Goal: Transaction & Acquisition: Book appointment/travel/reservation

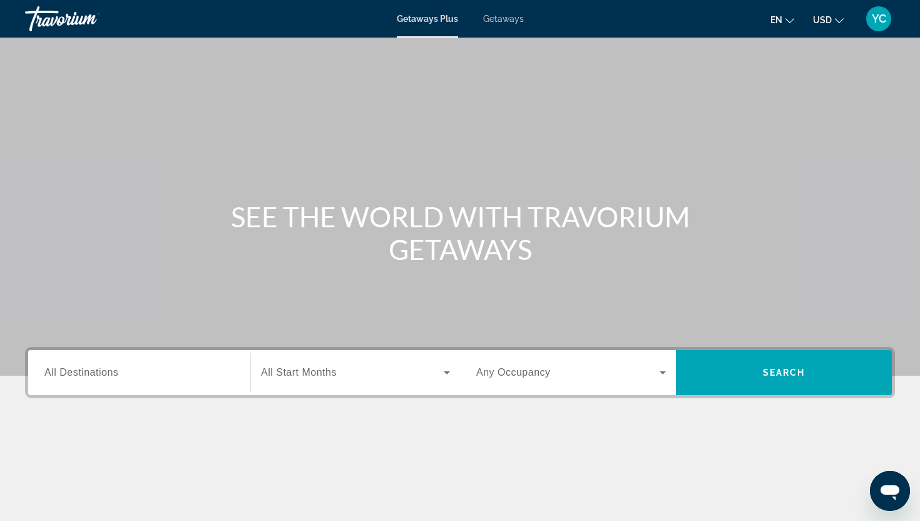
click at [508, 22] on span "Getaways" at bounding box center [503, 19] width 41 height 10
click at [85, 371] on span "All Destinations" at bounding box center [81, 372] width 74 height 11
click at [85, 371] on input "Destination All Destinations" at bounding box center [139, 373] width 190 height 15
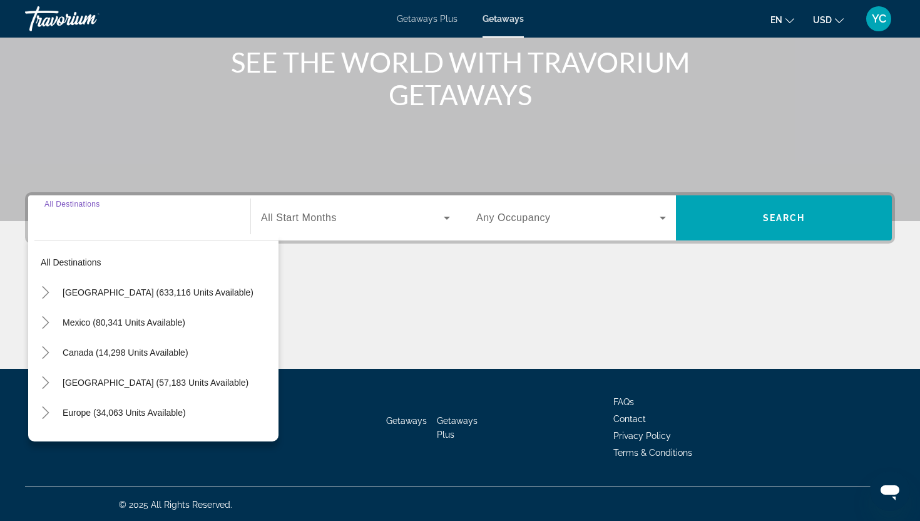
scroll to position [156, 0]
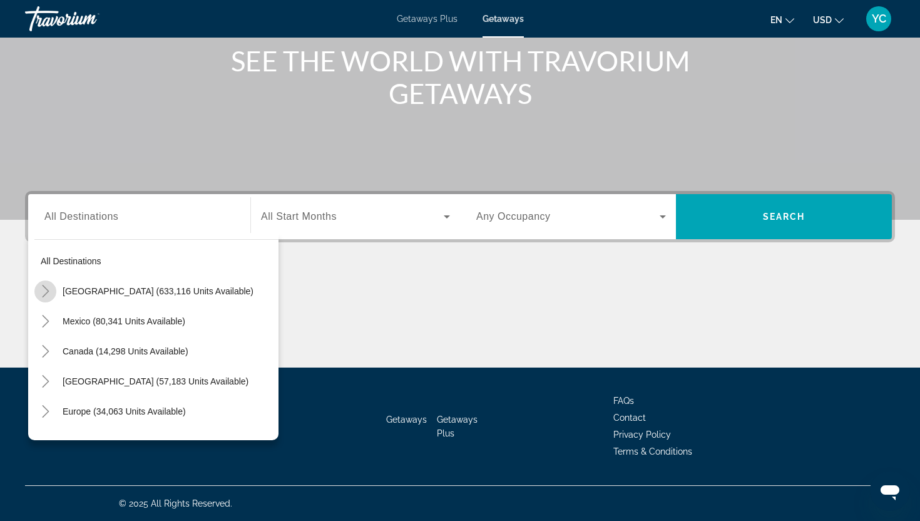
click at [48, 288] on icon "Toggle United States (633,116 units available)" at bounding box center [45, 291] width 13 height 13
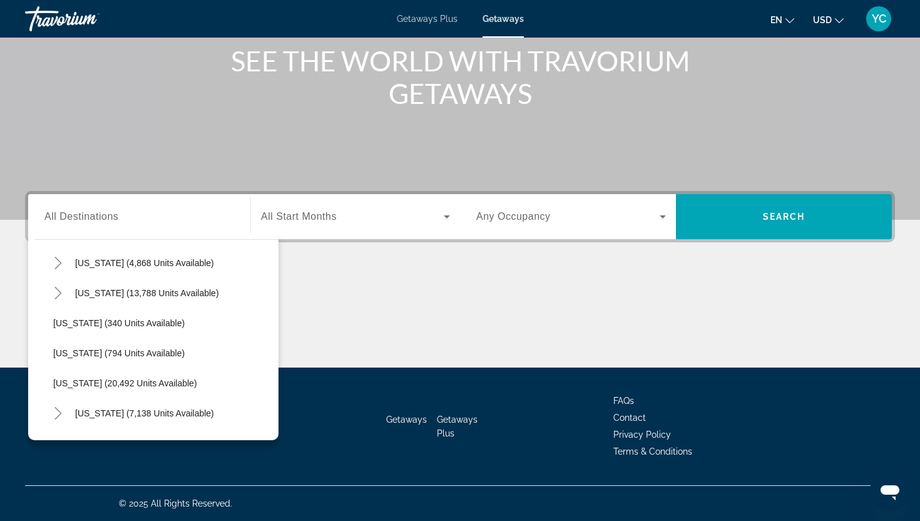
scroll to position [923, 0]
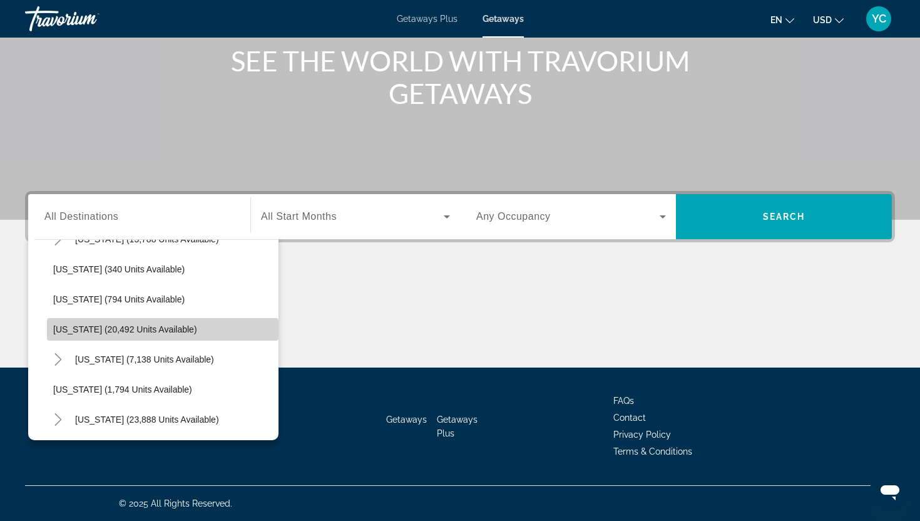
click at [125, 334] on span "Oregon (20,492 units available)" at bounding box center [125, 329] width 144 height 10
type input "**********"
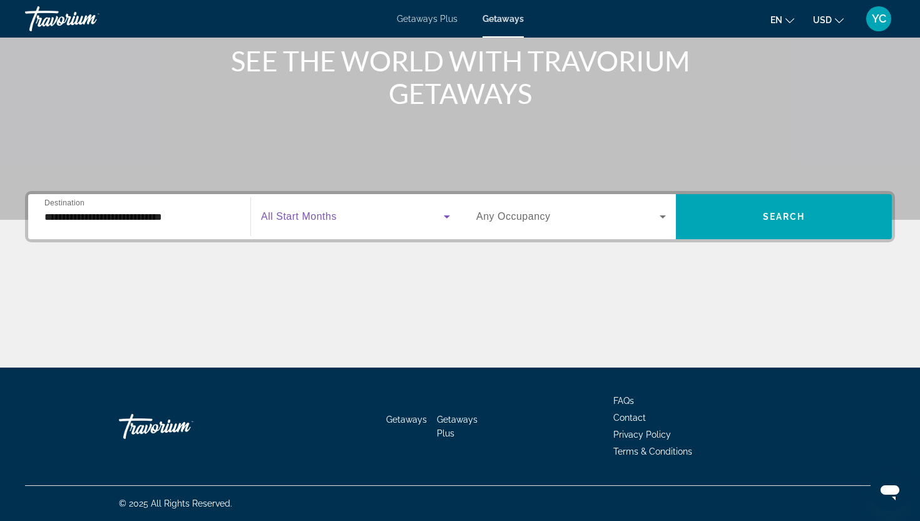
click at [319, 223] on span "Search widget" at bounding box center [352, 216] width 183 height 15
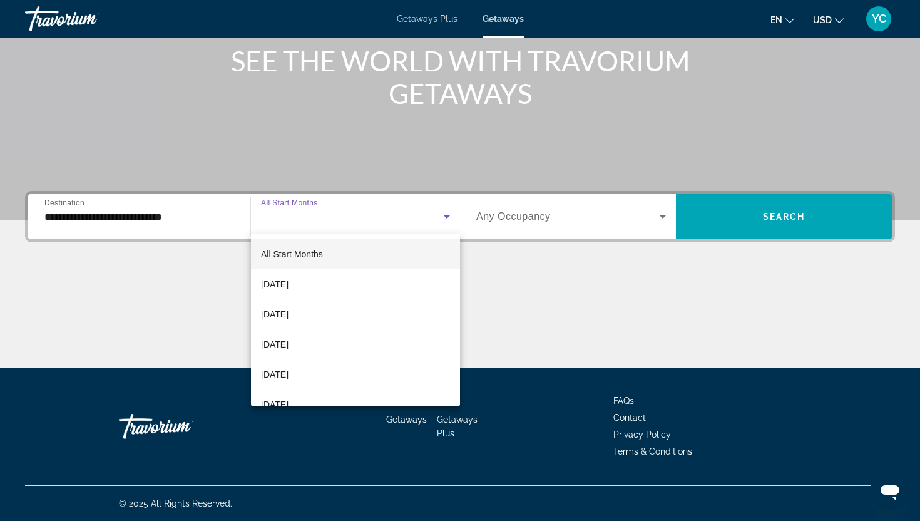
click at [316, 255] on span "All Start Months" at bounding box center [292, 254] width 62 height 10
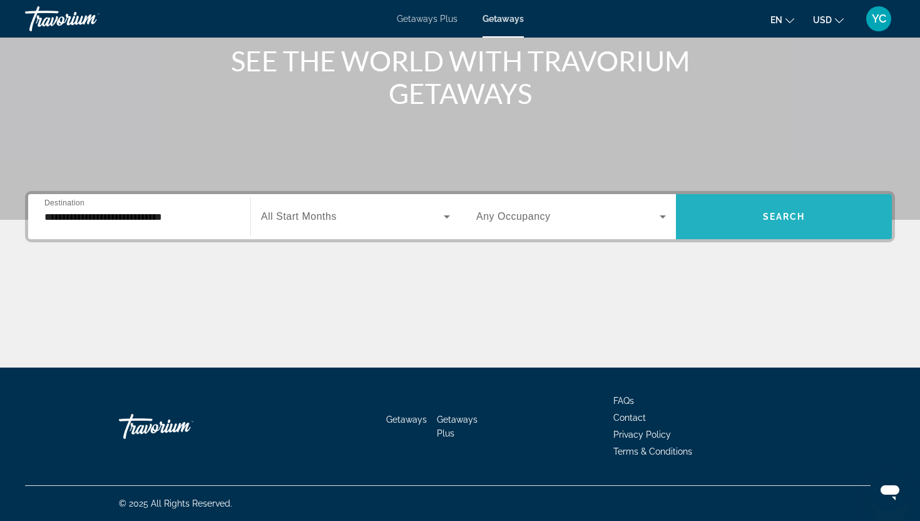
click at [730, 225] on span "Search widget" at bounding box center [784, 217] width 216 height 30
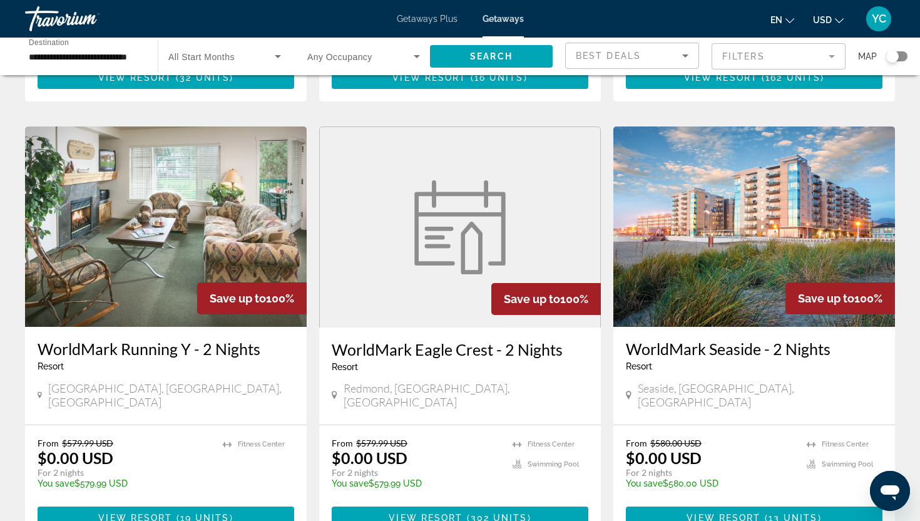
scroll to position [467, 0]
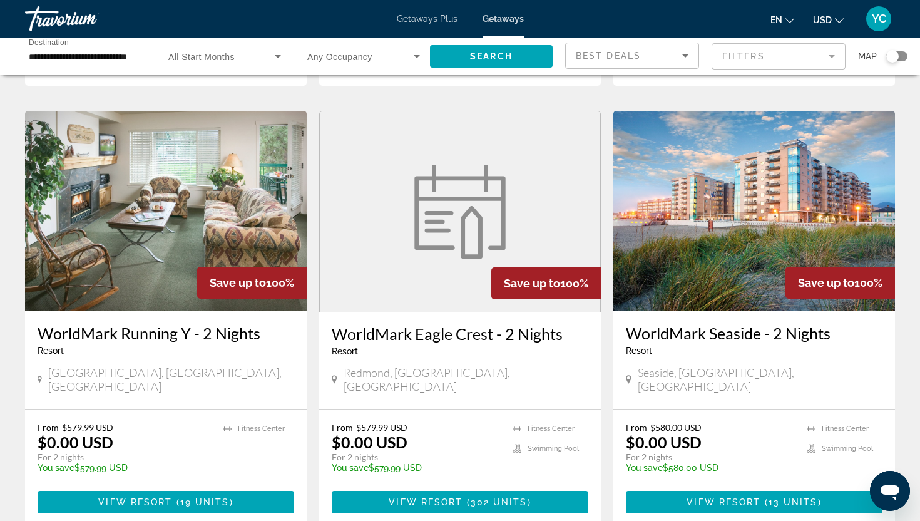
click at [730, 225] on img "Main content" at bounding box center [754, 211] width 282 height 200
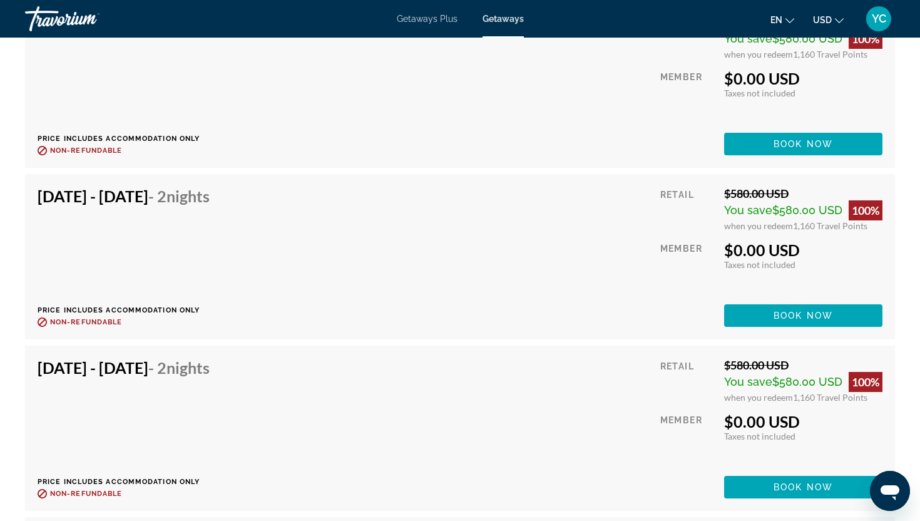
scroll to position [2989, 0]
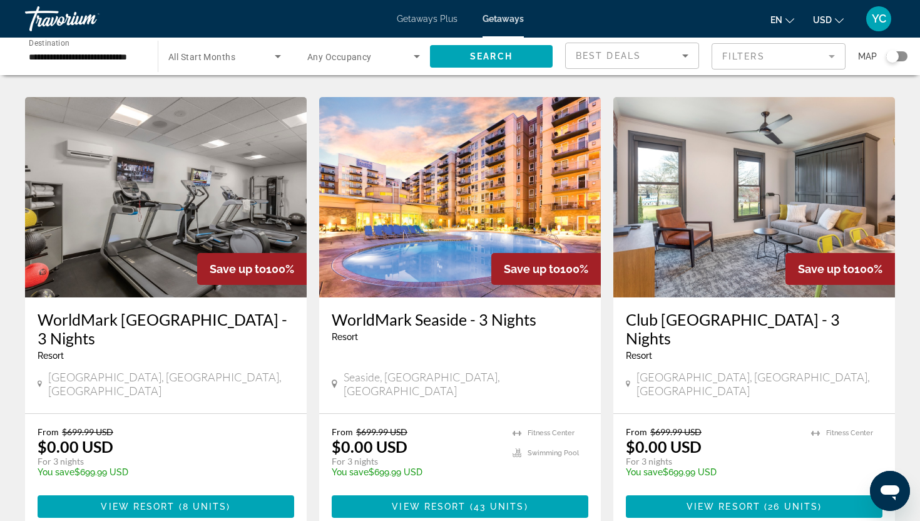
scroll to position [1002, 0]
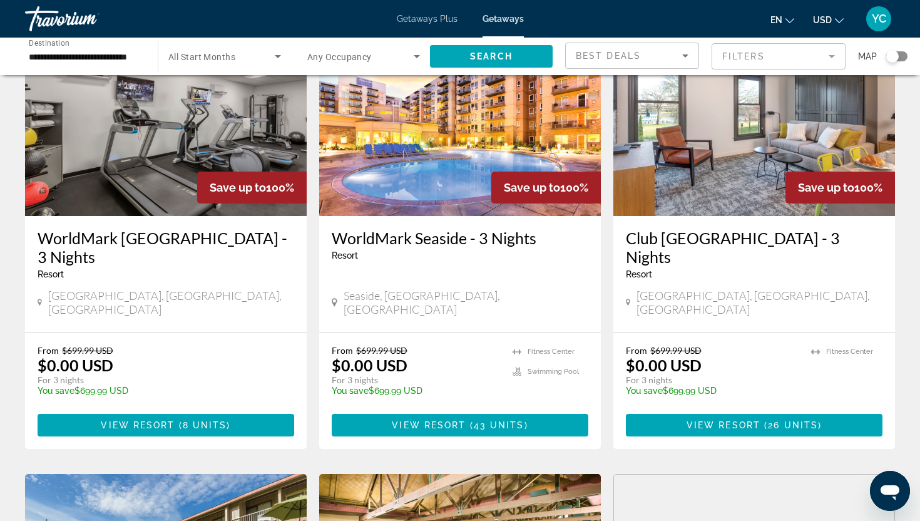
click at [381, 158] on img "Main content" at bounding box center [460, 116] width 282 height 200
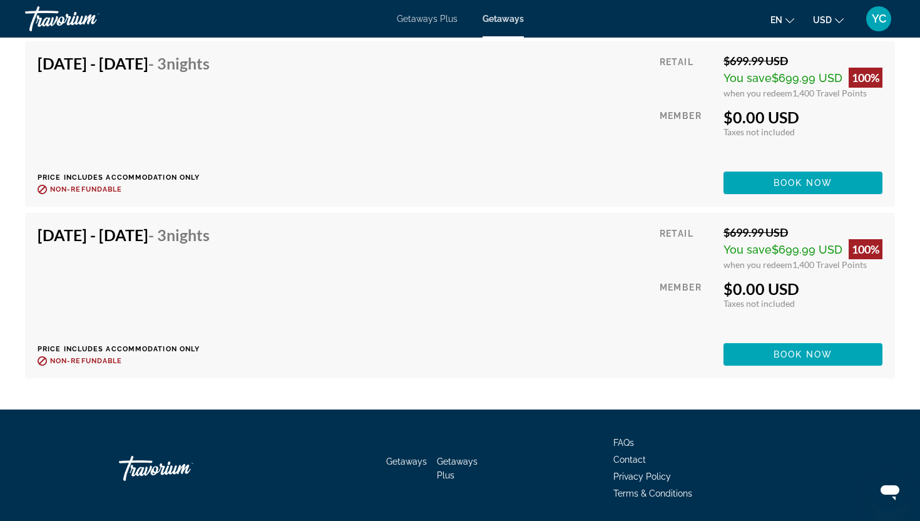
scroll to position [6872, 0]
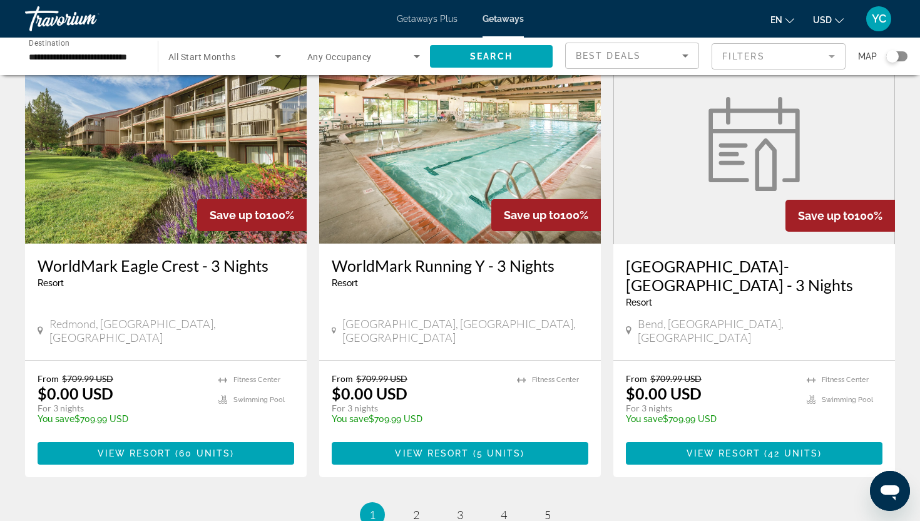
scroll to position [1435, 0]
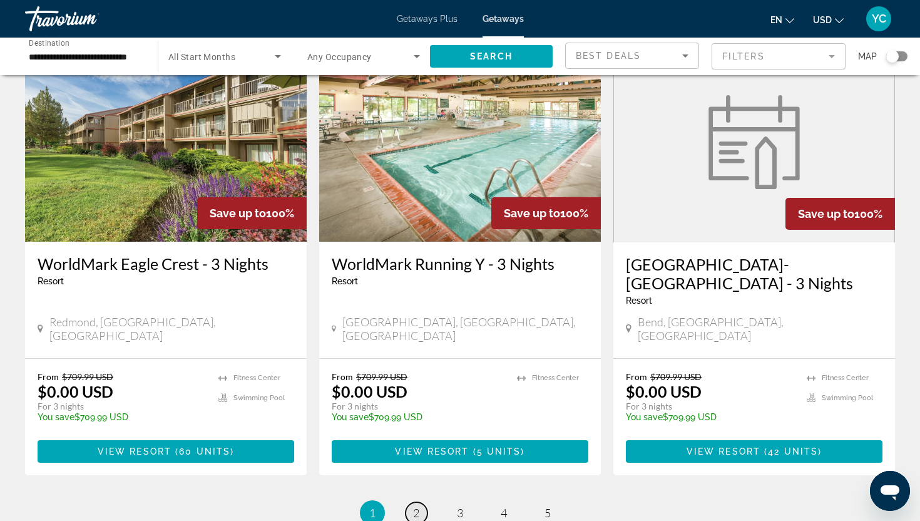
click at [414, 506] on span "2" at bounding box center [416, 513] width 6 height 14
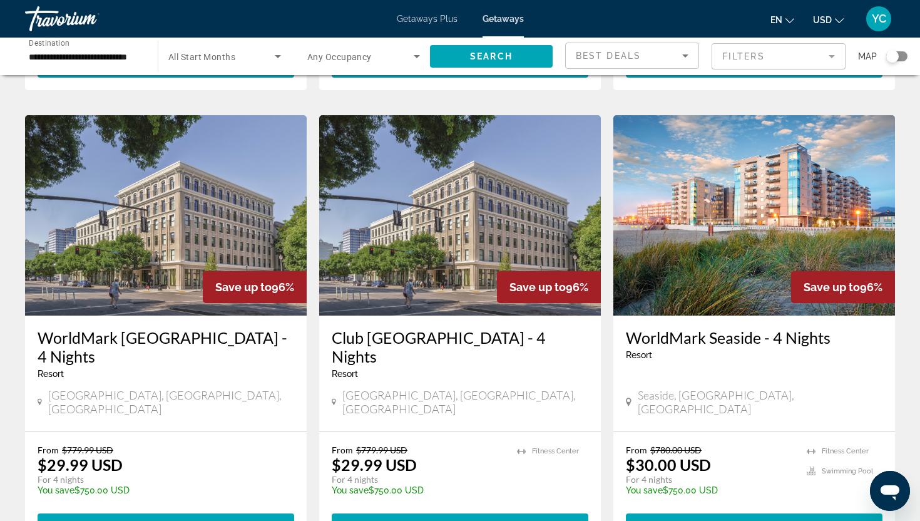
scroll to position [473, 0]
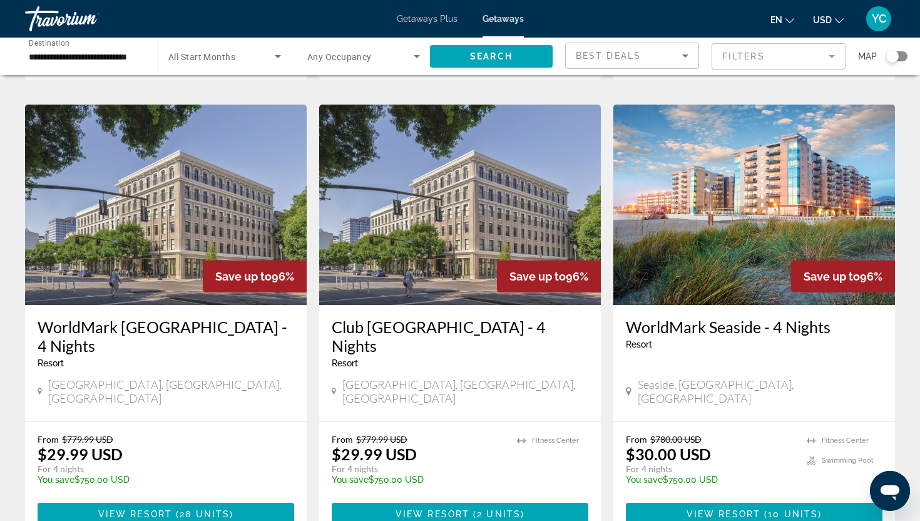
click at [694, 240] on img "Main content" at bounding box center [754, 205] width 282 height 200
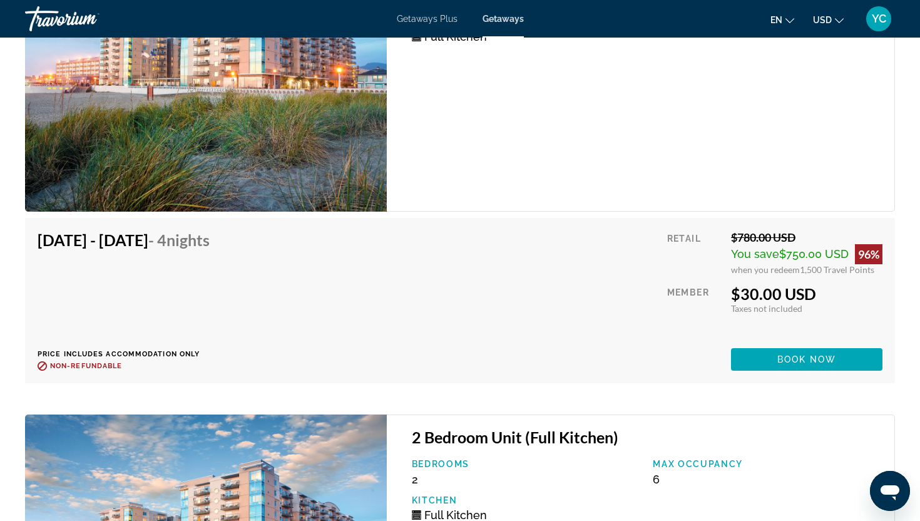
scroll to position [2690, 0]
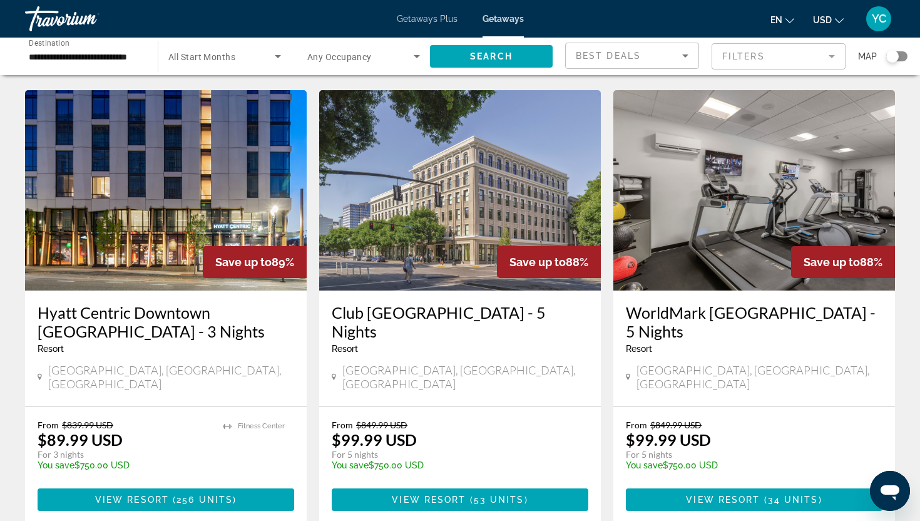
scroll to position [1562, 0]
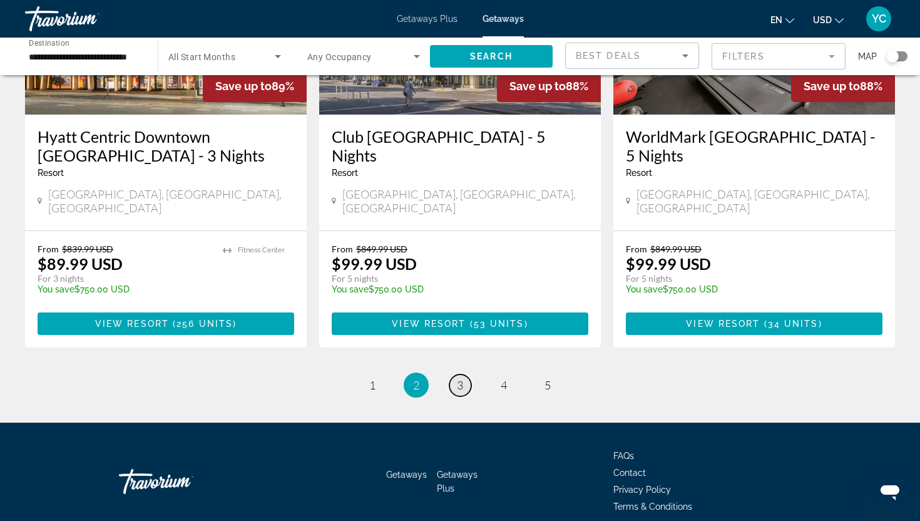
click at [461, 378] on span "3" at bounding box center [460, 385] width 6 height 14
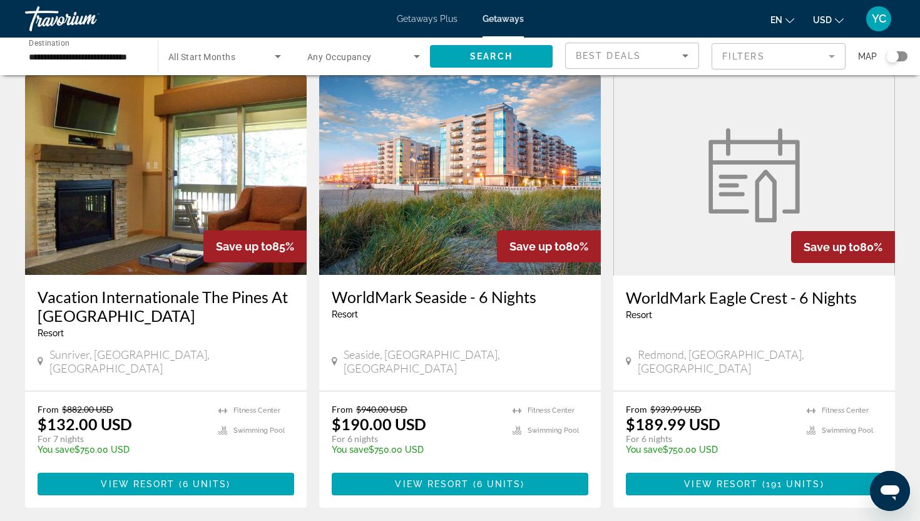
scroll to position [963, 0]
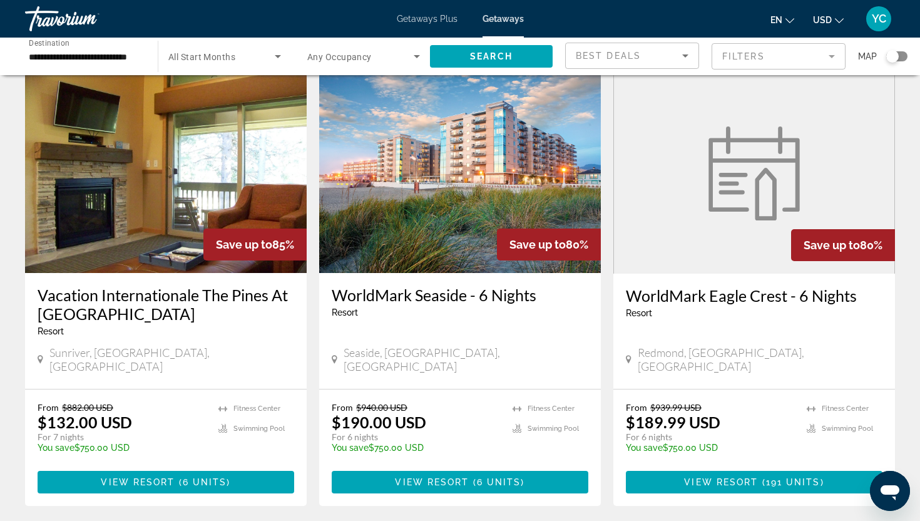
click at [474, 189] on img "Main content" at bounding box center [460, 173] width 282 height 200
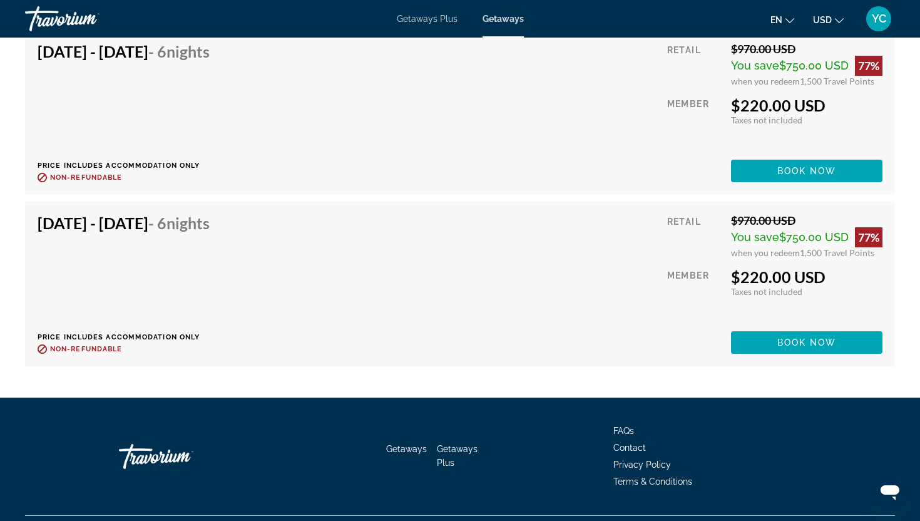
scroll to position [3373, 0]
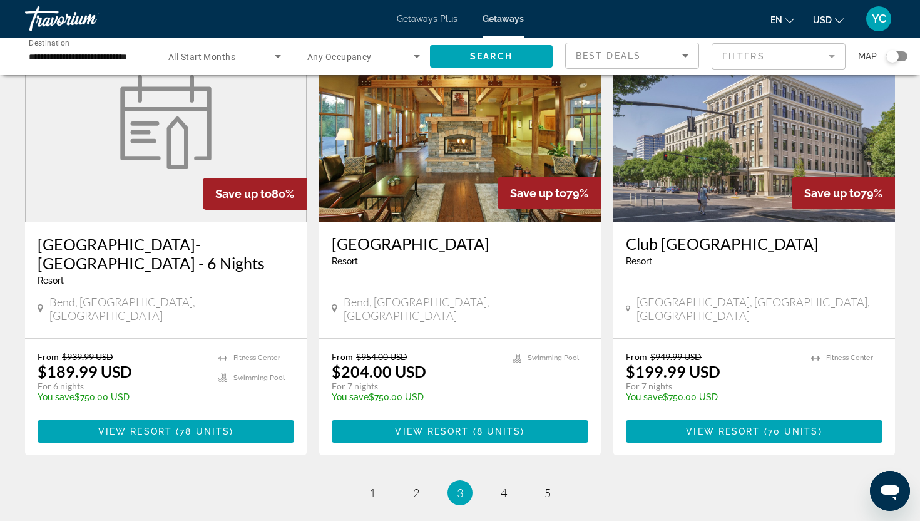
scroll to position [1580, 0]
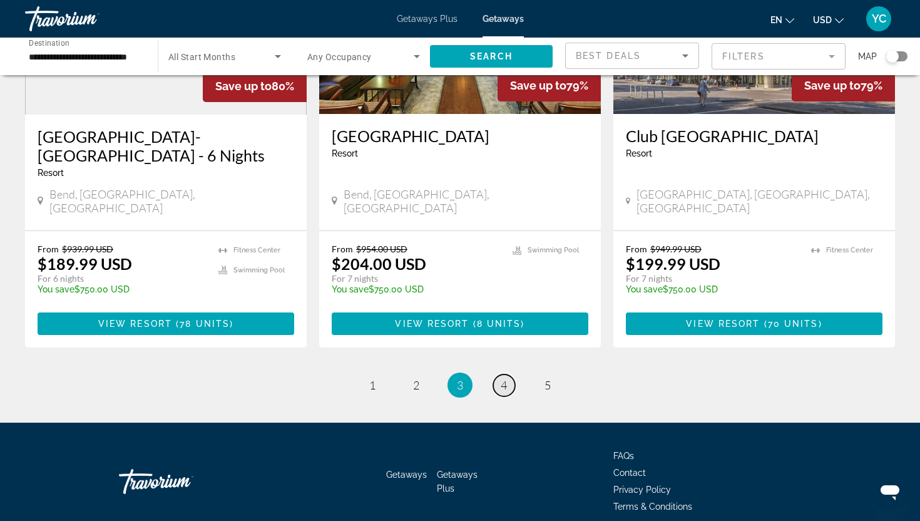
click at [505, 378] on span "4" at bounding box center [504, 385] width 6 height 14
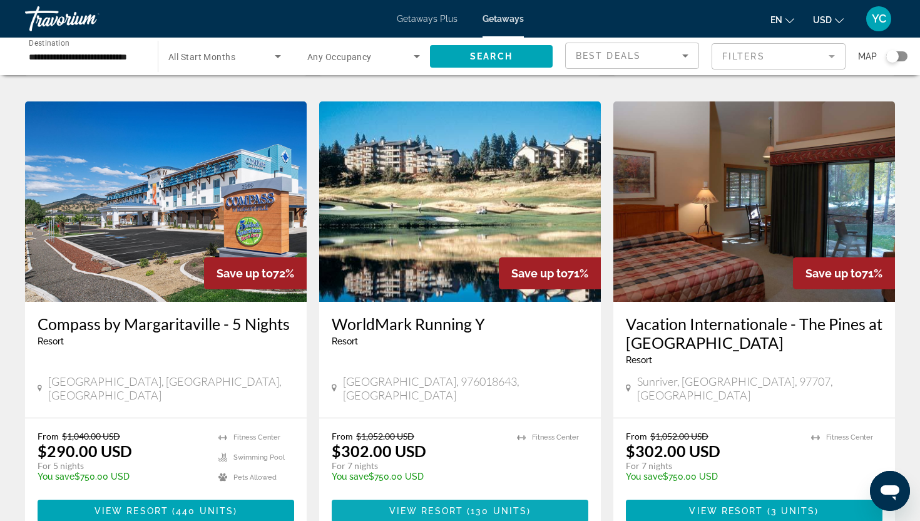
scroll to position [1401, 0]
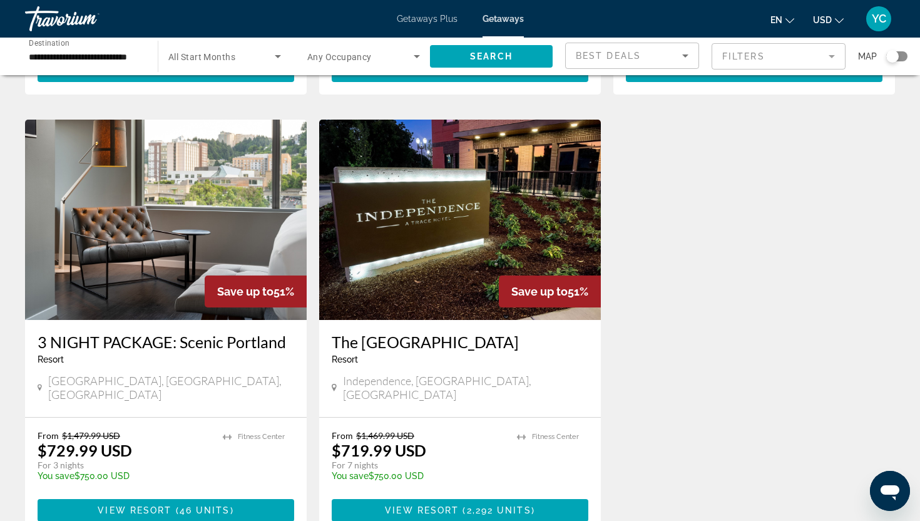
scroll to position [1395, 0]
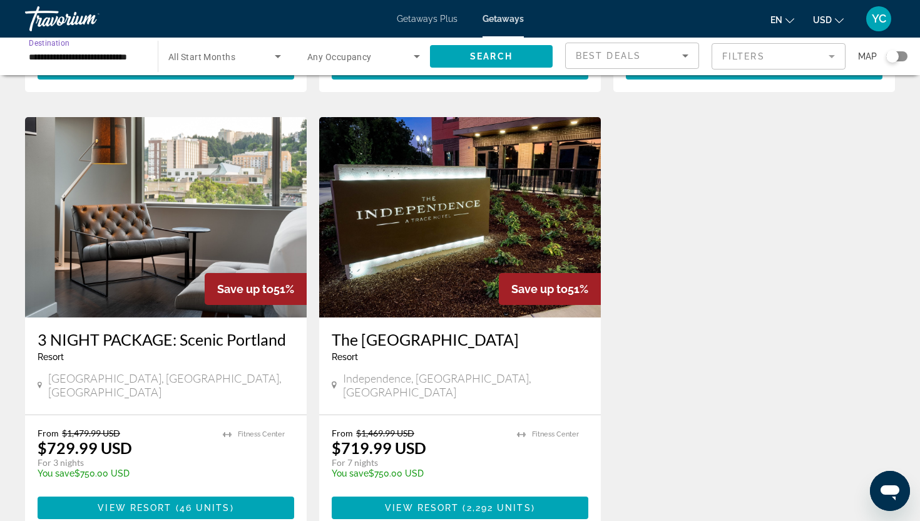
click at [82, 59] on input "**********" at bounding box center [85, 56] width 113 height 15
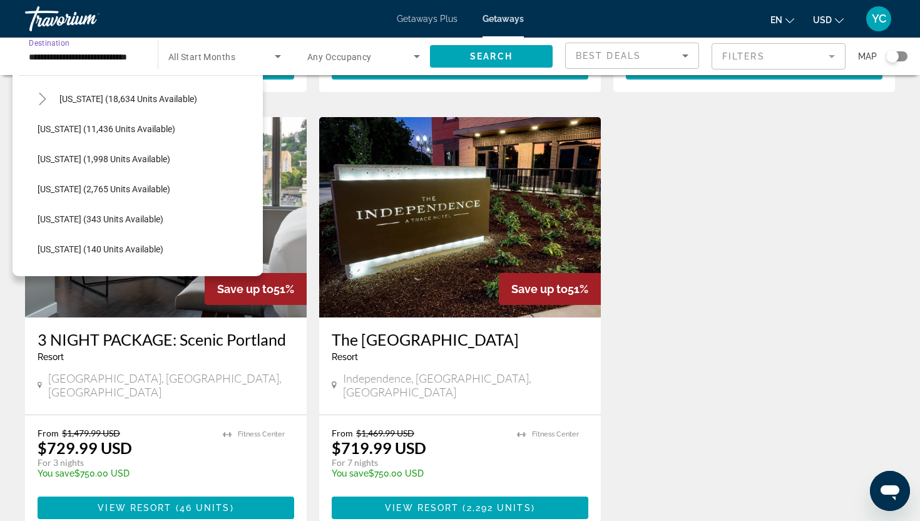
scroll to position [299, 0]
click at [76, 157] on span "Illinois (1,998 units available)" at bounding box center [104, 158] width 133 height 10
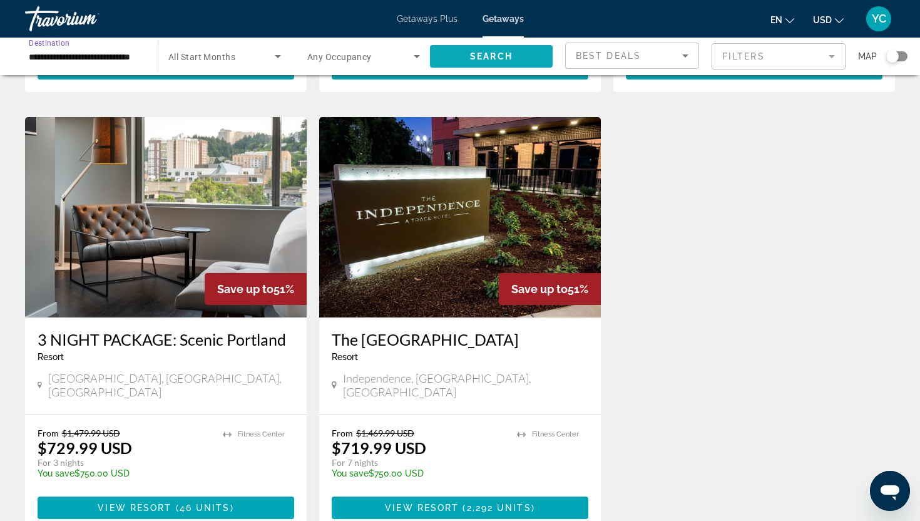
click at [470, 55] on span "Search" at bounding box center [491, 56] width 43 height 10
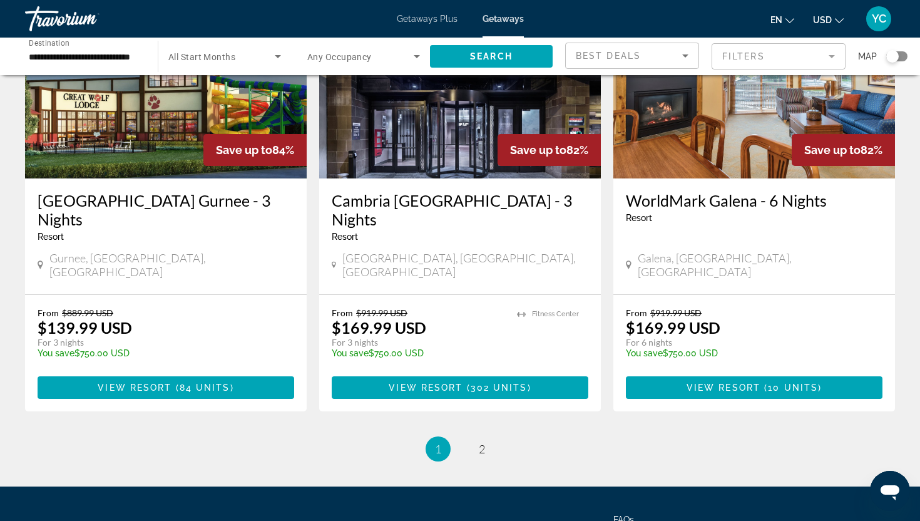
scroll to position [1480, 0]
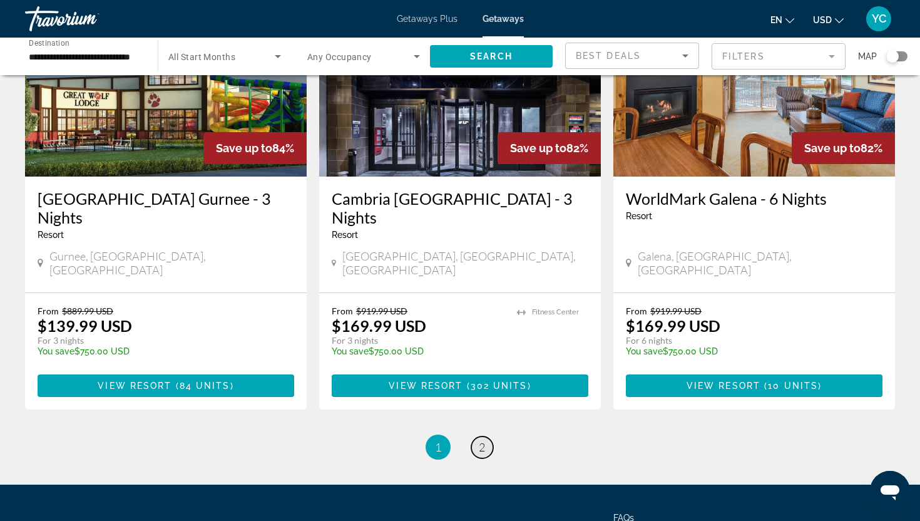
click at [484, 440] on span "2" at bounding box center [482, 447] width 6 height 14
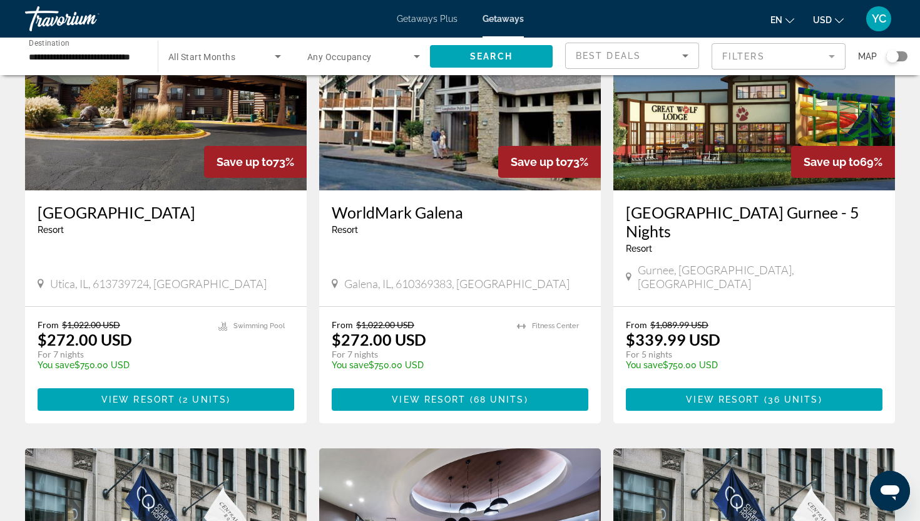
scroll to position [112, 0]
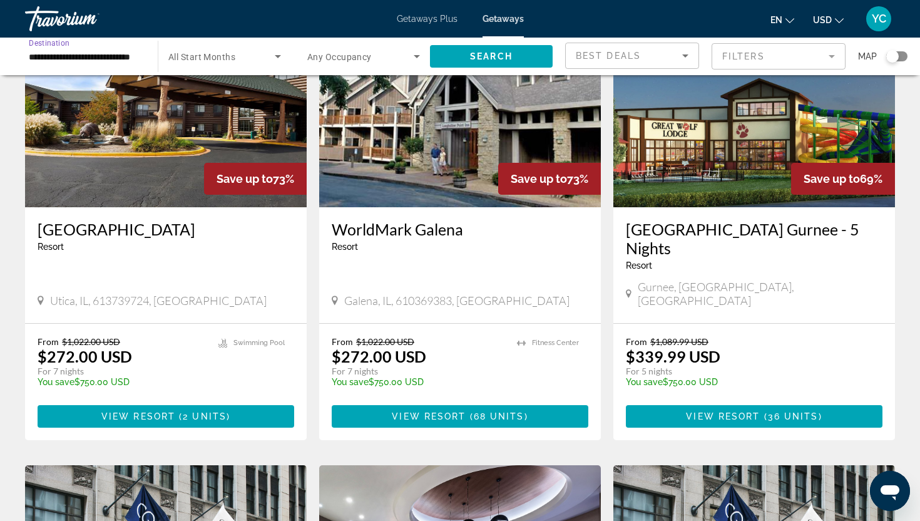
click at [54, 56] on input "**********" at bounding box center [85, 56] width 113 height 15
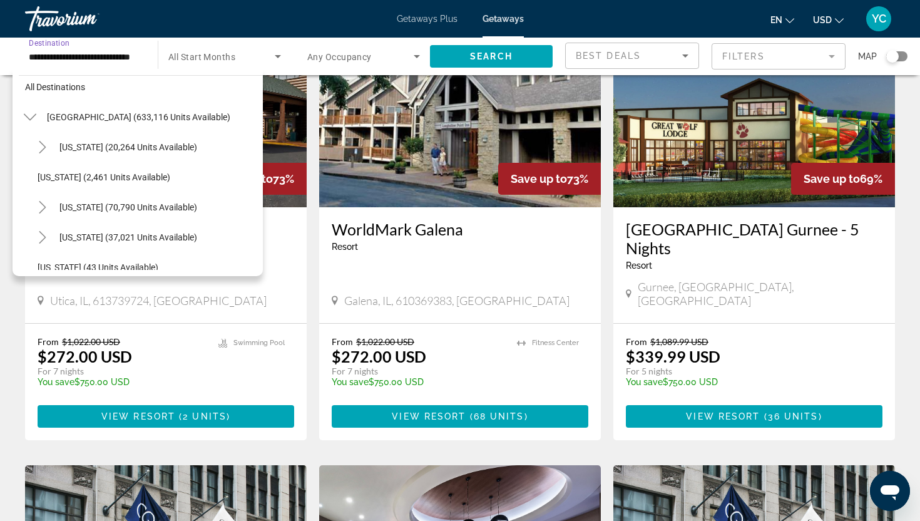
scroll to position [11, 0]
click at [42, 149] on icon "Toggle Arizona (20,264 units available)" at bounding box center [42, 146] width 7 height 13
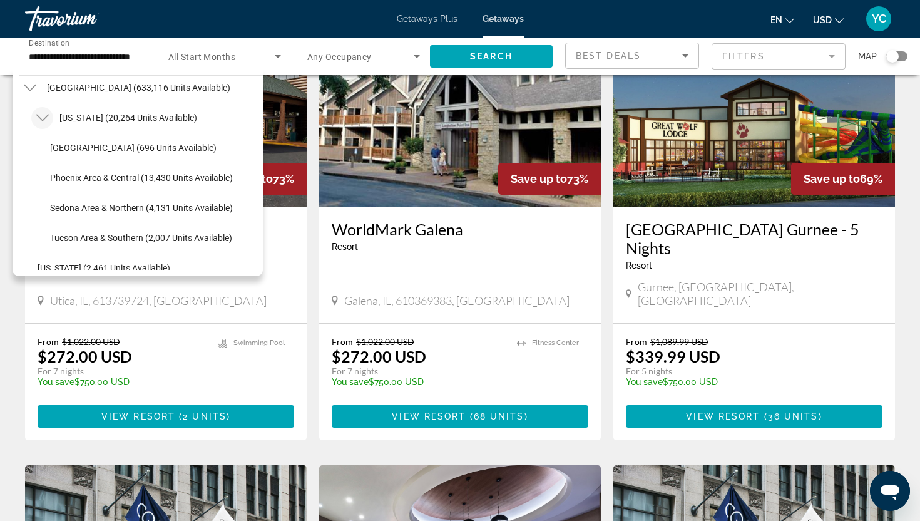
scroll to position [40, 0]
click at [114, 176] on span "Phoenix Area & Central (13,430 units available)" at bounding box center [141, 177] width 183 height 10
type input "**********"
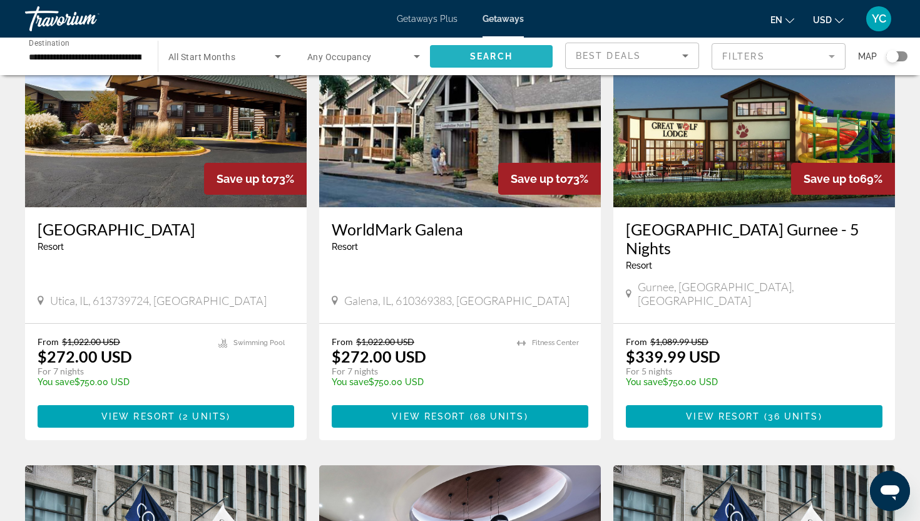
click at [478, 58] on span "Search" at bounding box center [491, 56] width 43 height 10
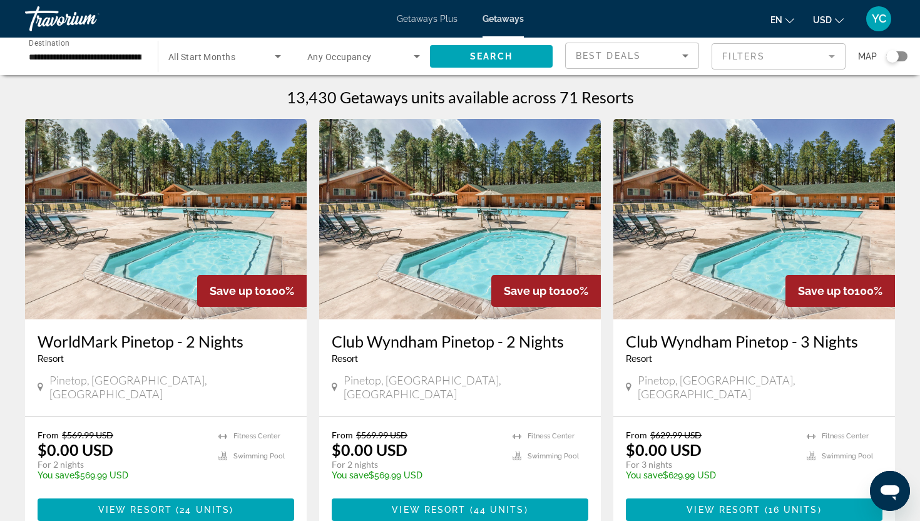
click at [69, 50] on input "**********" at bounding box center [85, 56] width 113 height 15
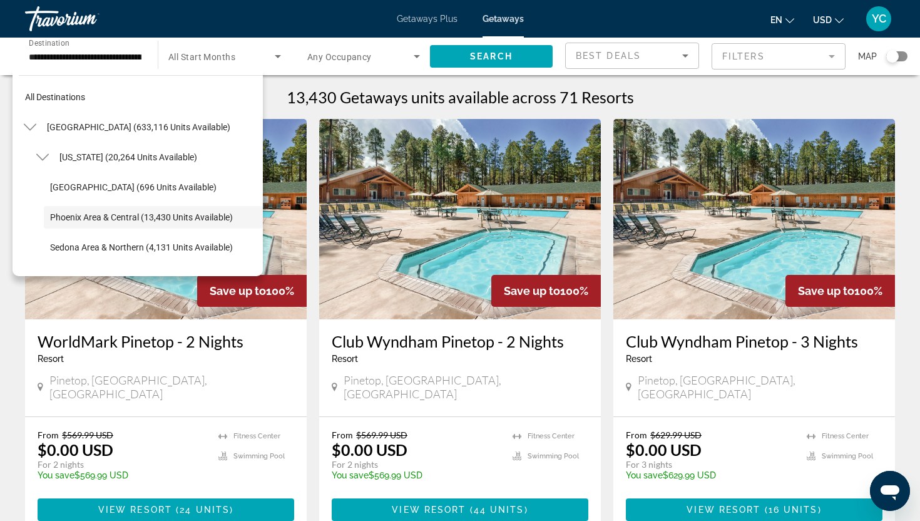
click at [48, 46] on span "Destination" at bounding box center [49, 42] width 41 height 9
click at [48, 49] on input "**********" at bounding box center [85, 56] width 113 height 15
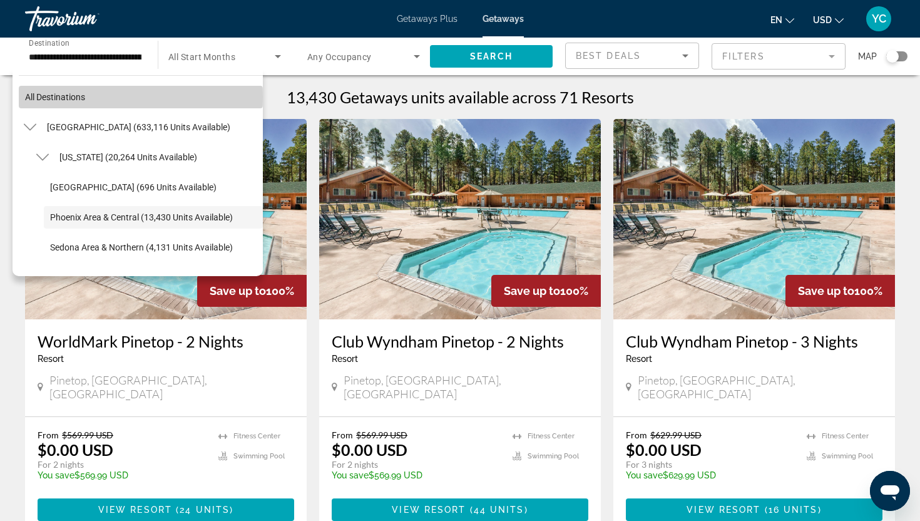
click at [33, 97] on span "All destinations" at bounding box center [55, 97] width 60 height 10
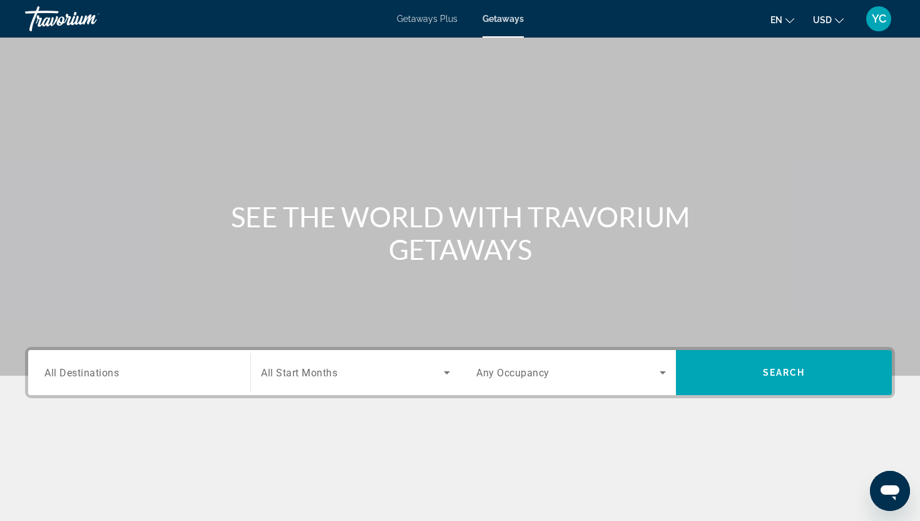
click at [71, 362] on div "Search widget" at bounding box center [139, 373] width 190 height 36
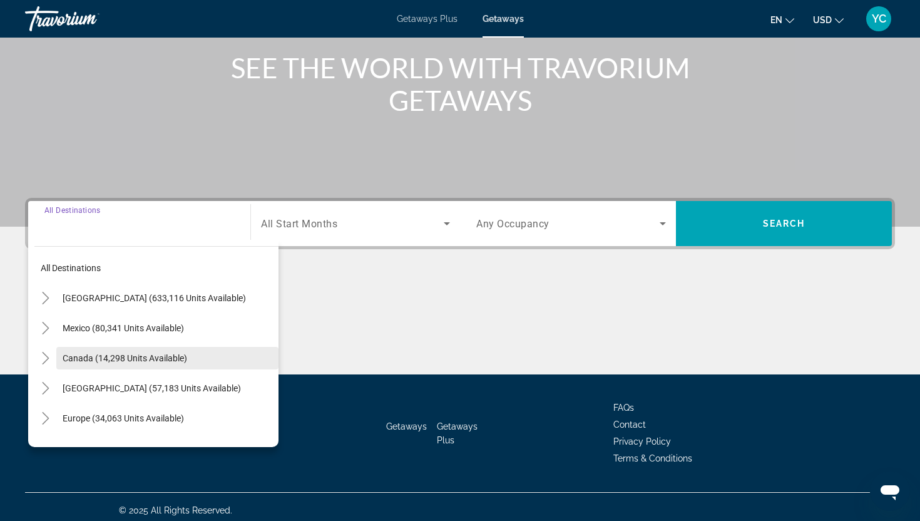
scroll to position [156, 0]
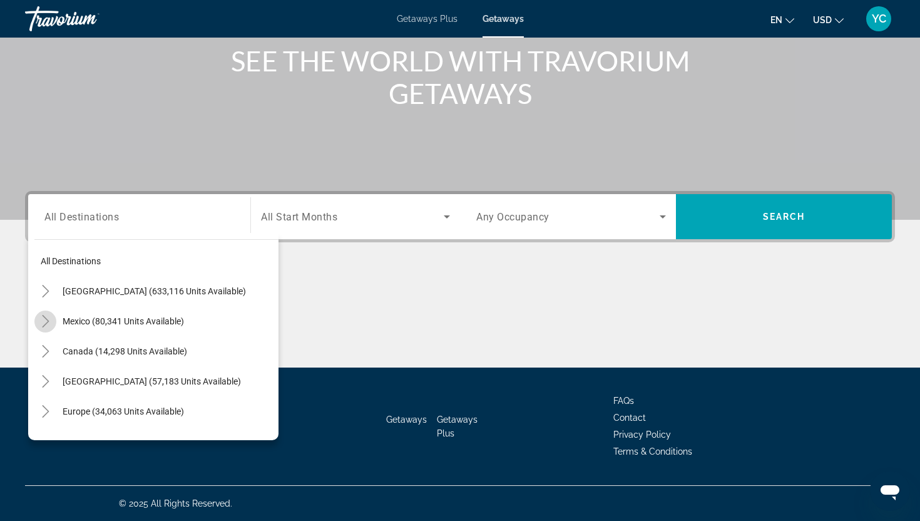
click at [49, 319] on icon "Toggle Mexico (80,341 units available)" at bounding box center [45, 321] width 13 height 13
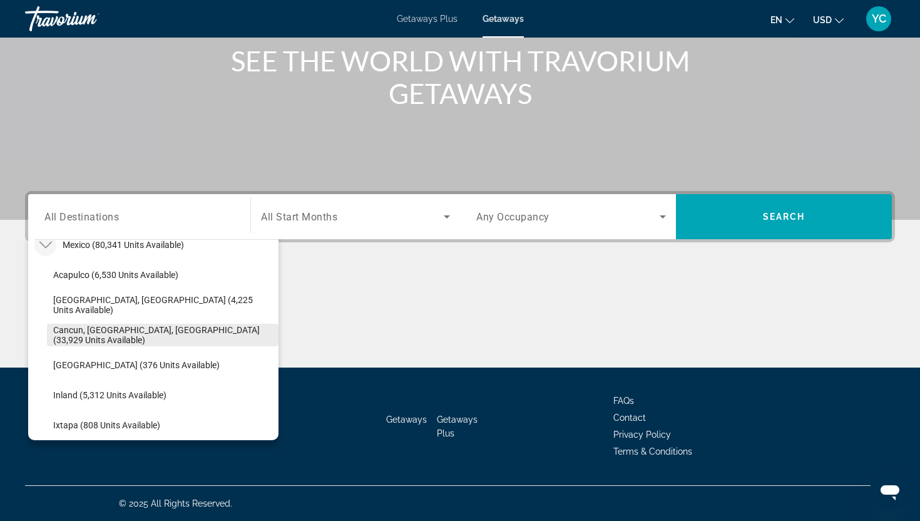
scroll to position [77, 0]
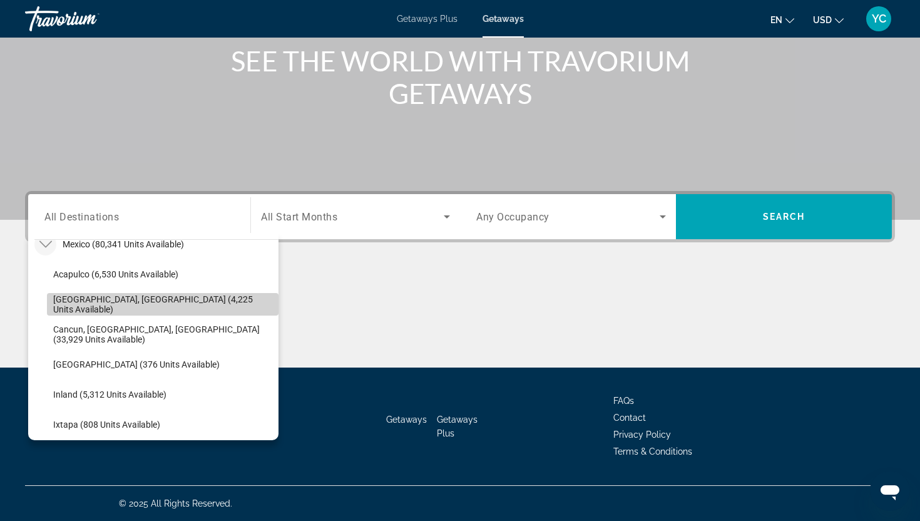
click at [134, 305] on span "Baja Peninsula, Los Cabos (4,225 units available)" at bounding box center [162, 304] width 219 height 20
type input "**********"
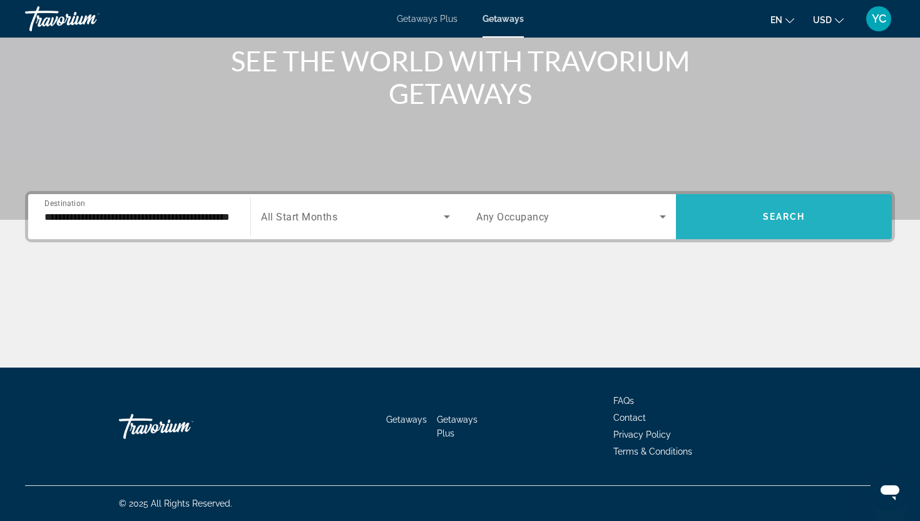
click at [716, 219] on span "Search widget" at bounding box center [784, 217] width 216 height 30
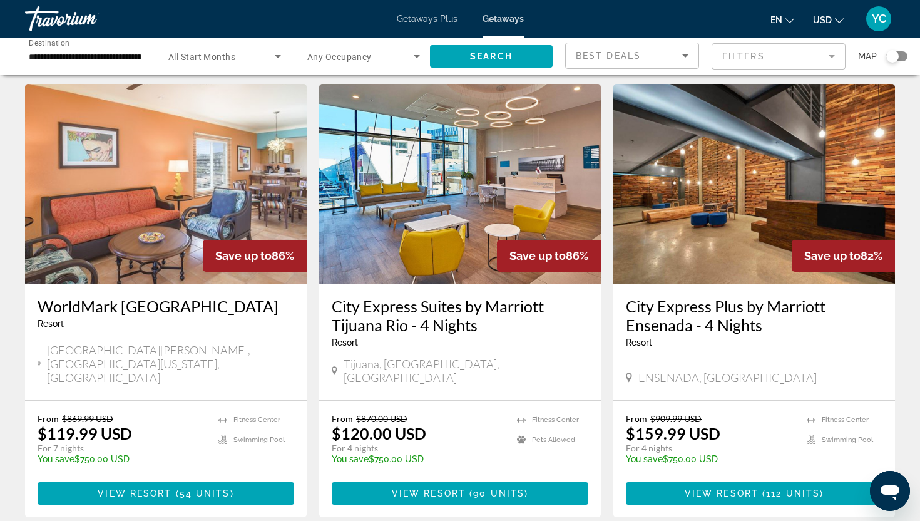
scroll to position [1580, 0]
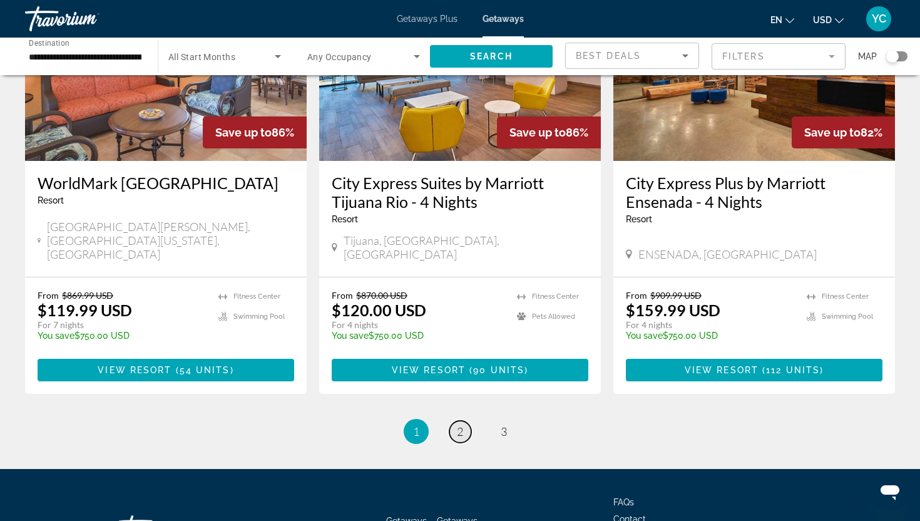
click at [458, 424] on span "2" at bounding box center [460, 431] width 6 height 14
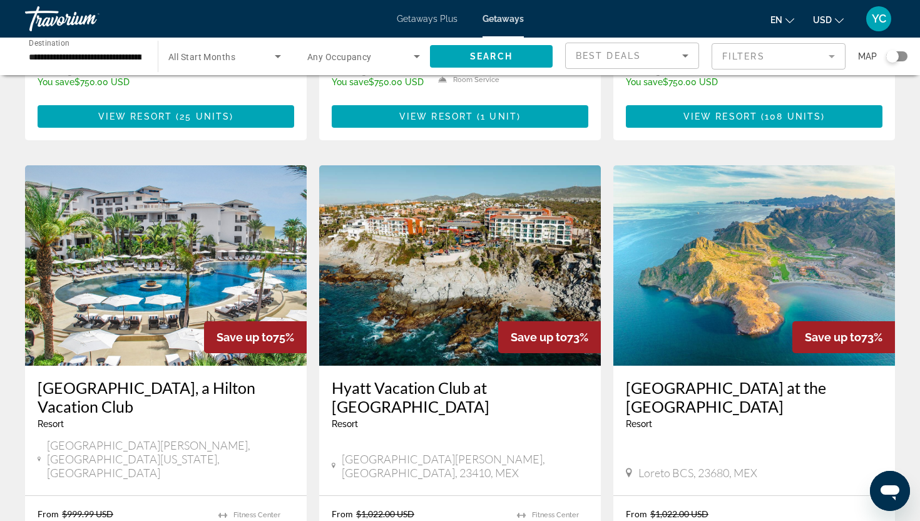
scroll to position [923, 0]
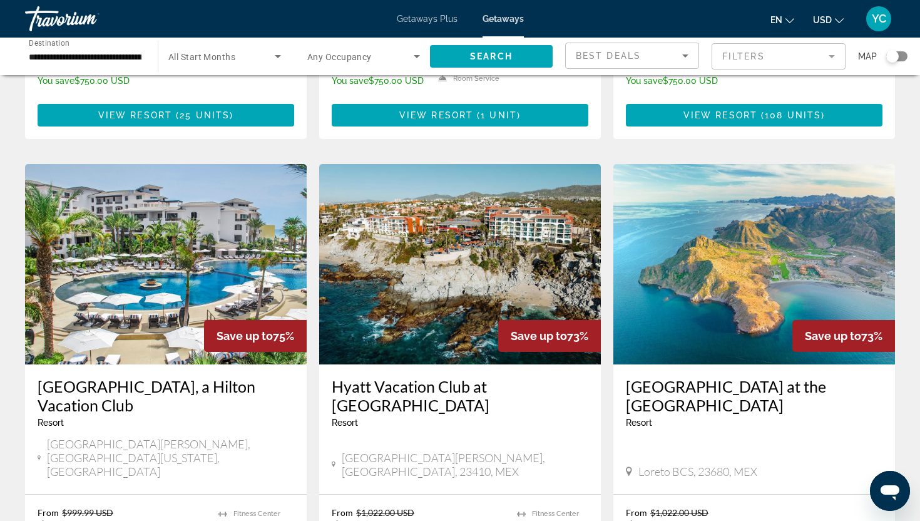
click at [165, 217] on img "Main content" at bounding box center [166, 264] width 282 height 200
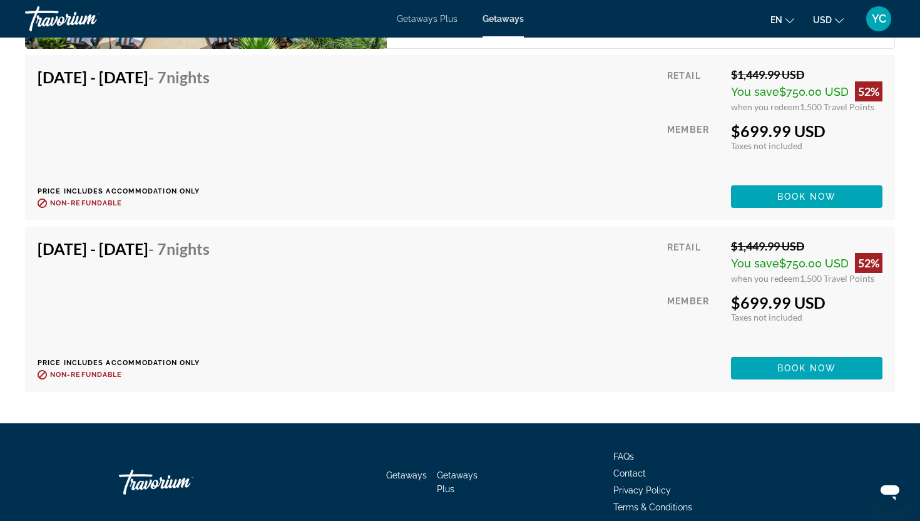
scroll to position [11419, 0]
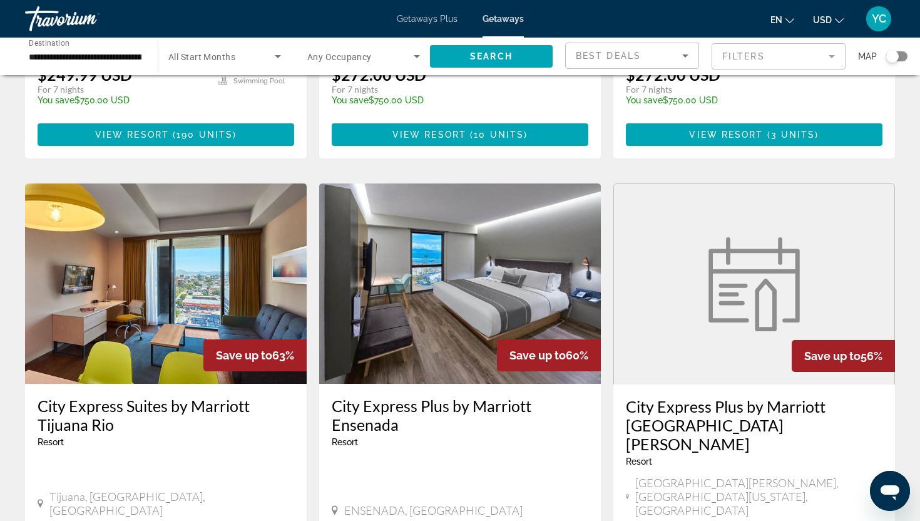
scroll to position [1581, 0]
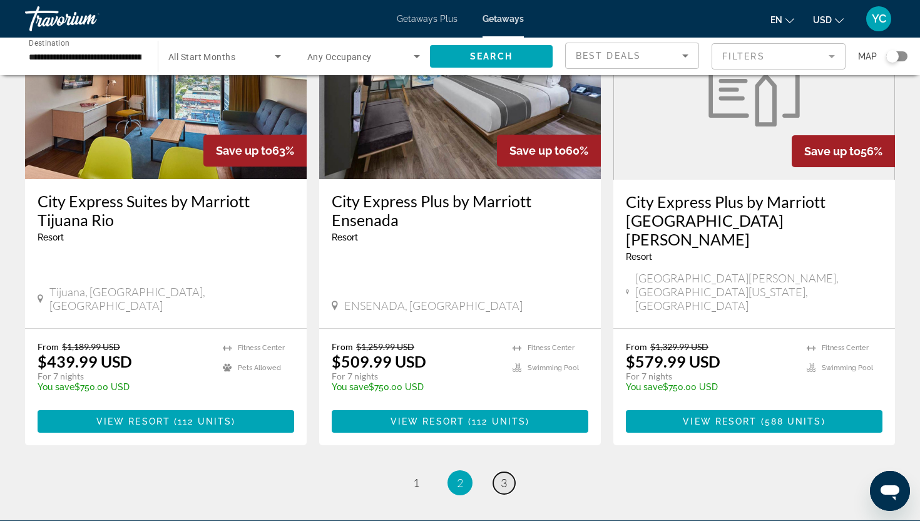
click at [502, 476] on span "3" at bounding box center [504, 483] width 6 height 14
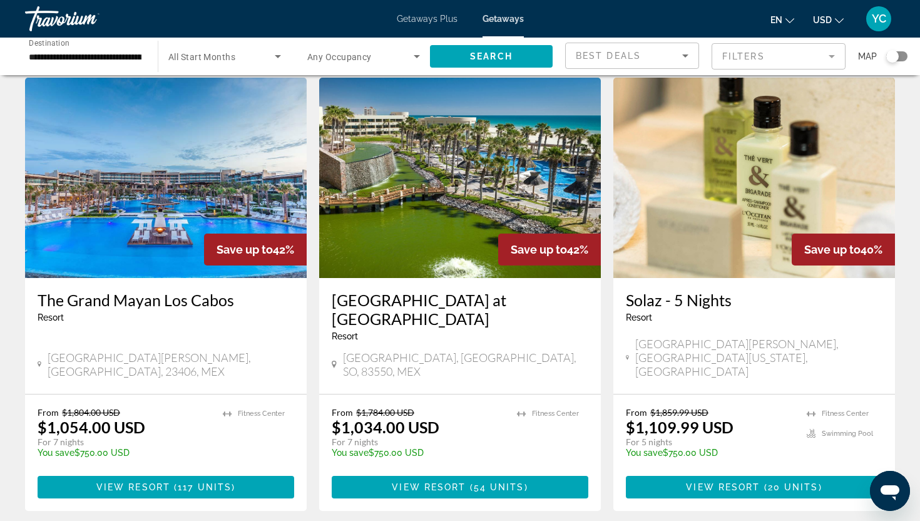
scroll to position [43, 0]
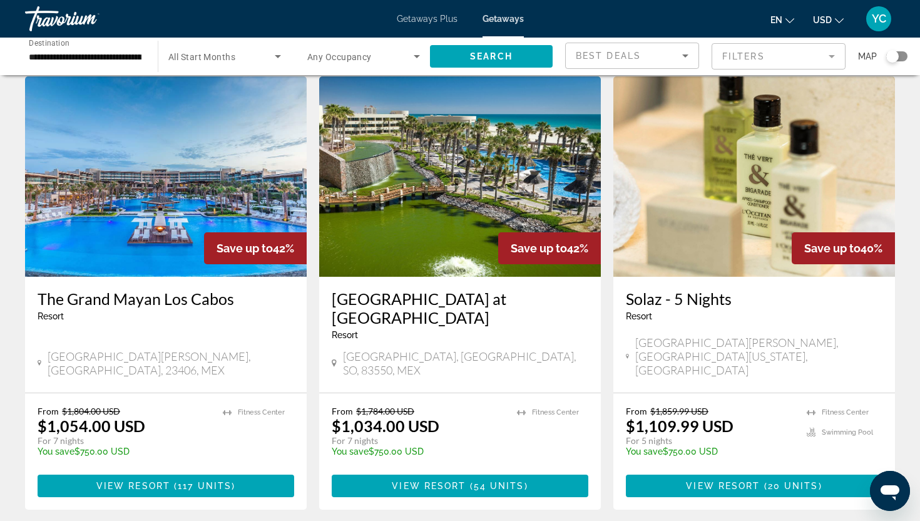
click at [195, 207] on img "Main content" at bounding box center [166, 176] width 282 height 200
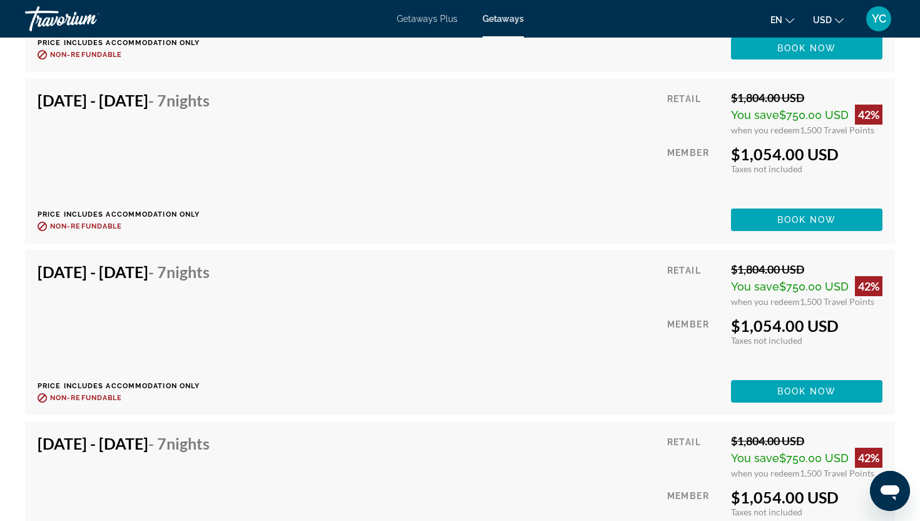
scroll to position [3862, 0]
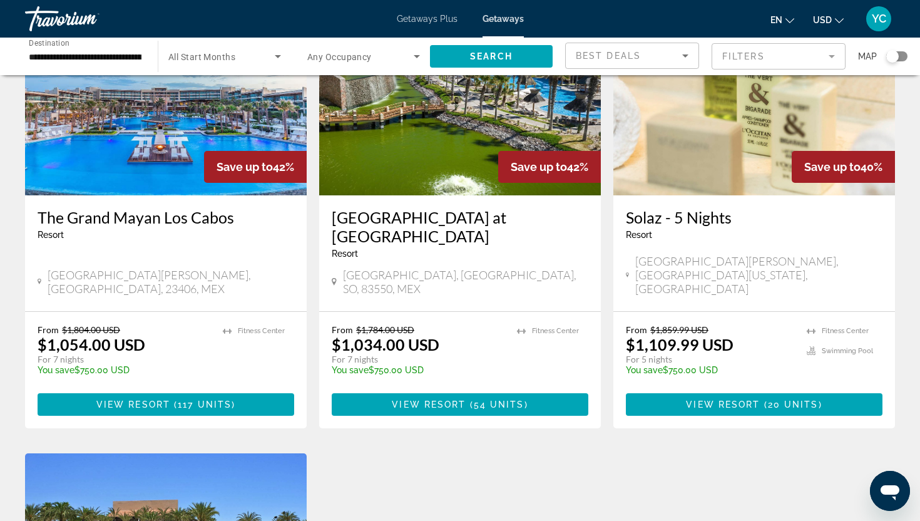
scroll to position [672, 0]
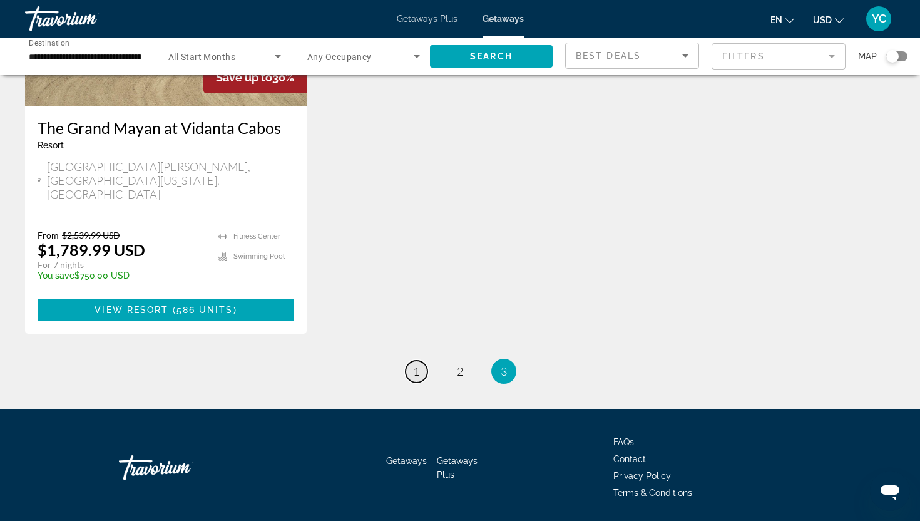
click at [419, 361] on link "page 1" at bounding box center [417, 372] width 22 height 22
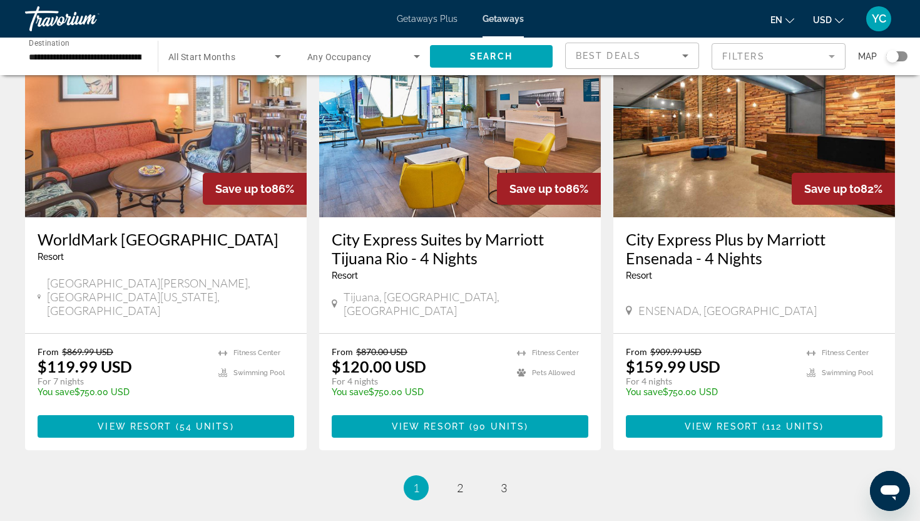
scroll to position [1580, 0]
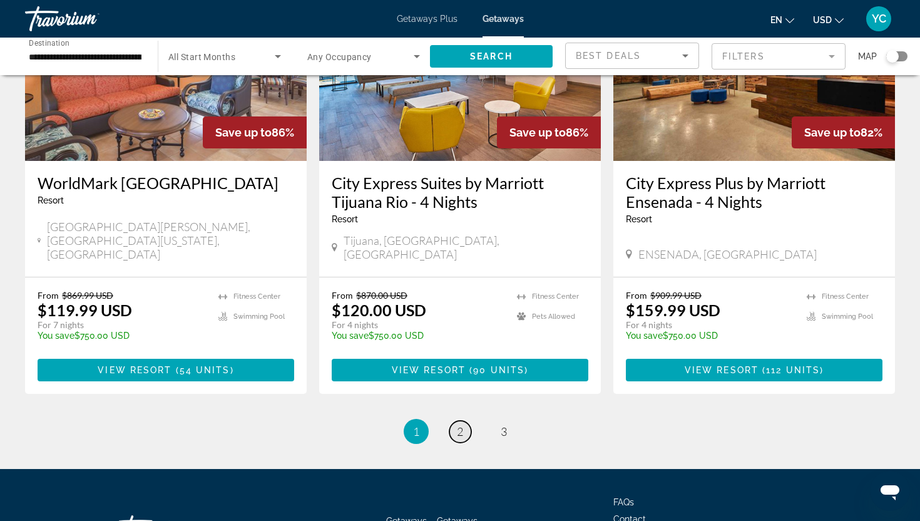
click at [458, 424] on span "2" at bounding box center [460, 431] width 6 height 14
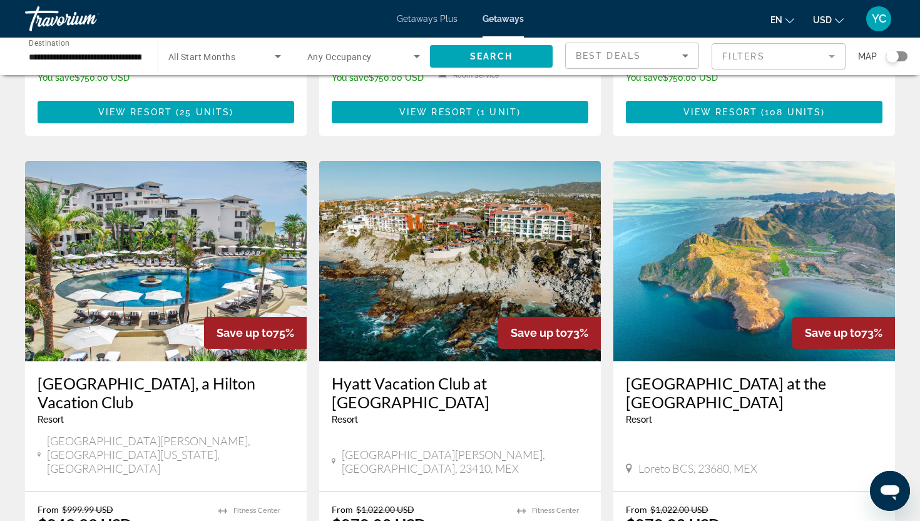
scroll to position [927, 0]
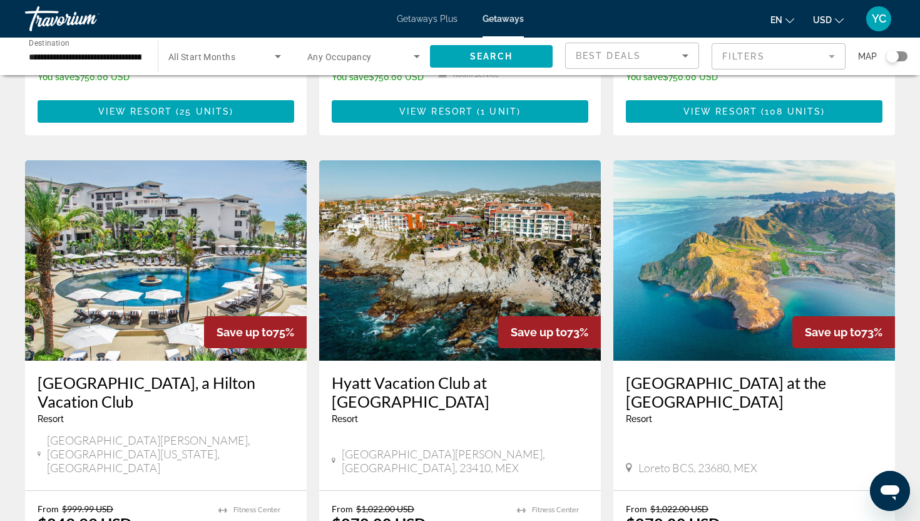
click at [167, 264] on img "Main content" at bounding box center [166, 260] width 282 height 200
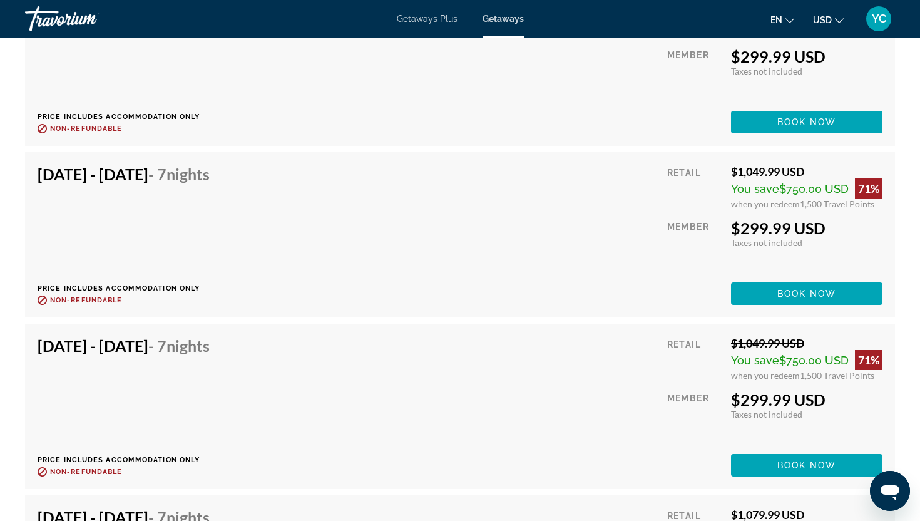
scroll to position [3165, 0]
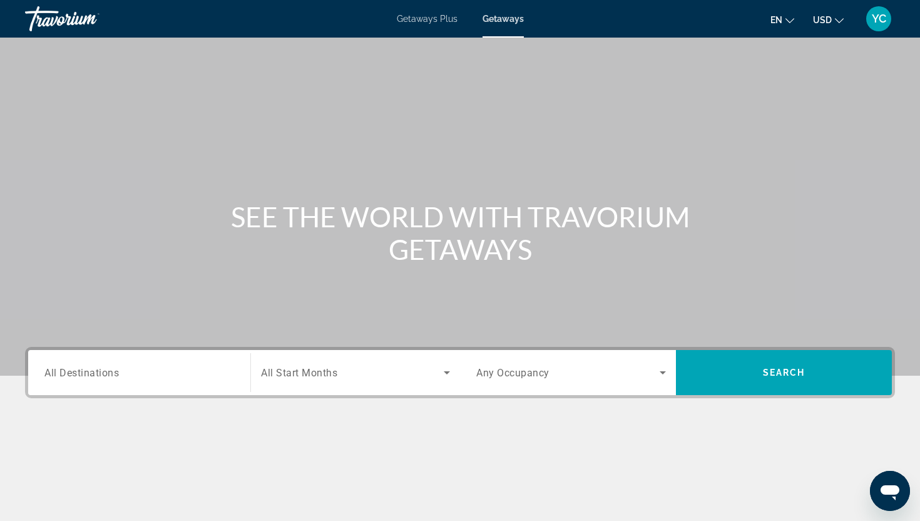
click at [56, 376] on span "All Destinations" at bounding box center [81, 372] width 74 height 12
click at [56, 376] on input "Destination All Destinations" at bounding box center [139, 373] width 190 height 15
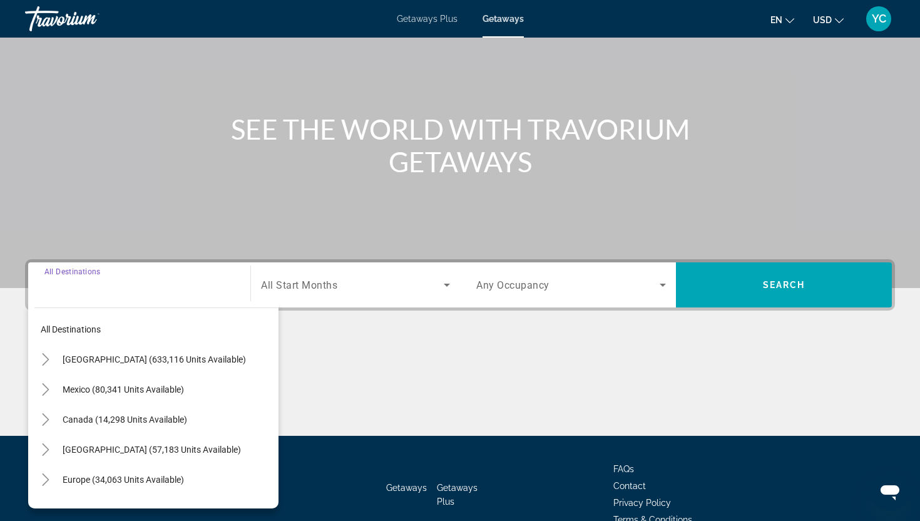
scroll to position [156, 0]
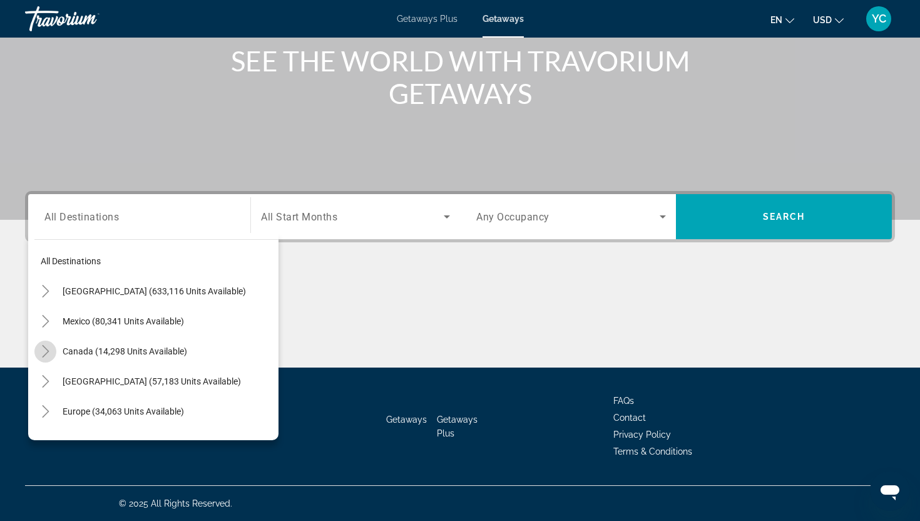
click at [46, 352] on icon "Toggle Canada (14,298 units available)" at bounding box center [45, 351] width 7 height 13
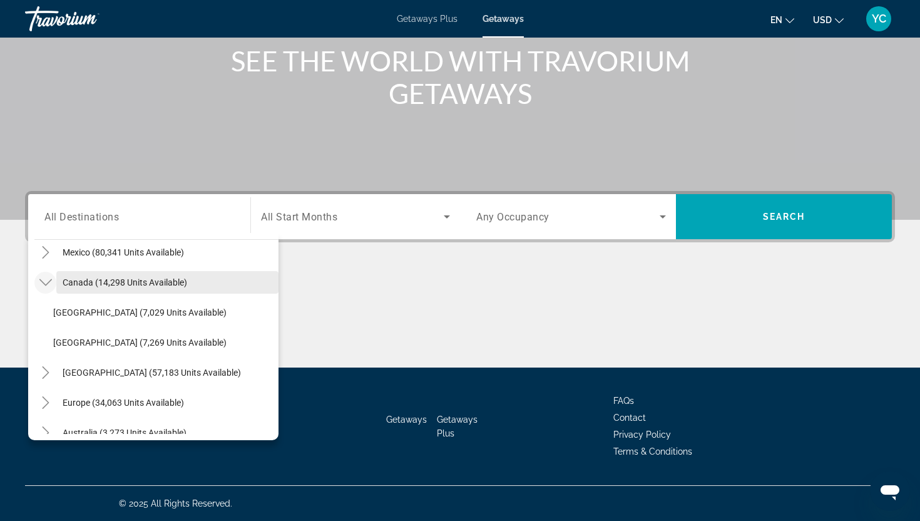
scroll to position [86, 0]
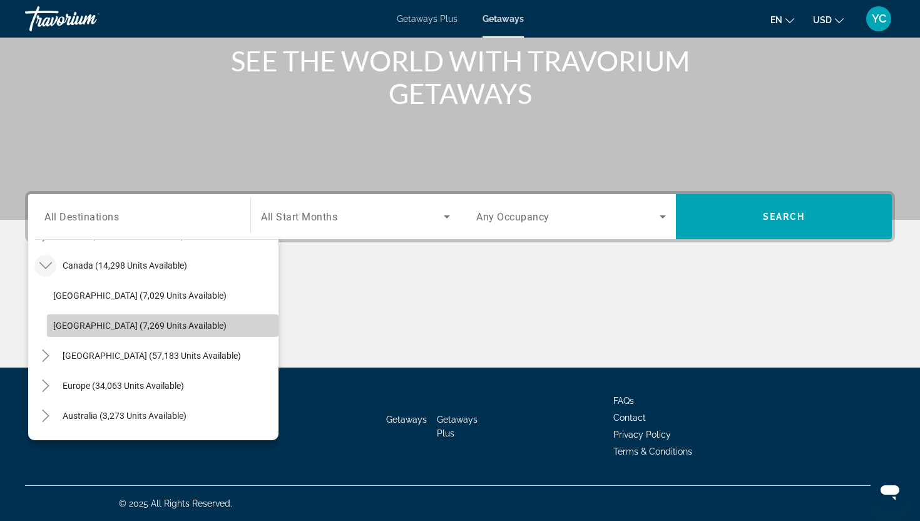
click at [98, 327] on span "Western Canada (7,269 units available)" at bounding box center [139, 326] width 173 height 10
type input "**********"
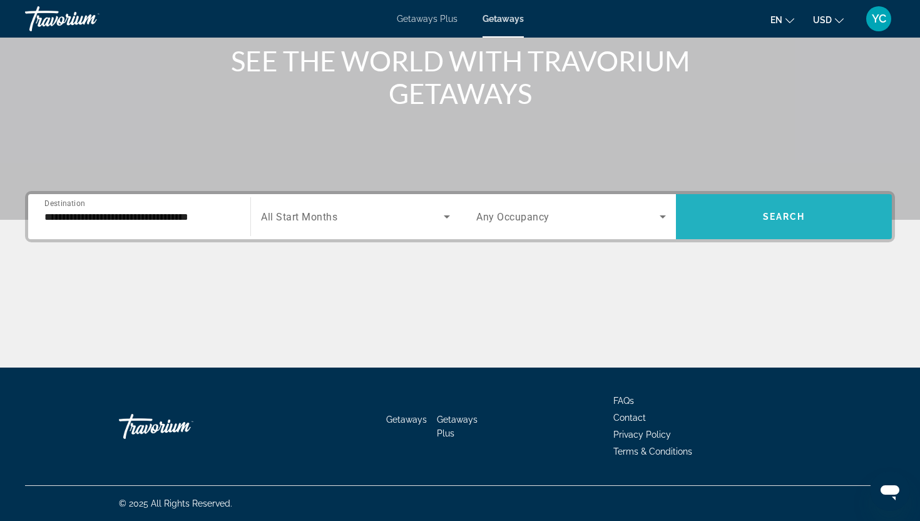
click at [729, 217] on span "Search widget" at bounding box center [784, 217] width 216 height 30
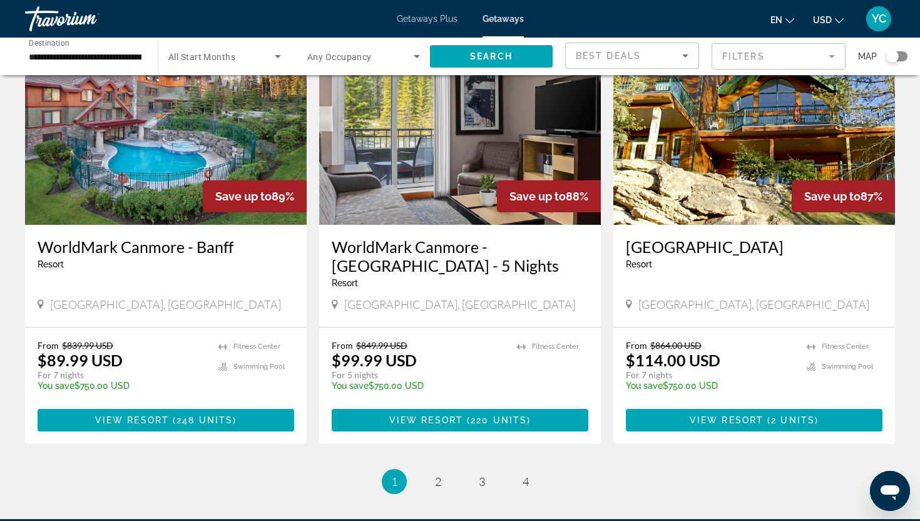
scroll to position [1579, 0]
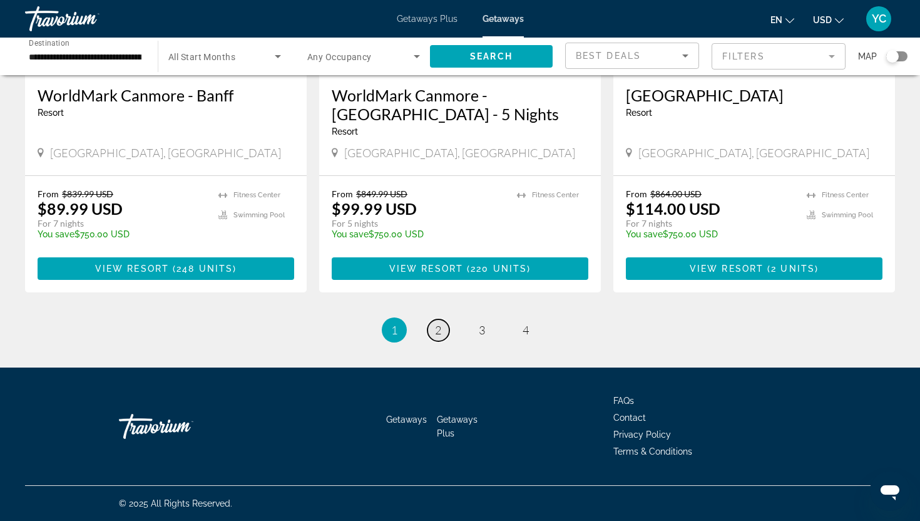
click at [438, 329] on span "2" at bounding box center [438, 330] width 6 height 14
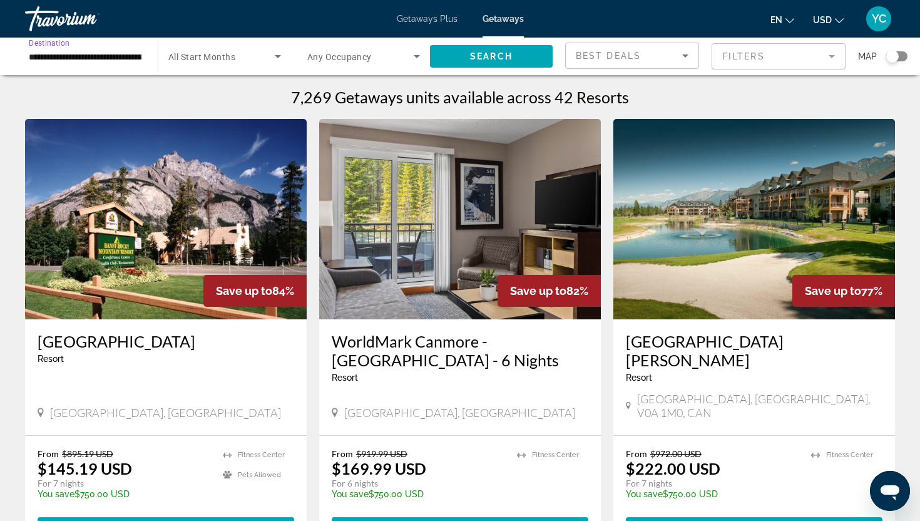
click at [91, 63] on input "**********" at bounding box center [85, 56] width 113 height 15
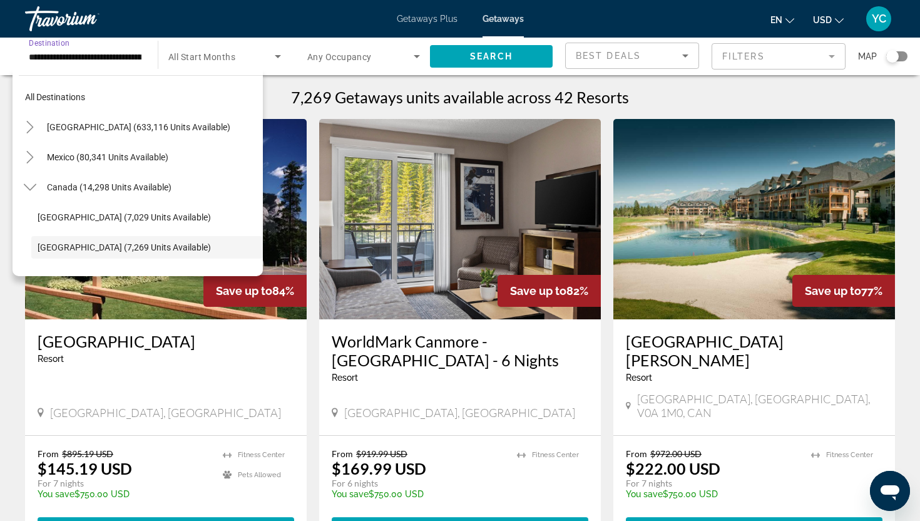
scroll to position [74, 0]
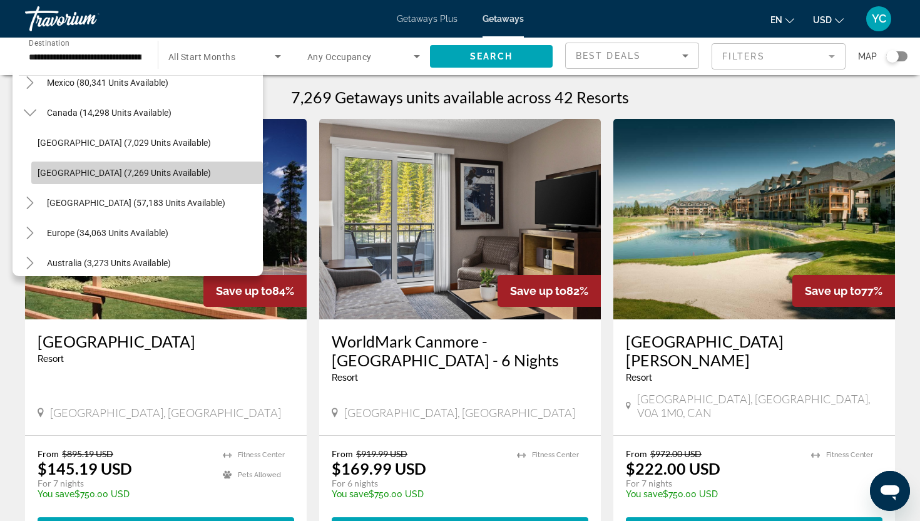
click at [36, 177] on span "Search widget" at bounding box center [147, 173] width 232 height 30
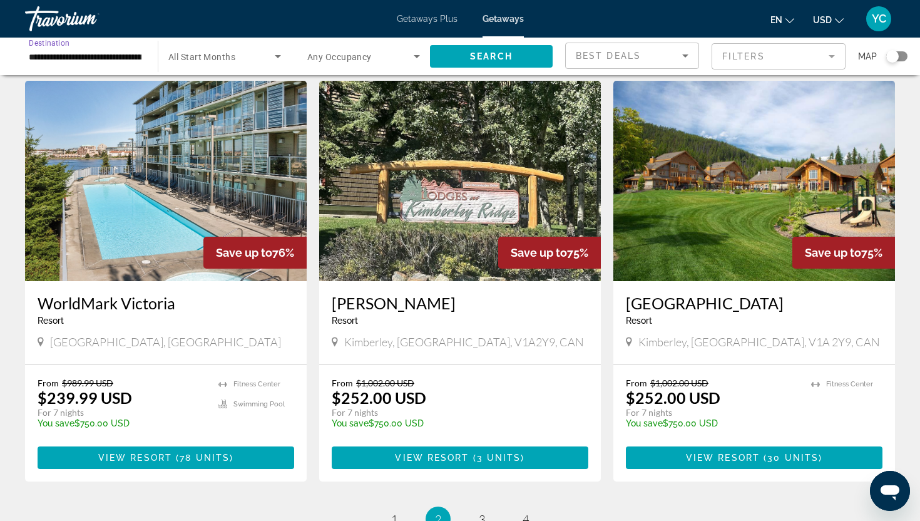
scroll to position [1402, 0]
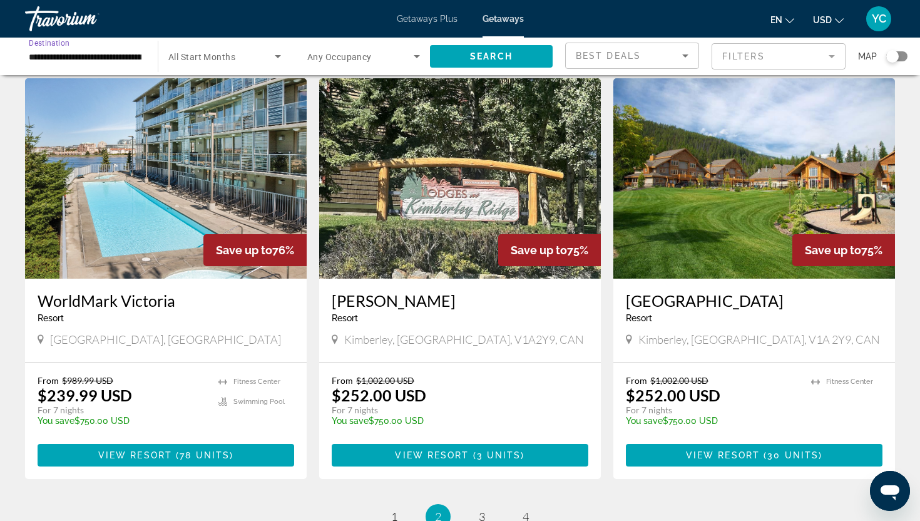
click at [148, 190] on img "Main content" at bounding box center [166, 178] width 282 height 200
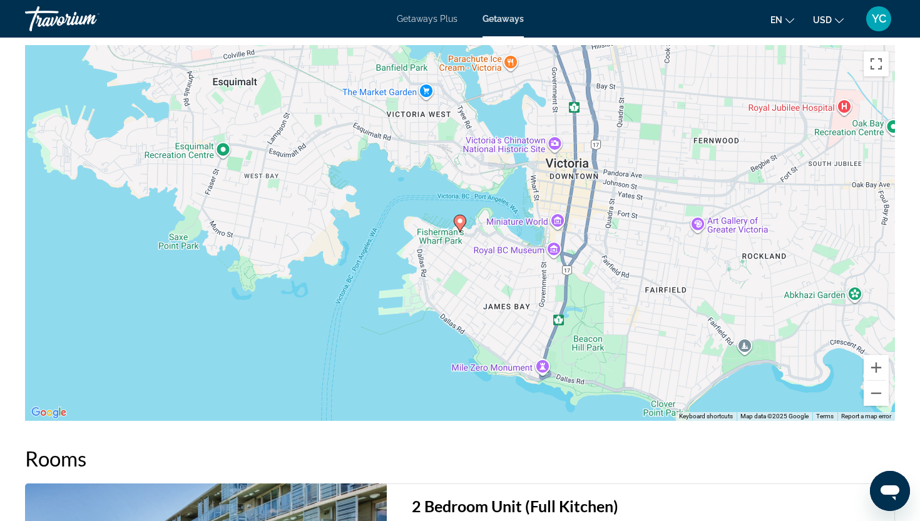
scroll to position [1639, 0]
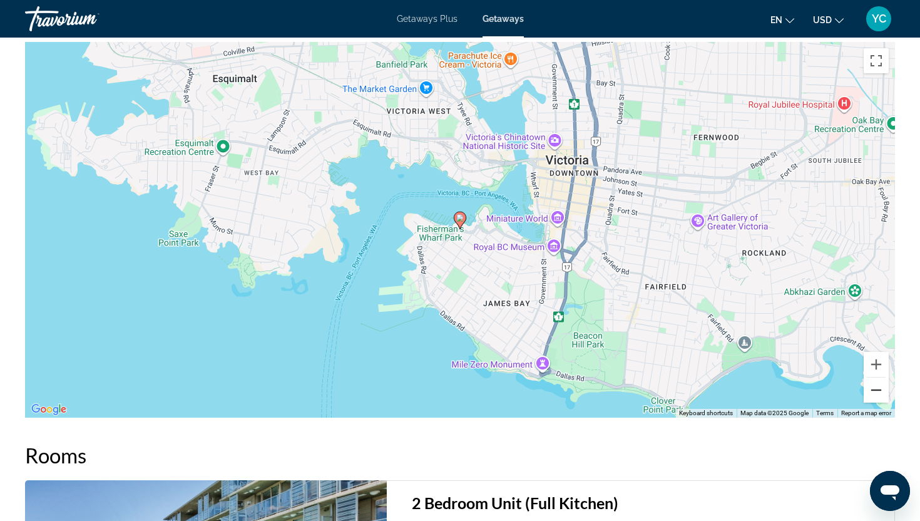
click at [880, 387] on button "Zoom out" at bounding box center [876, 389] width 25 height 25
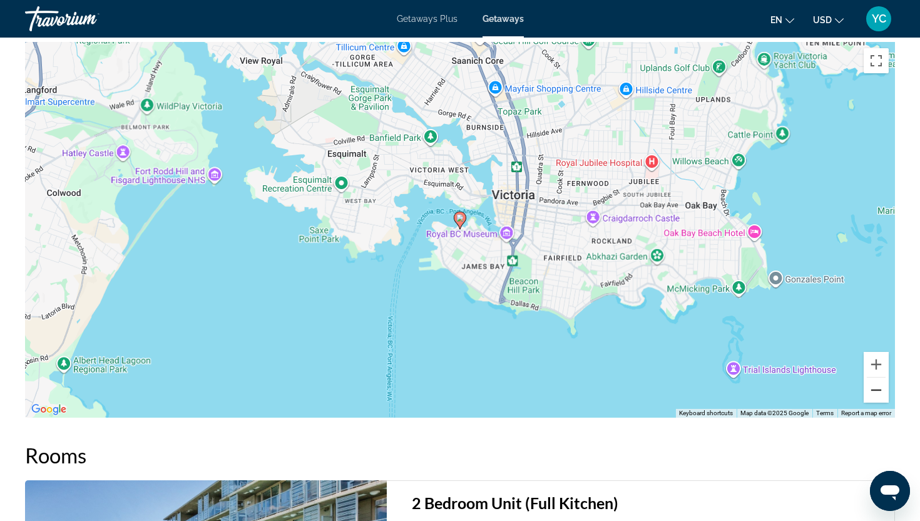
click at [880, 387] on button "Zoom out" at bounding box center [876, 389] width 25 height 25
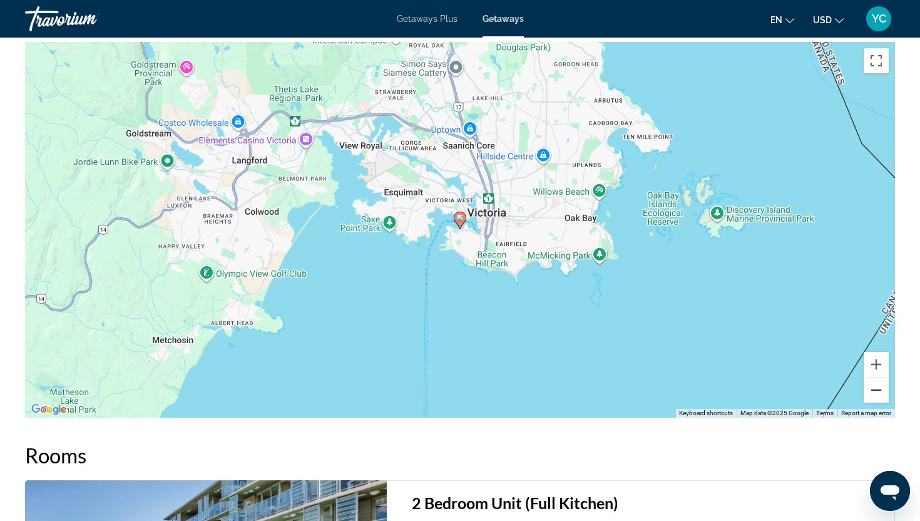
click at [880, 387] on button "Zoom out" at bounding box center [876, 389] width 25 height 25
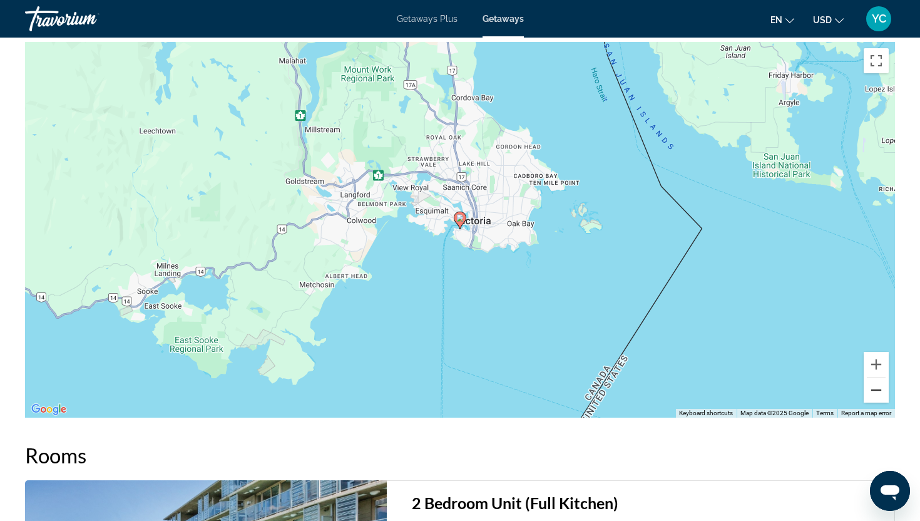
click at [880, 387] on button "Zoom out" at bounding box center [876, 389] width 25 height 25
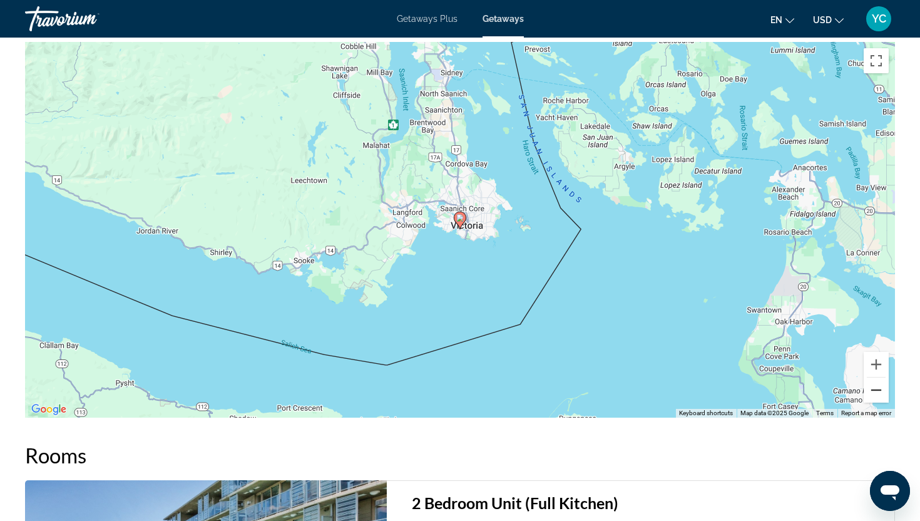
click at [880, 388] on button "Zoom out" at bounding box center [876, 389] width 25 height 25
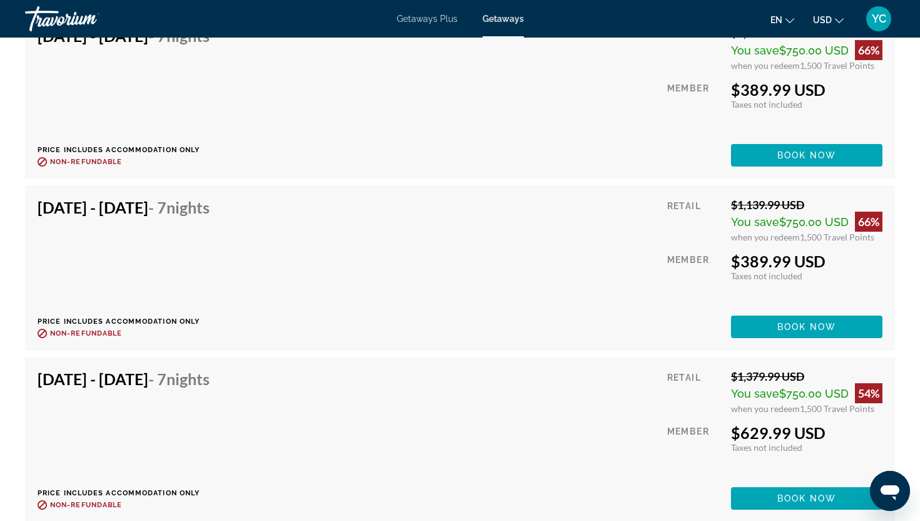
scroll to position [5489, 0]
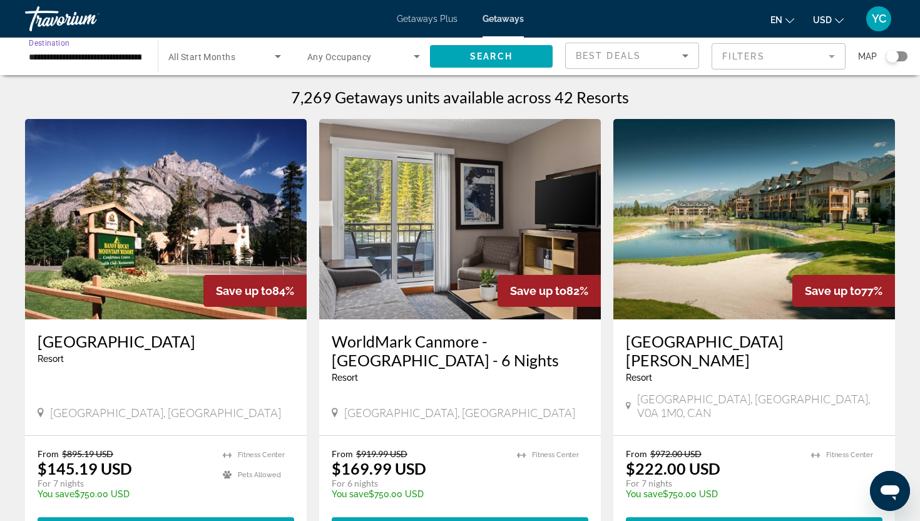
click at [125, 56] on input "**********" at bounding box center [85, 56] width 113 height 15
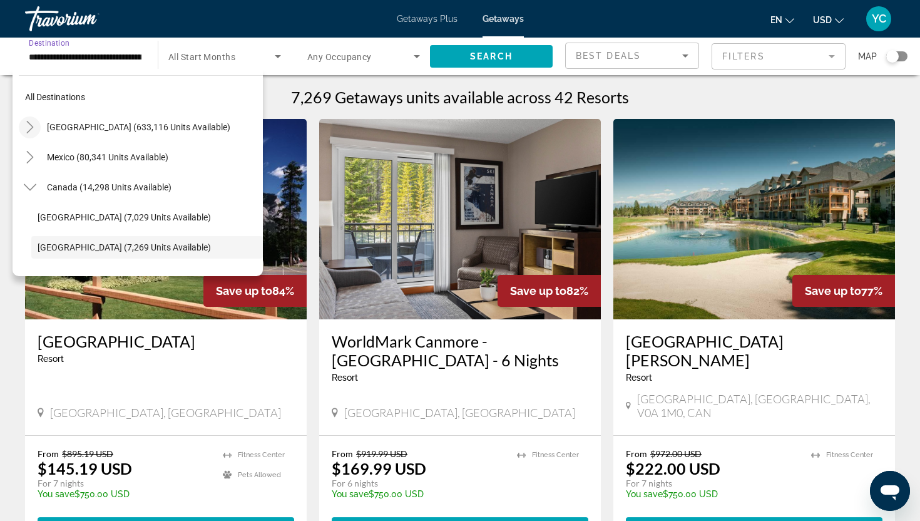
click at [31, 130] on icon "Toggle United States (633,116 units available)" at bounding box center [30, 127] width 13 height 13
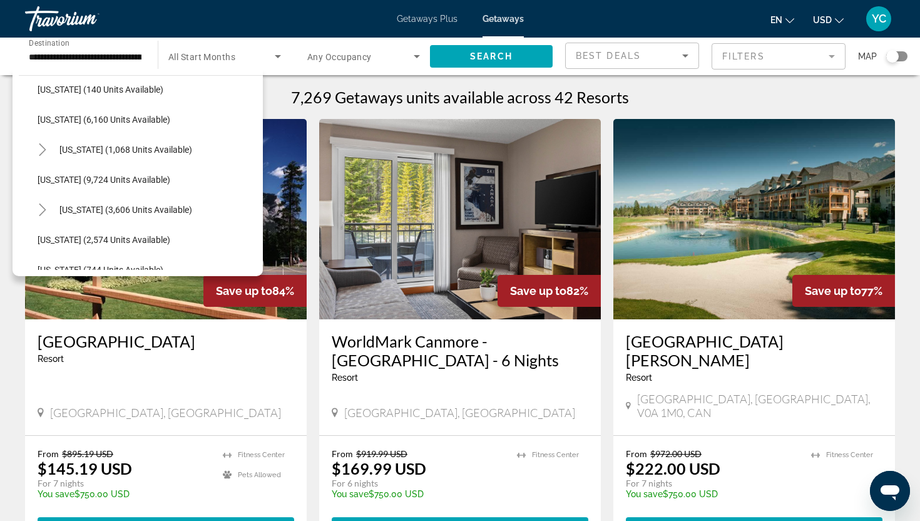
scroll to position [460, 0]
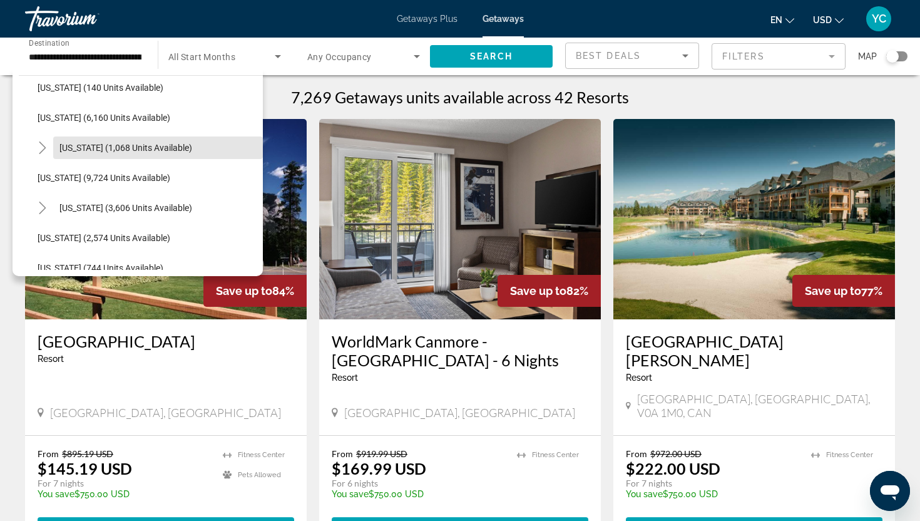
click at [104, 150] on span "Maine (1,068 units available)" at bounding box center [125, 148] width 133 height 10
type input "**********"
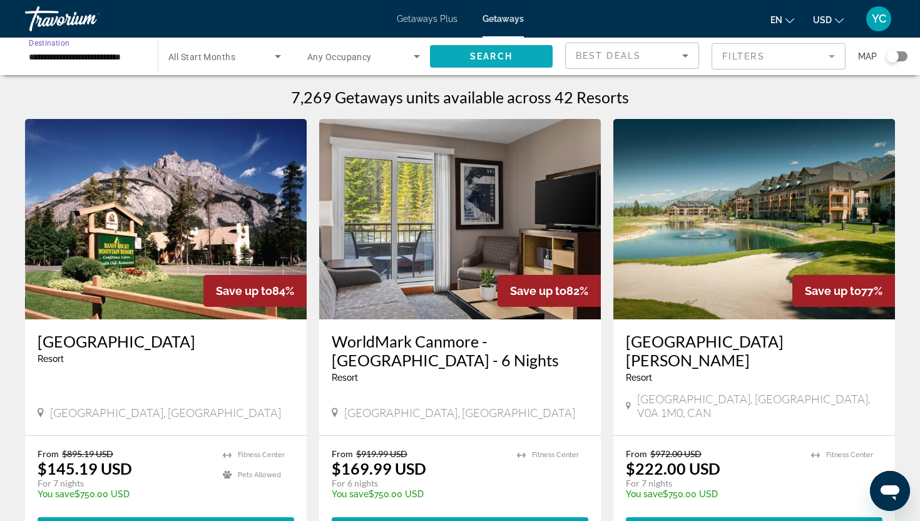
click at [523, 54] on span "Search widget" at bounding box center [491, 56] width 123 height 30
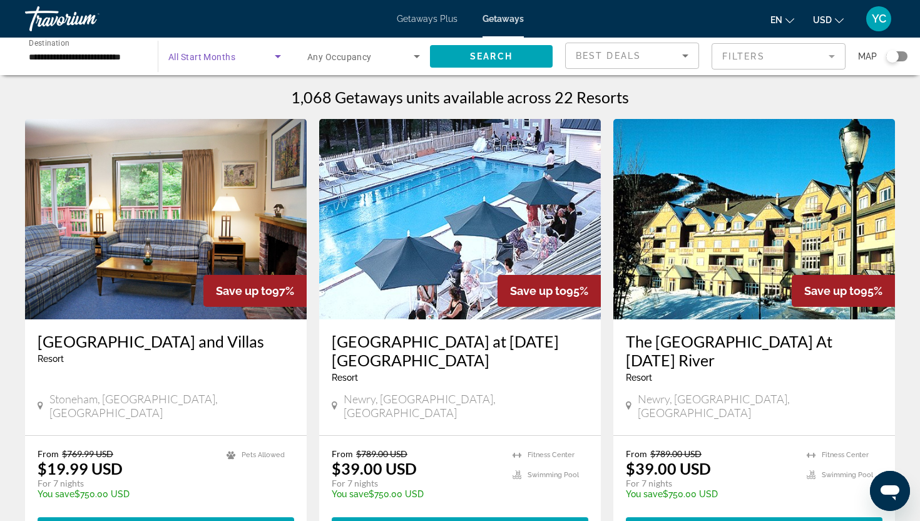
click at [236, 58] on span "Search widget" at bounding box center [221, 56] width 106 height 15
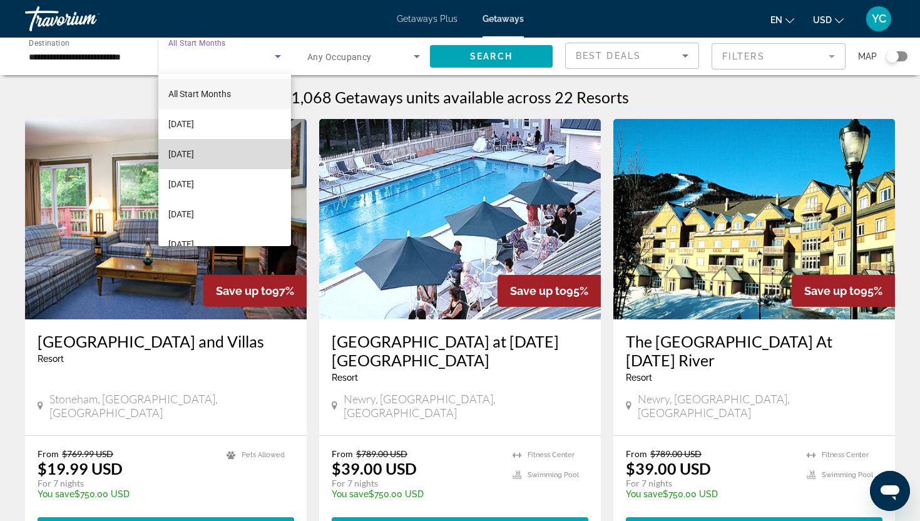
click at [194, 160] on span "October 2025" at bounding box center [181, 153] width 26 height 15
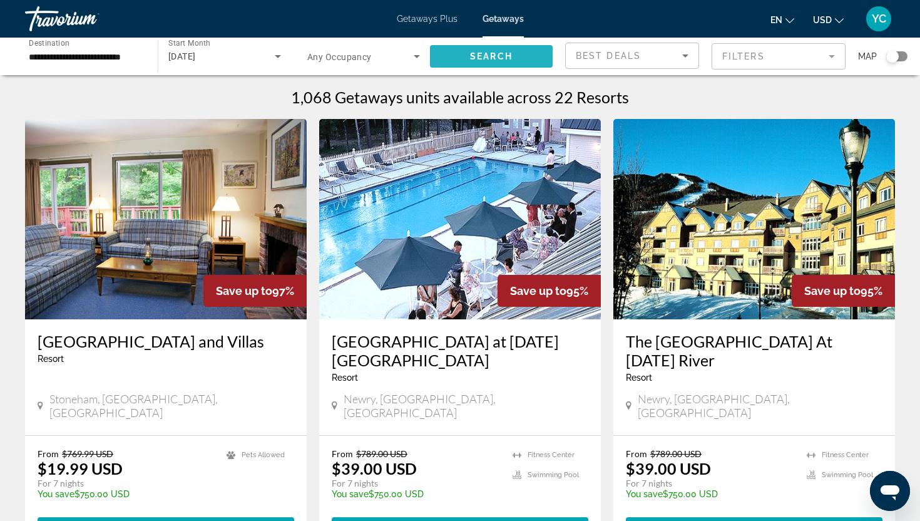
click at [473, 64] on span "Search widget" at bounding box center [491, 56] width 123 height 30
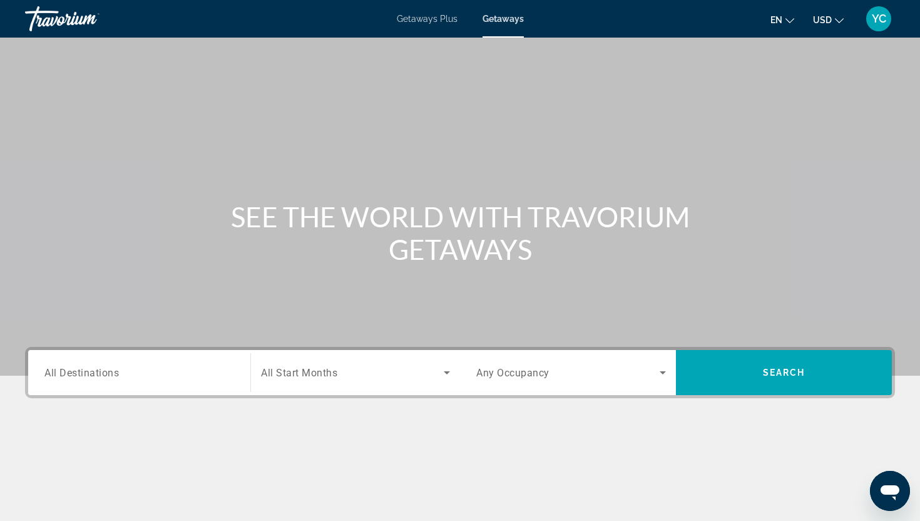
click at [93, 377] on span "All Destinations" at bounding box center [81, 372] width 74 height 12
click at [93, 377] on input "Destination All Destinations" at bounding box center [139, 373] width 190 height 15
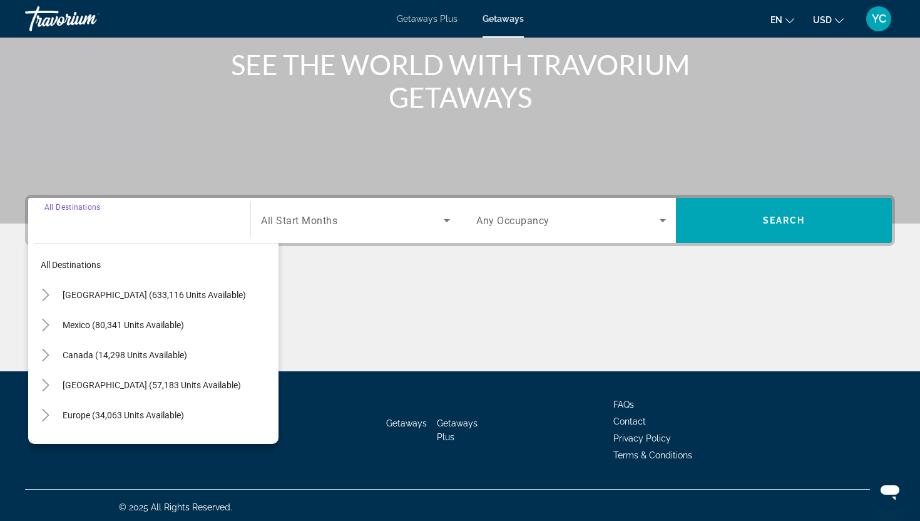
scroll to position [156, 0]
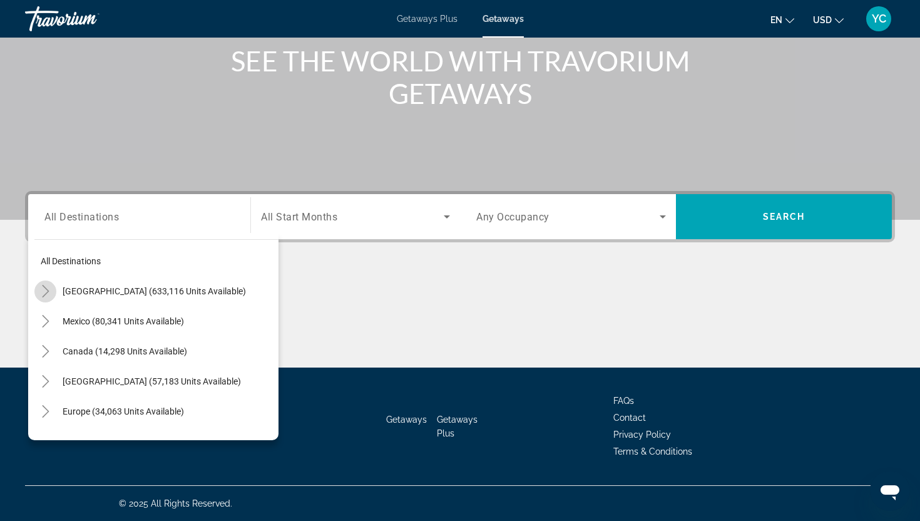
click at [47, 290] on icon "Toggle United States (633,116 units available)" at bounding box center [45, 291] width 7 height 13
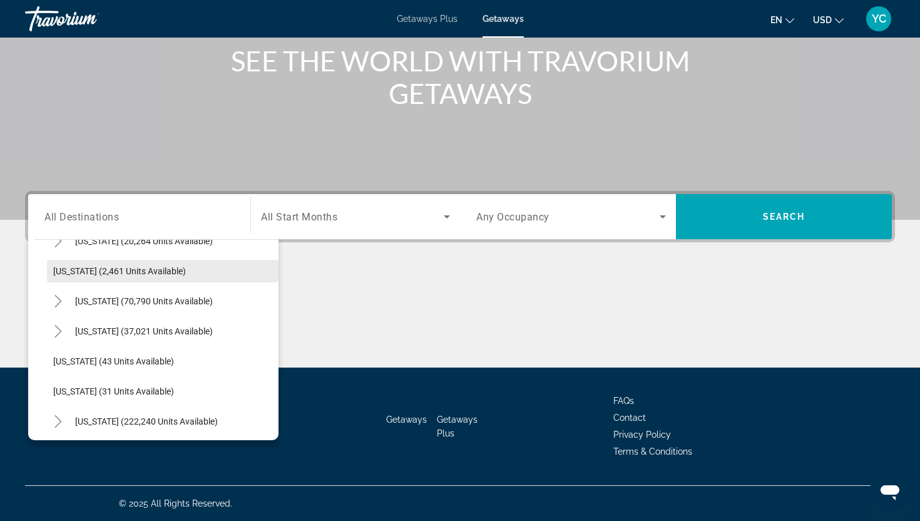
scroll to position [78, 0]
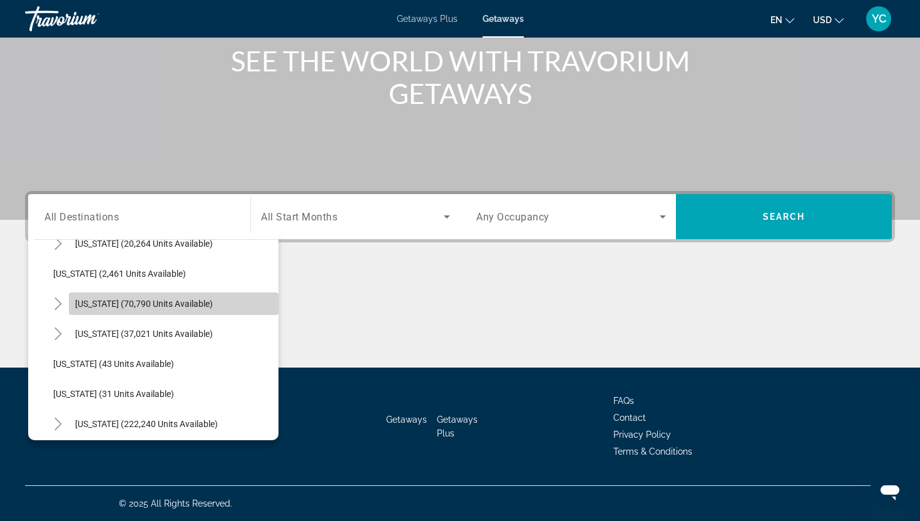
click at [108, 301] on span "California (70,790 units available)" at bounding box center [144, 304] width 138 height 10
type input "**********"
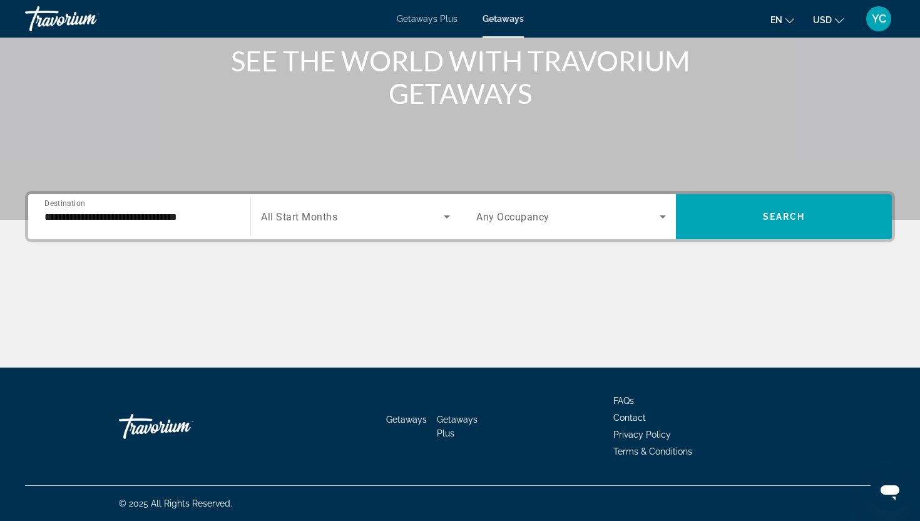
click at [336, 217] on span "All Start Months" at bounding box center [299, 217] width 76 height 12
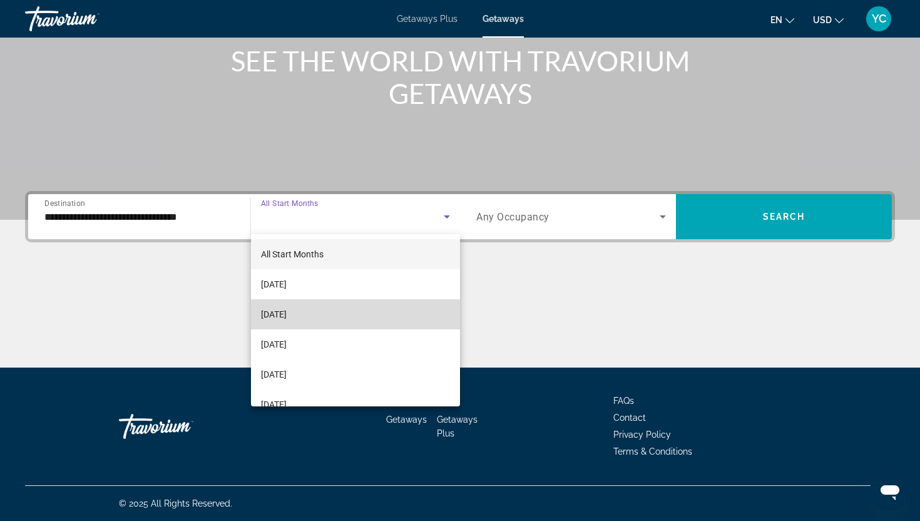
click at [287, 321] on span "October 2025" at bounding box center [274, 314] width 26 height 15
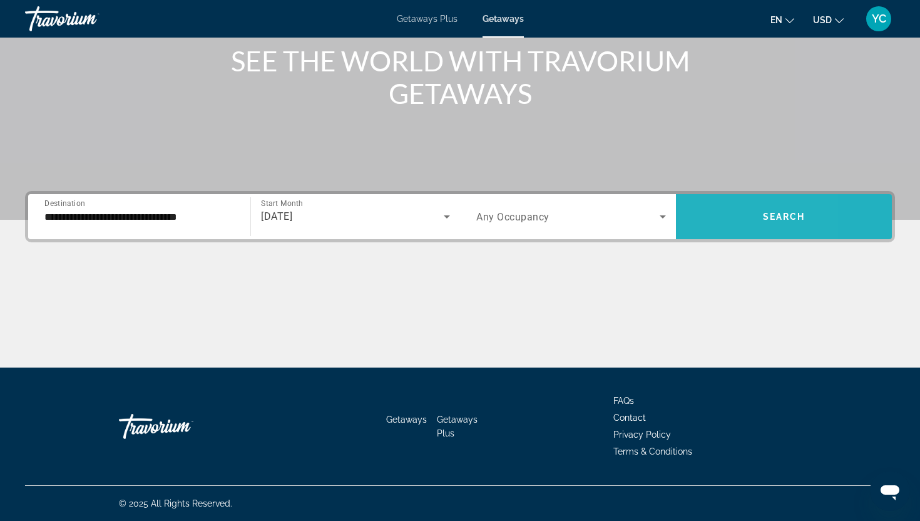
click at [707, 211] on span "Search widget" at bounding box center [784, 217] width 216 height 30
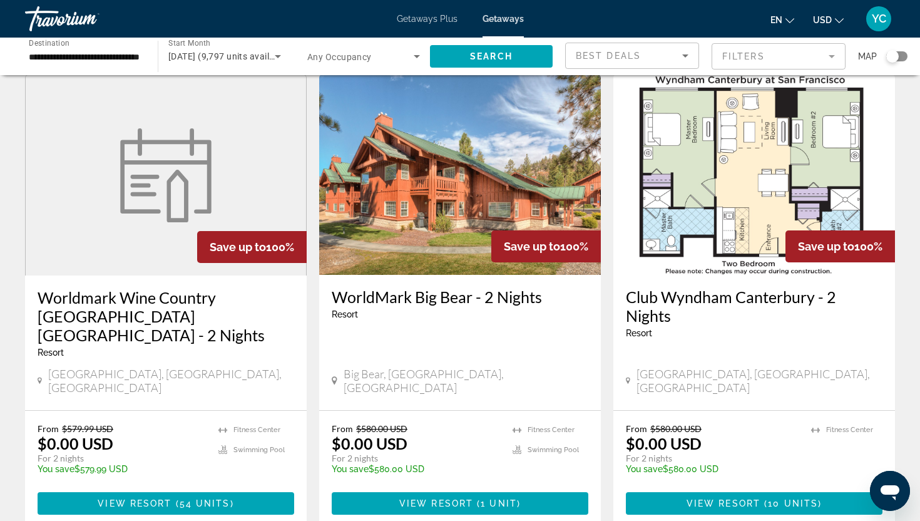
scroll to position [1581, 0]
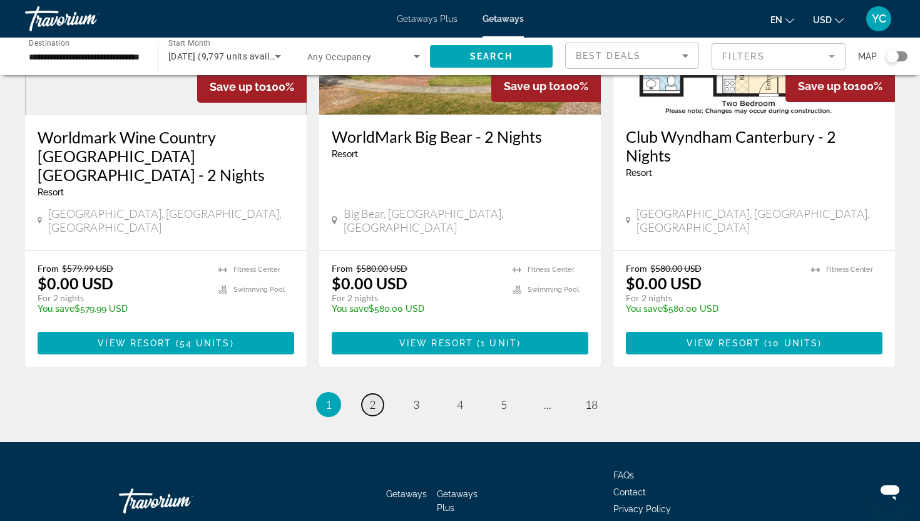
click at [369, 394] on link "page 2" at bounding box center [373, 405] width 22 height 22
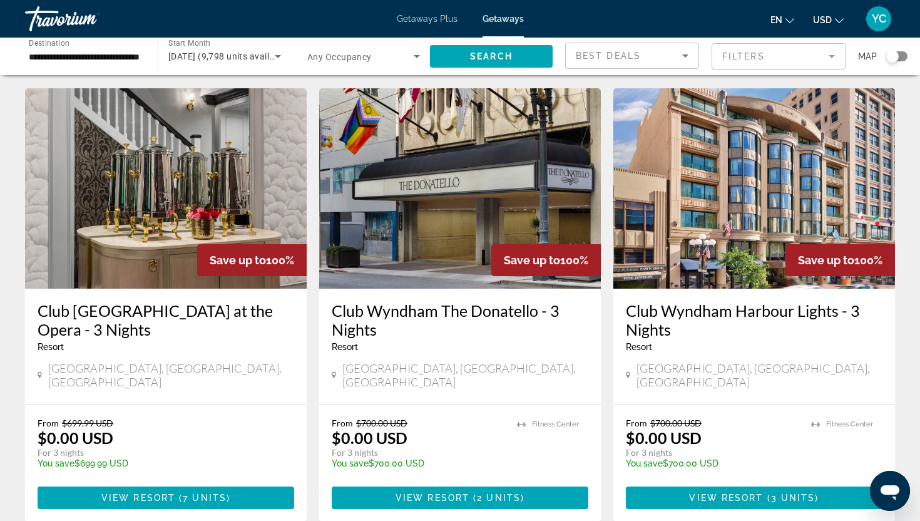
scroll to position [948, 0]
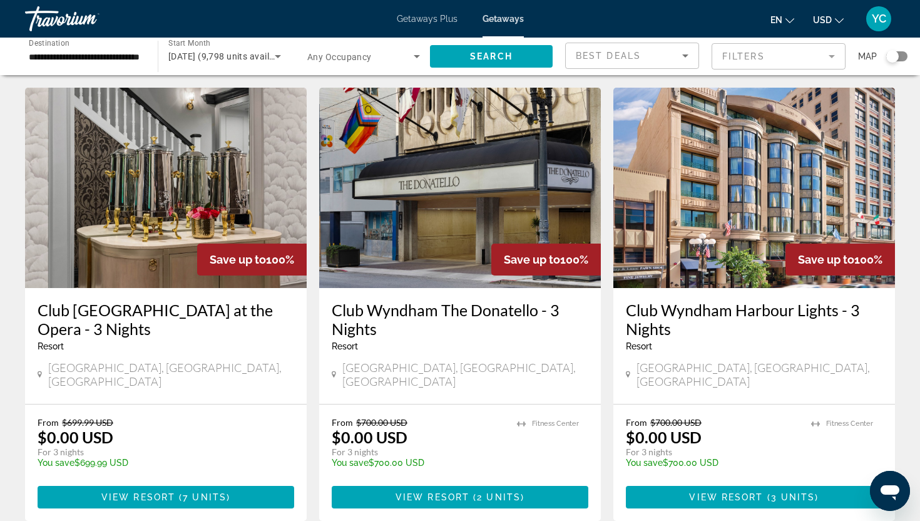
click at [678, 212] on img "Main content" at bounding box center [754, 188] width 282 height 200
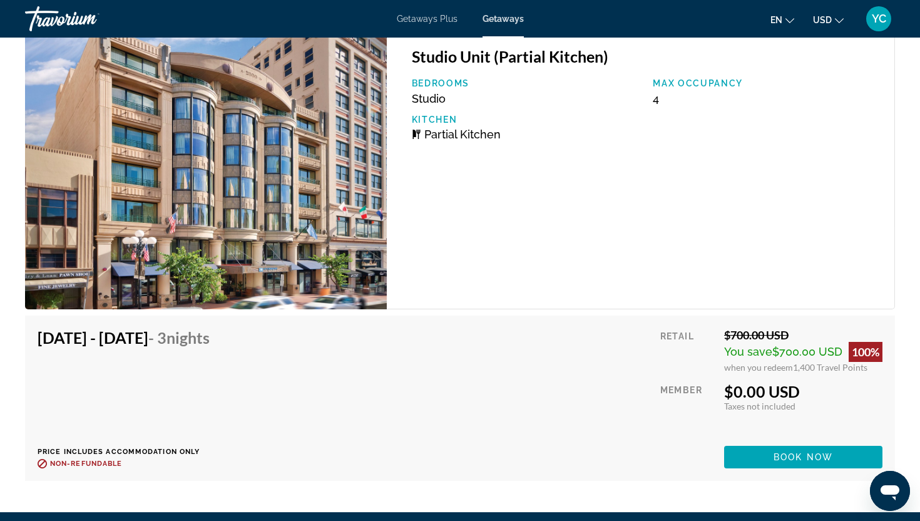
scroll to position [2463, 0]
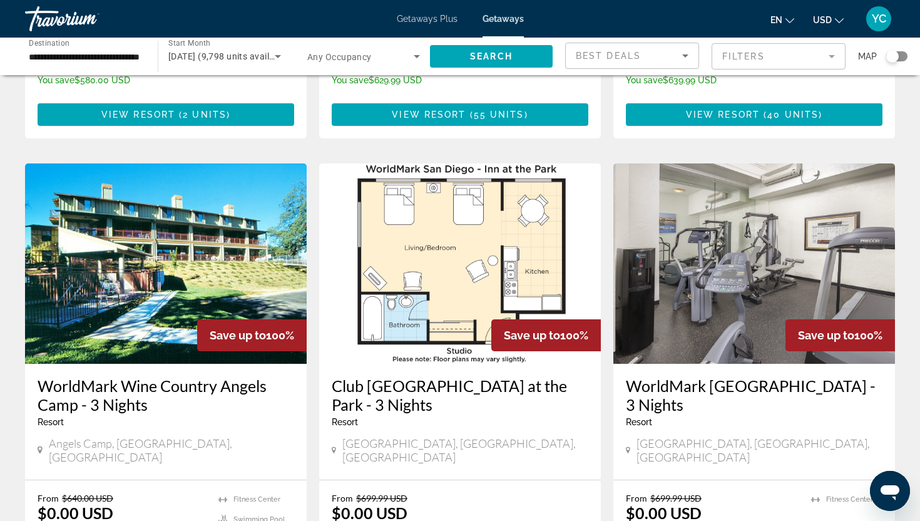
scroll to position [290, 0]
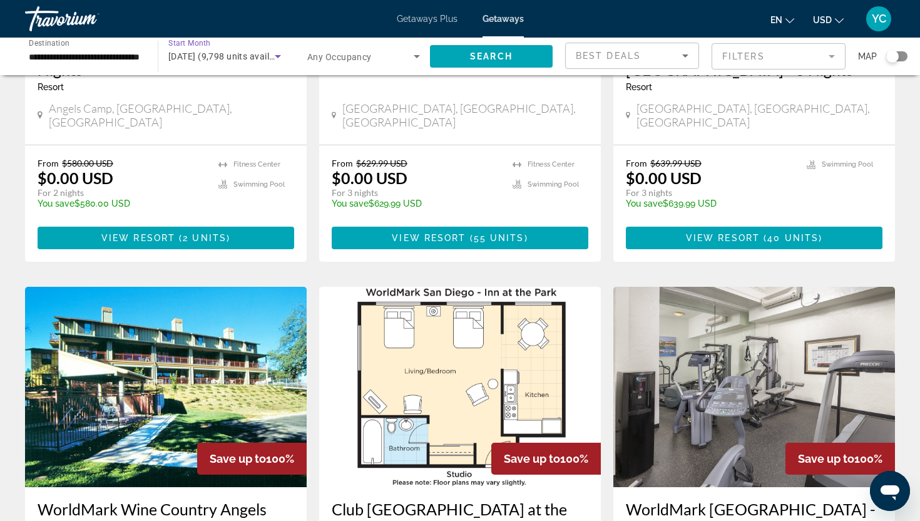
click at [256, 54] on span "October 2025 (9,798 units available)" at bounding box center [228, 56] width 121 height 10
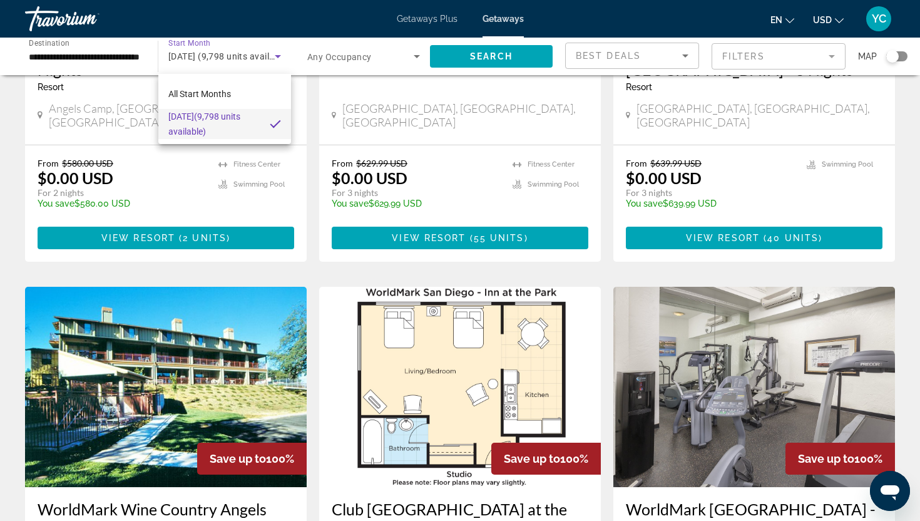
click at [309, 73] on div at bounding box center [460, 260] width 920 height 521
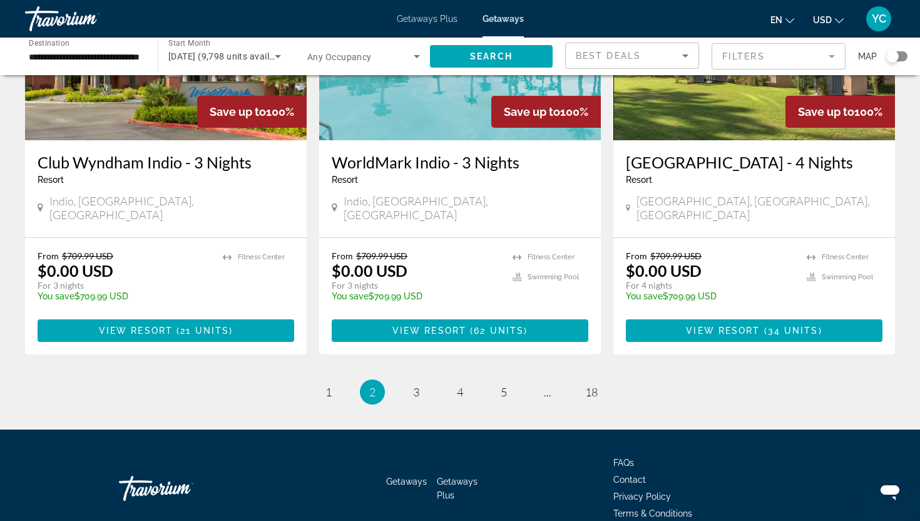
scroll to position [1561, 0]
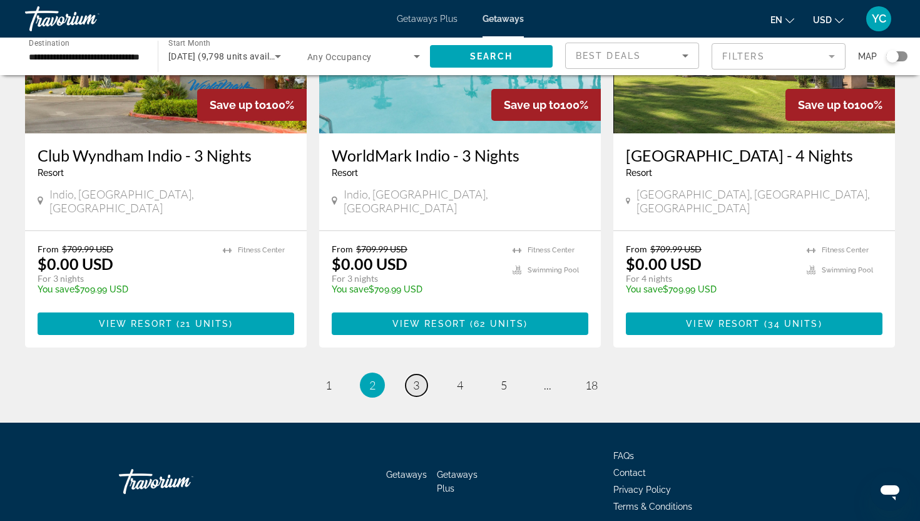
click at [416, 378] on span "3" at bounding box center [416, 385] width 6 height 14
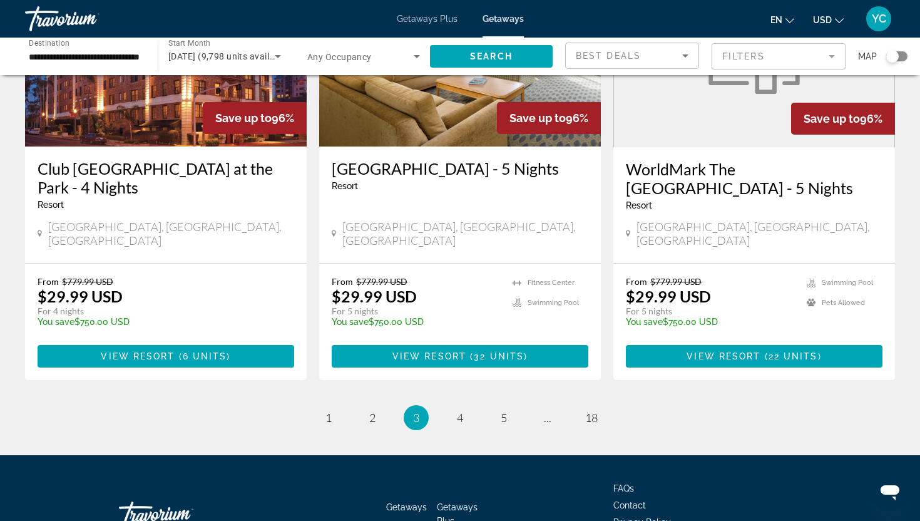
scroll to position [1569, 0]
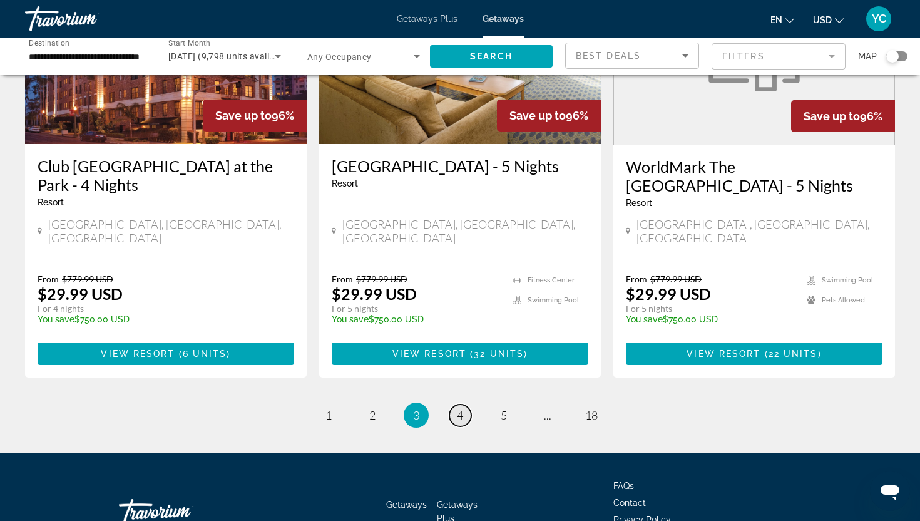
click at [454, 404] on link "page 4" at bounding box center [460, 415] width 22 height 22
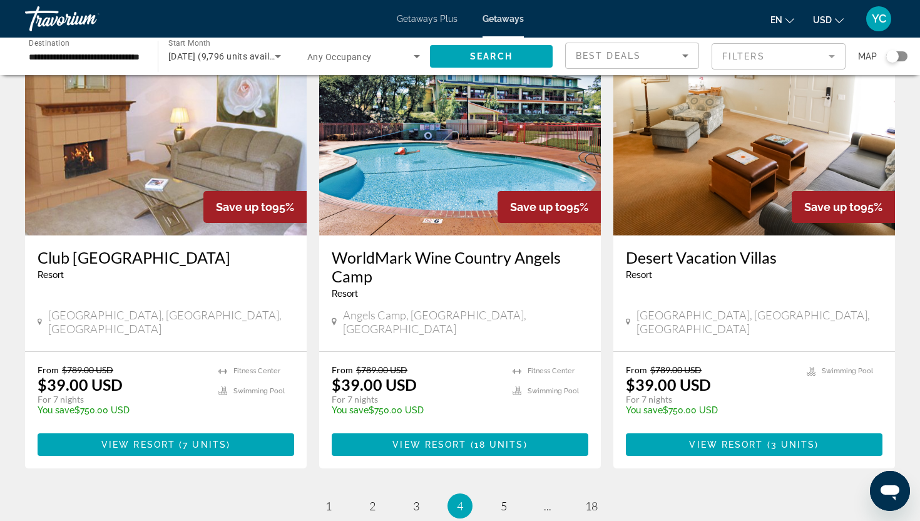
scroll to position [1489, 0]
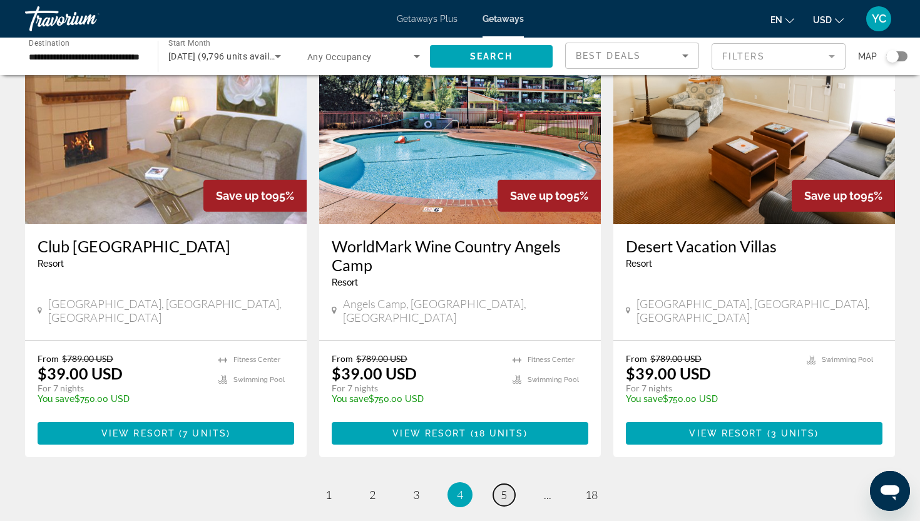
click at [506, 488] on span "5" at bounding box center [504, 495] width 6 height 14
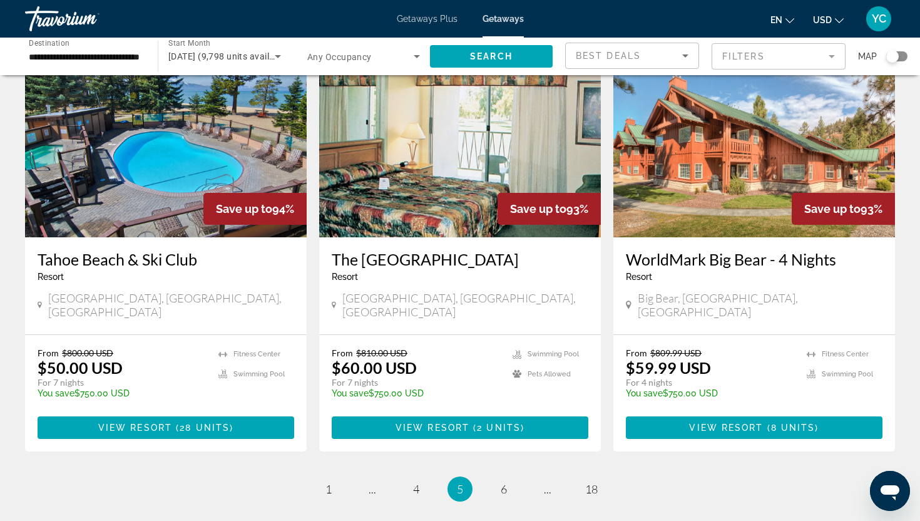
scroll to position [1467, 0]
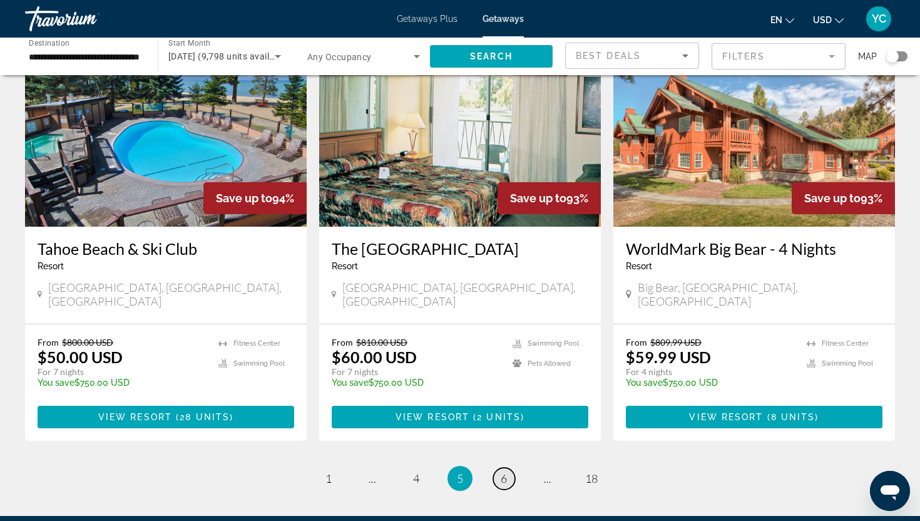
click at [505, 471] on span "6" at bounding box center [504, 478] width 6 height 14
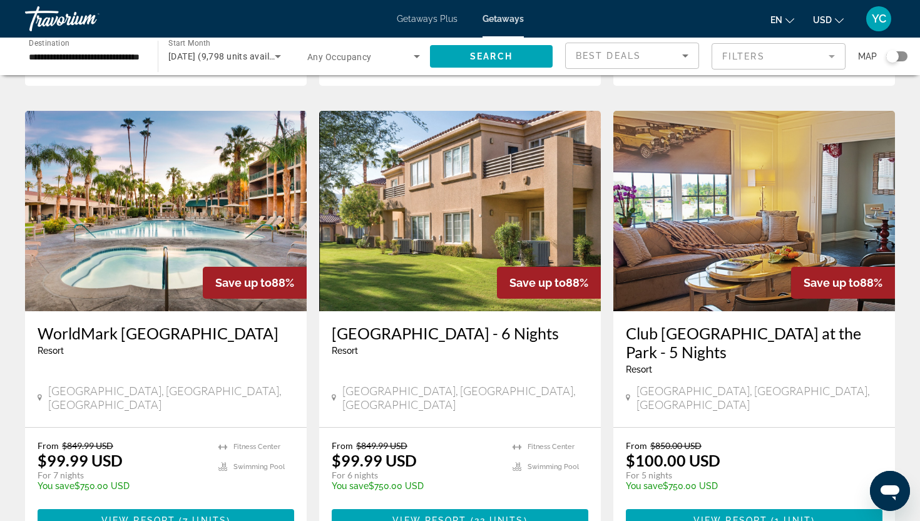
scroll to position [926, 0]
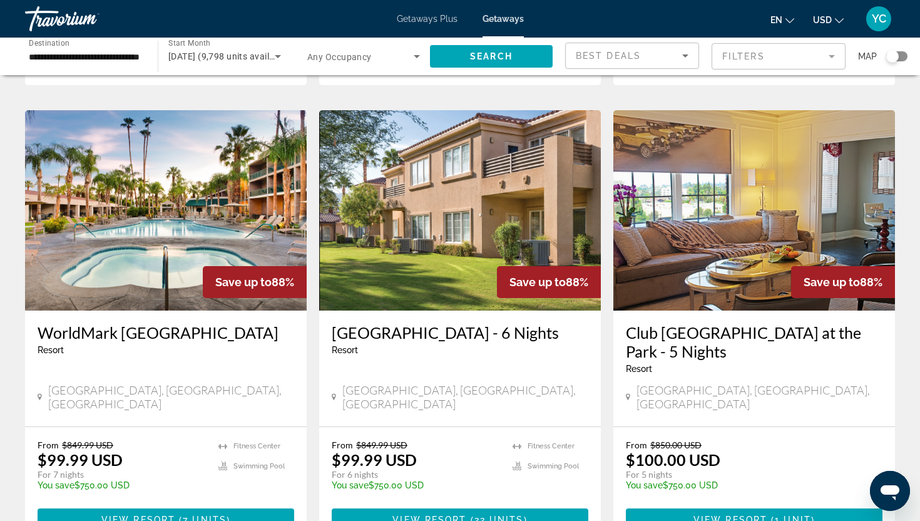
click at [168, 254] on img "Main content" at bounding box center [166, 210] width 282 height 200
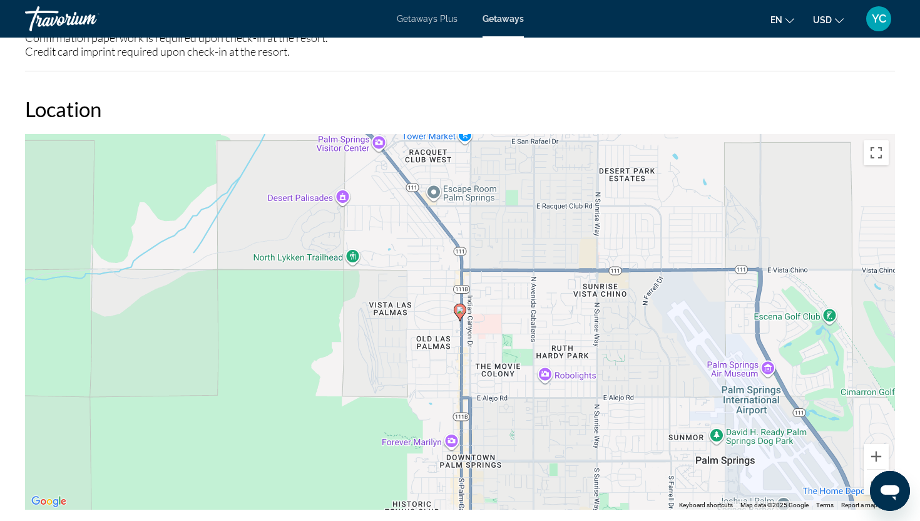
scroll to position [749, 0]
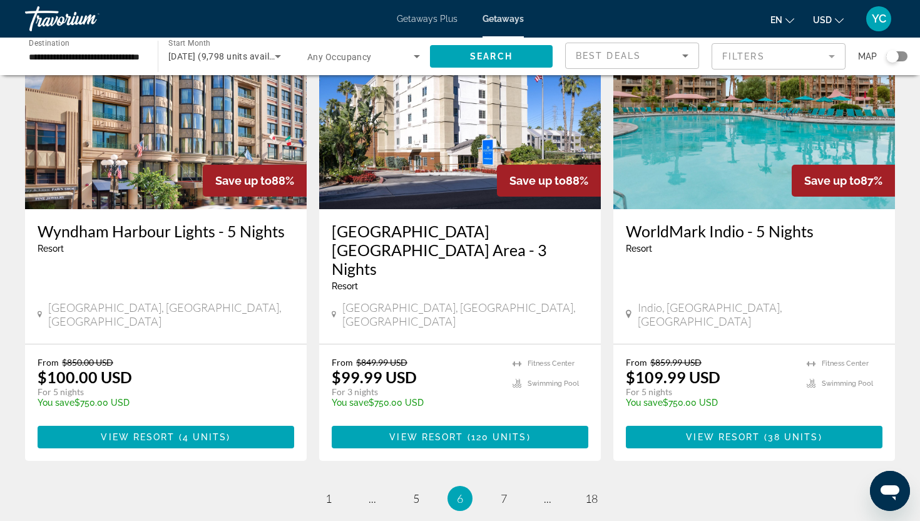
scroll to position [1511, 0]
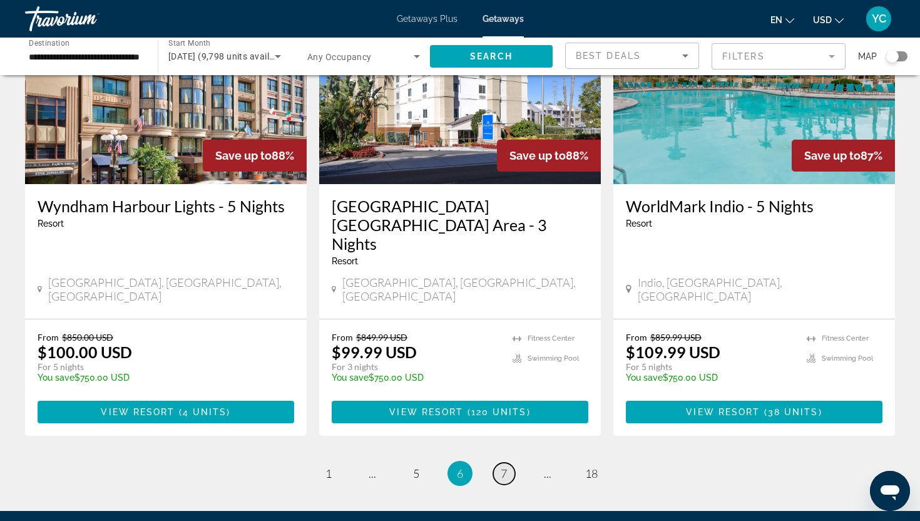
click at [506, 466] on span "7" at bounding box center [504, 473] width 6 height 14
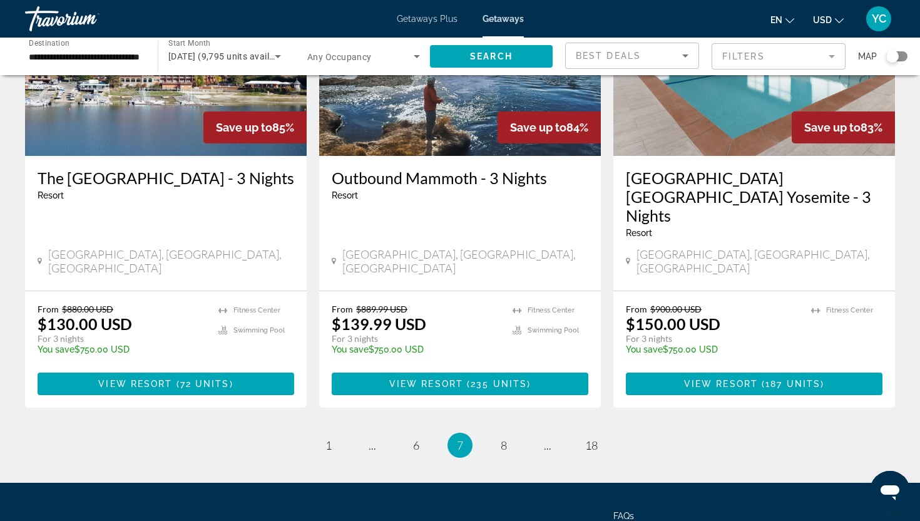
scroll to position [1579, 0]
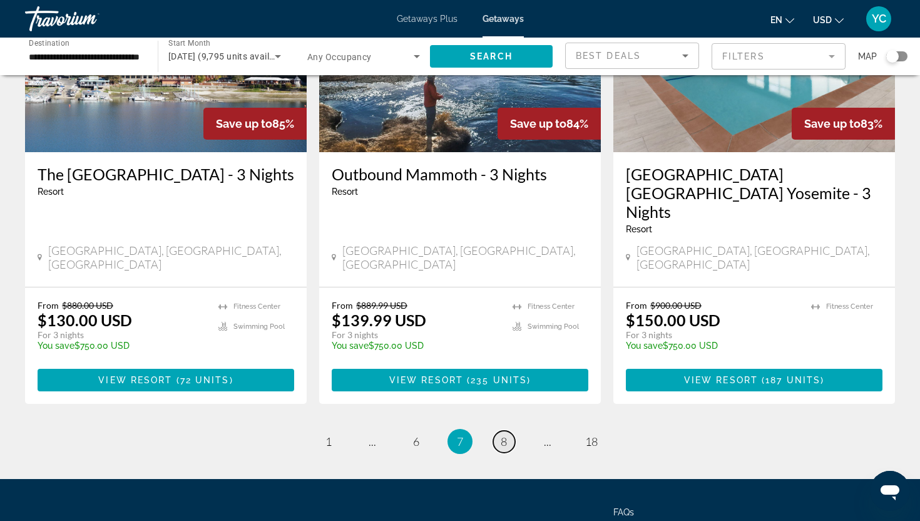
click at [509, 431] on link "page 8" at bounding box center [504, 442] width 22 height 22
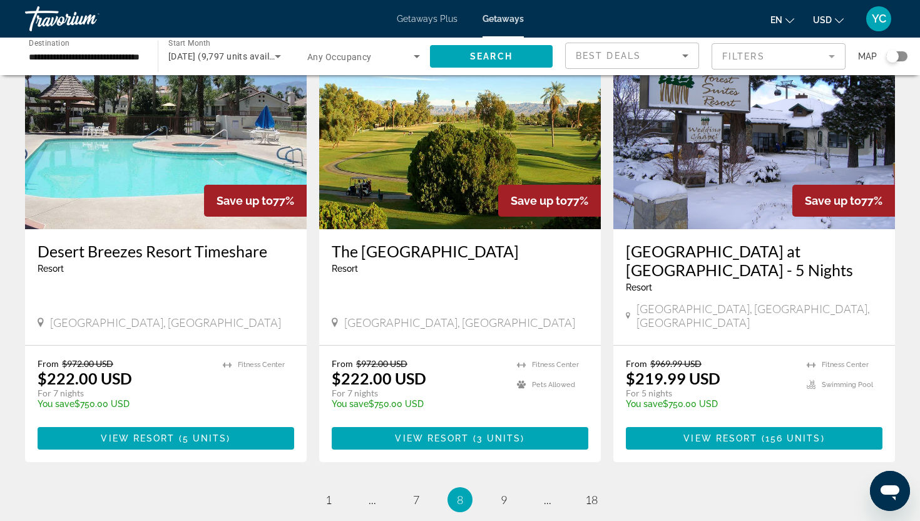
scroll to position [1561, 0]
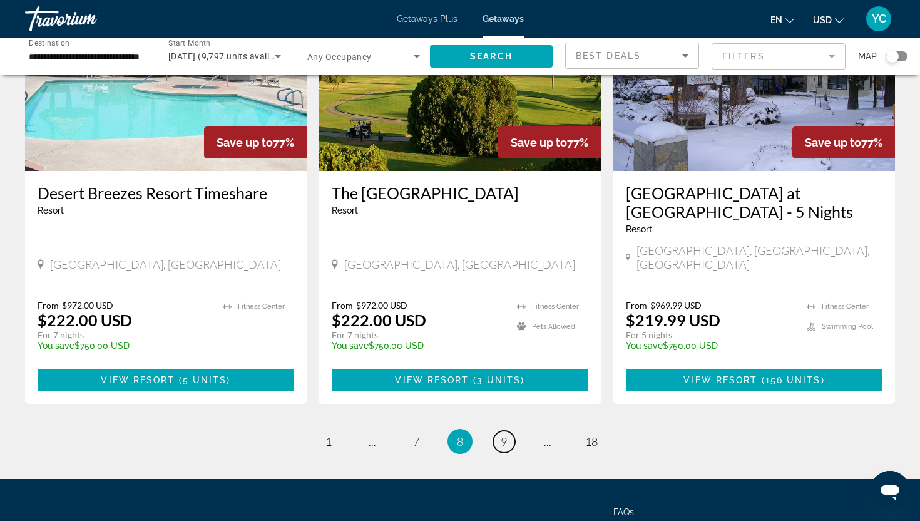
click at [509, 431] on link "page 9" at bounding box center [504, 442] width 22 height 22
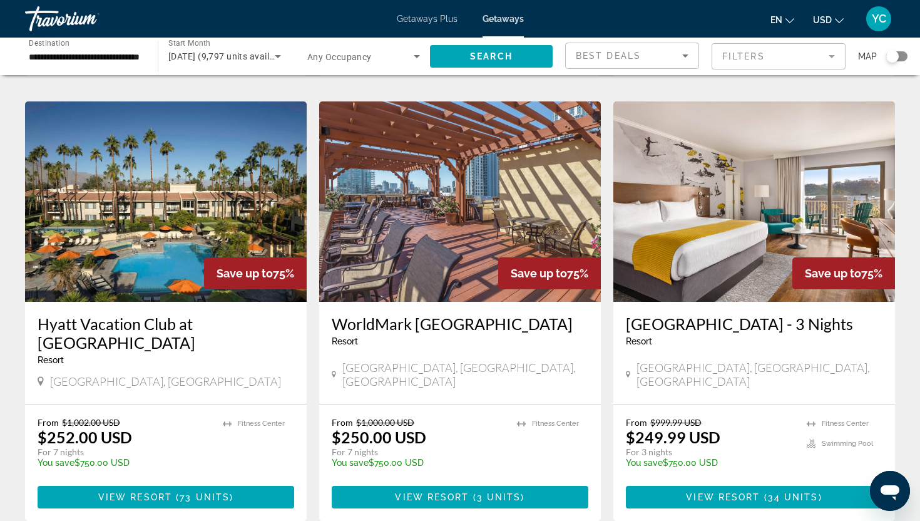
scroll to position [1470, 0]
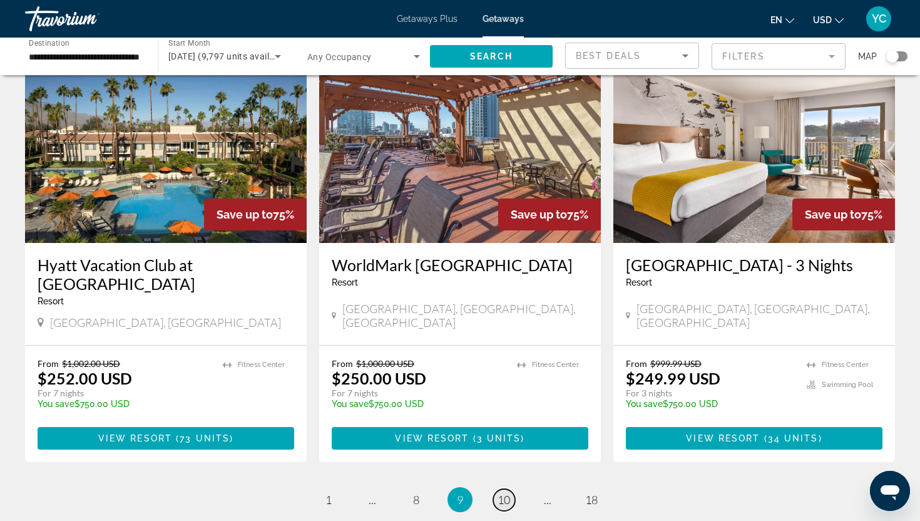
click at [505, 489] on link "page 10" at bounding box center [504, 500] width 22 height 22
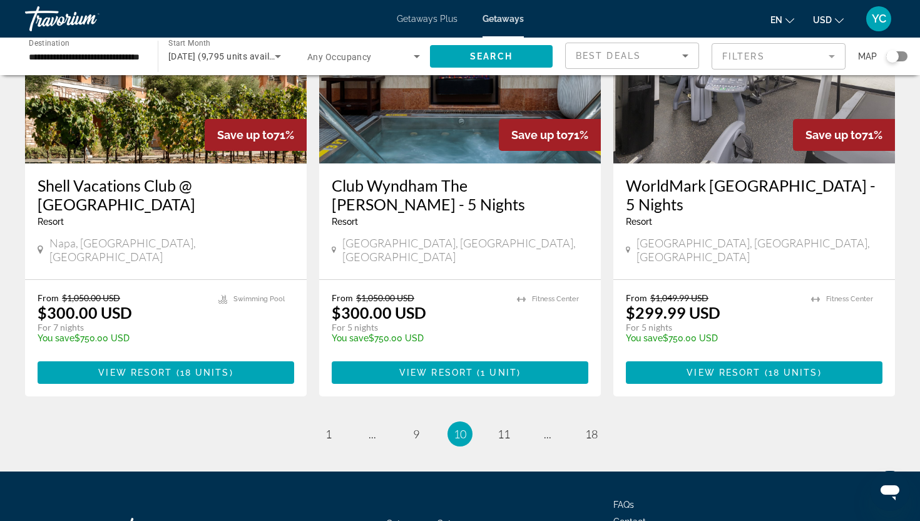
scroll to position [1556, 0]
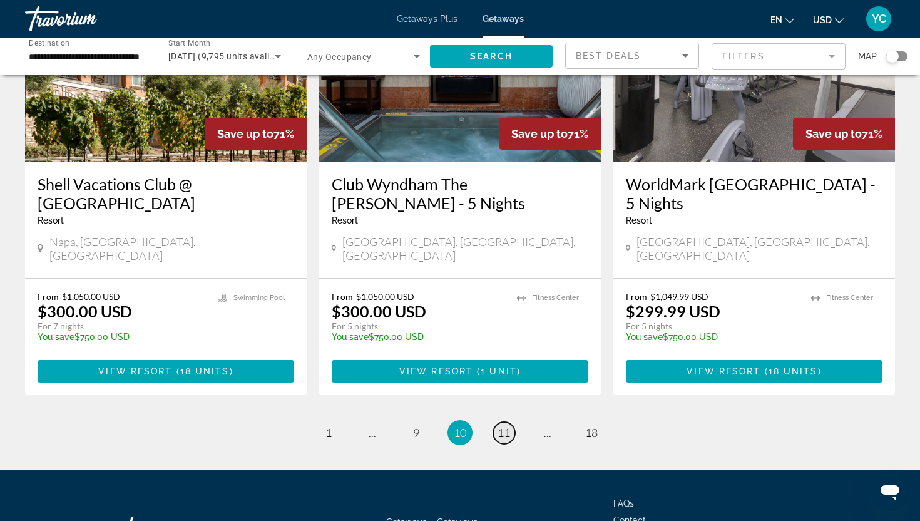
click at [506, 426] on span "11" at bounding box center [504, 433] width 13 height 14
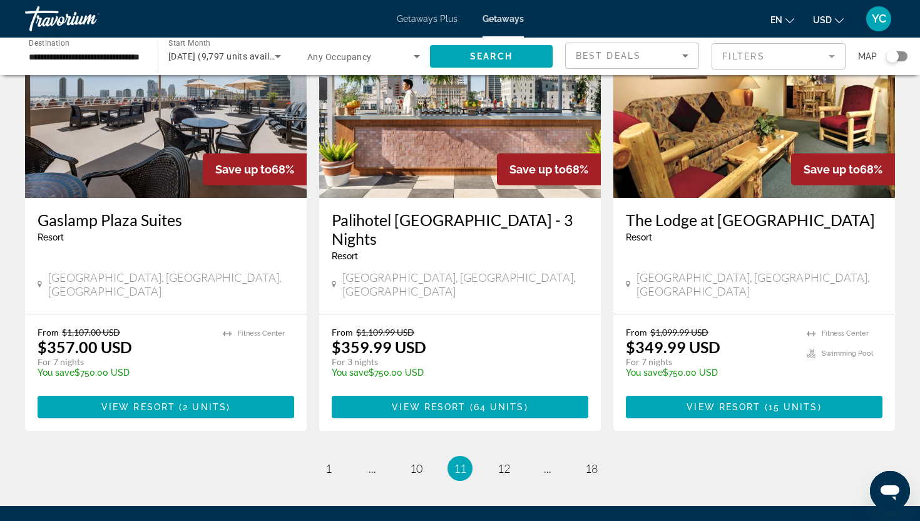
scroll to position [1526, 0]
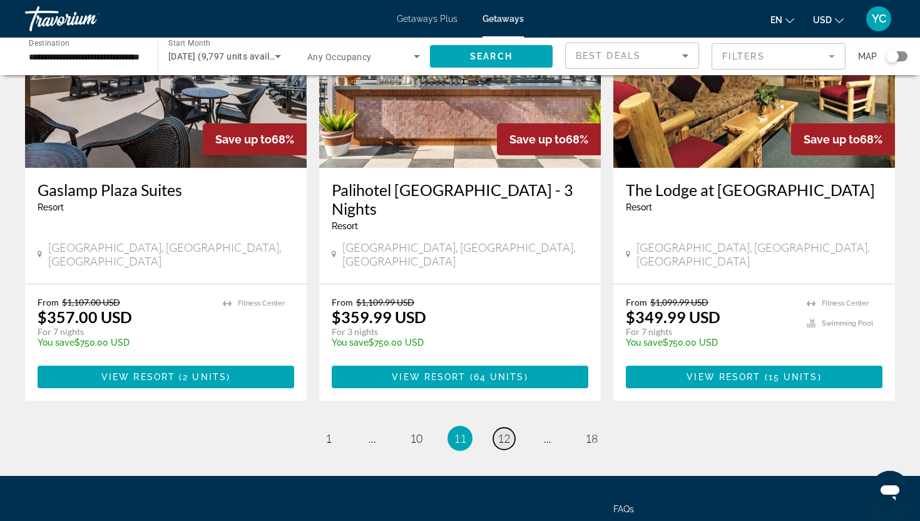
click at [505, 431] on span "12" at bounding box center [504, 438] width 13 height 14
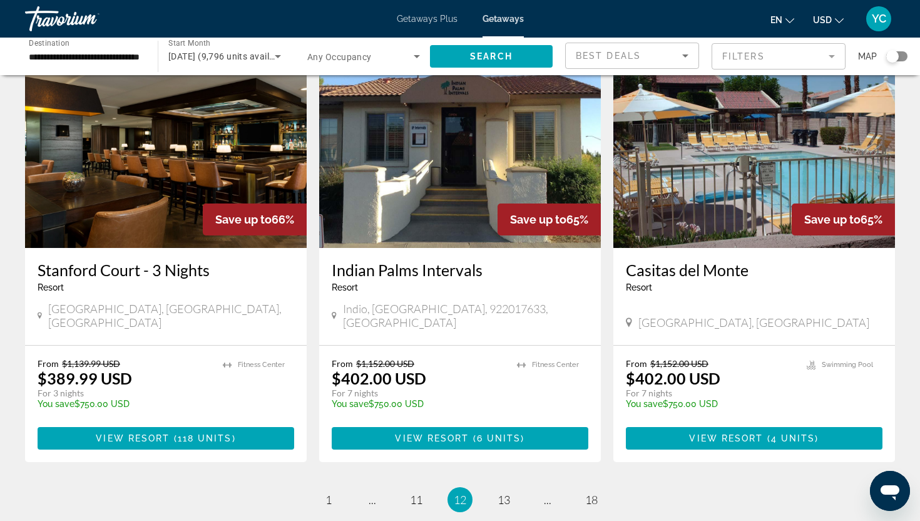
scroll to position [1542, 0]
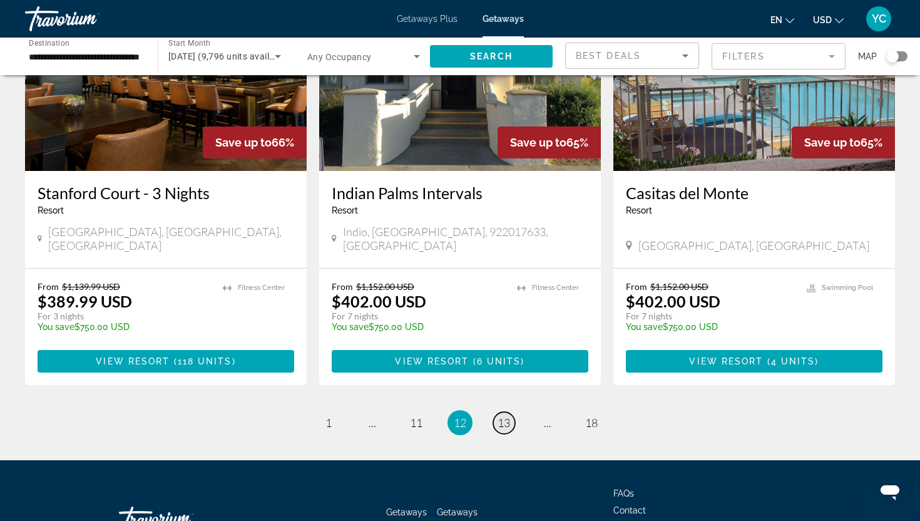
click at [508, 416] on span "13" at bounding box center [504, 423] width 13 height 14
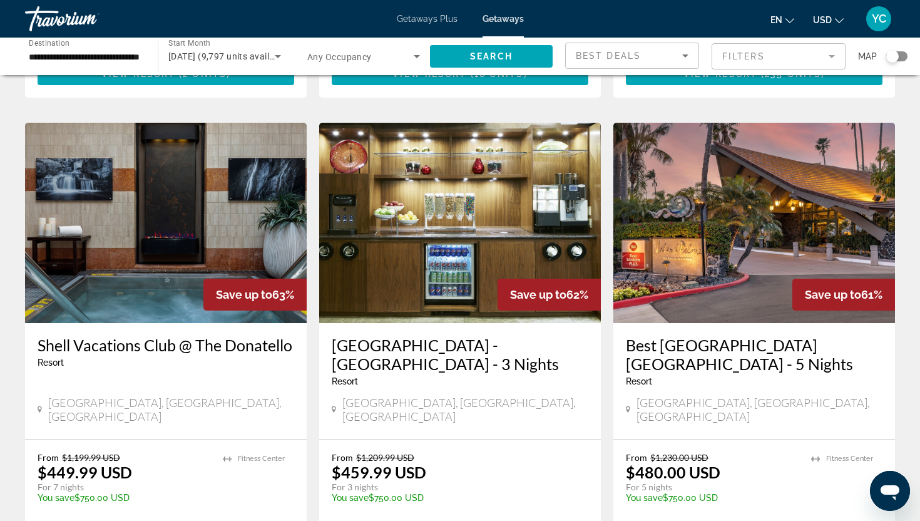
scroll to position [1542, 0]
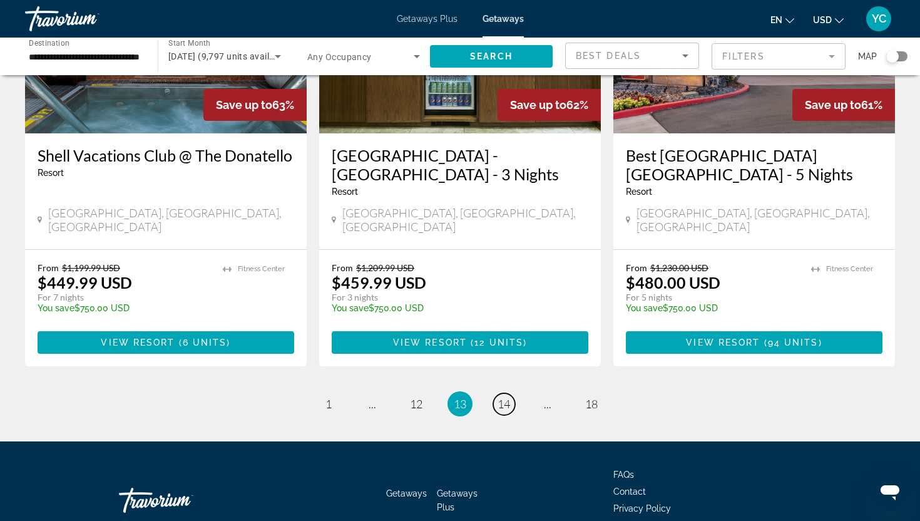
click at [508, 397] on span "14" at bounding box center [504, 404] width 13 height 14
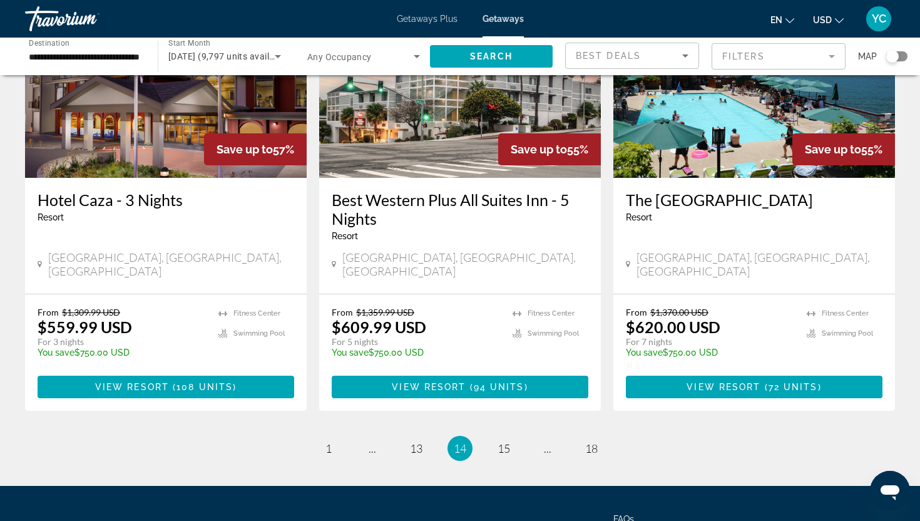
scroll to position [1580, 0]
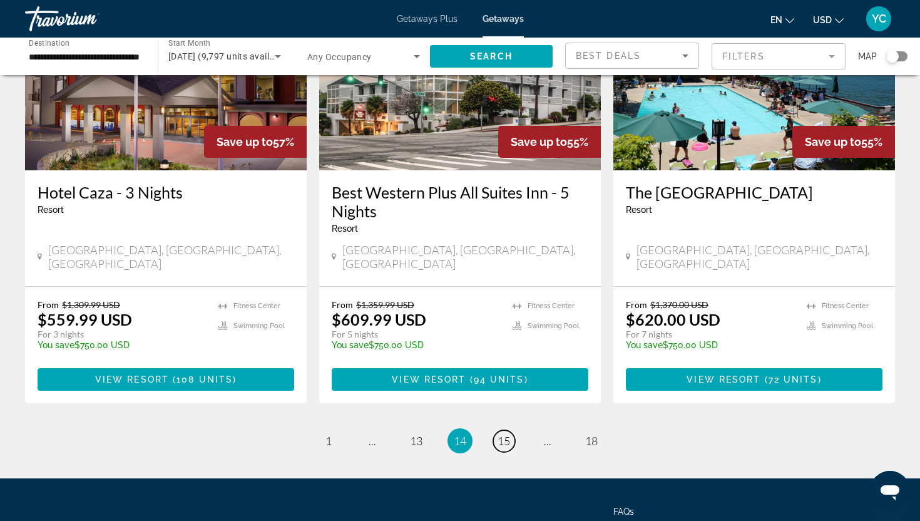
click at [508, 434] on span "15" at bounding box center [504, 441] width 13 height 14
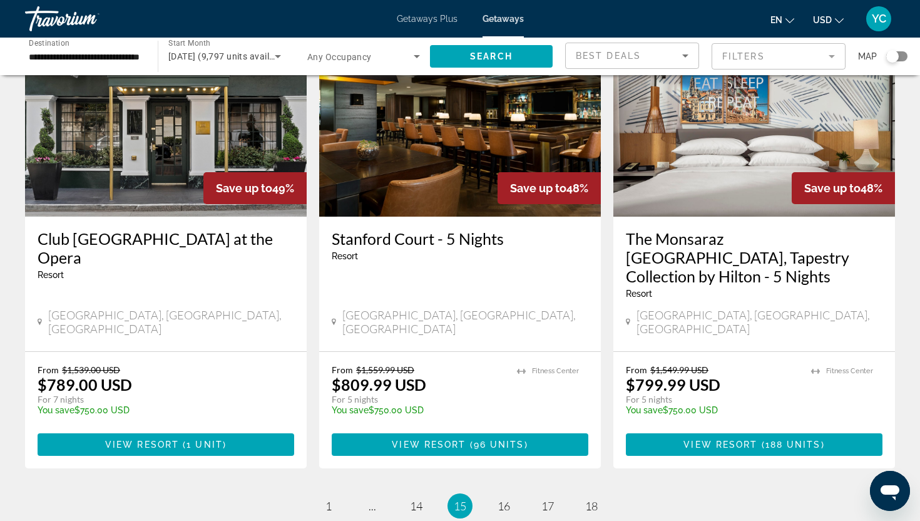
scroll to position [1579, 0]
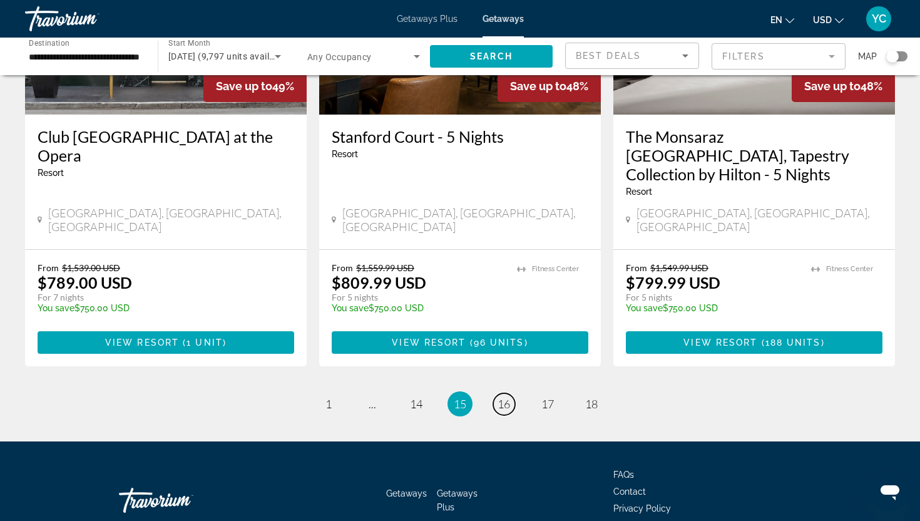
click at [508, 397] on span "16" at bounding box center [504, 404] width 13 height 14
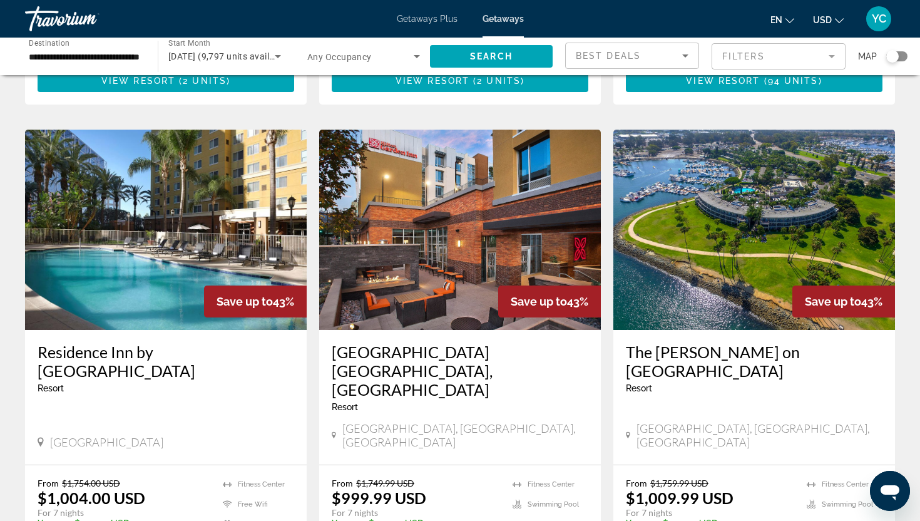
scroll to position [1579, 0]
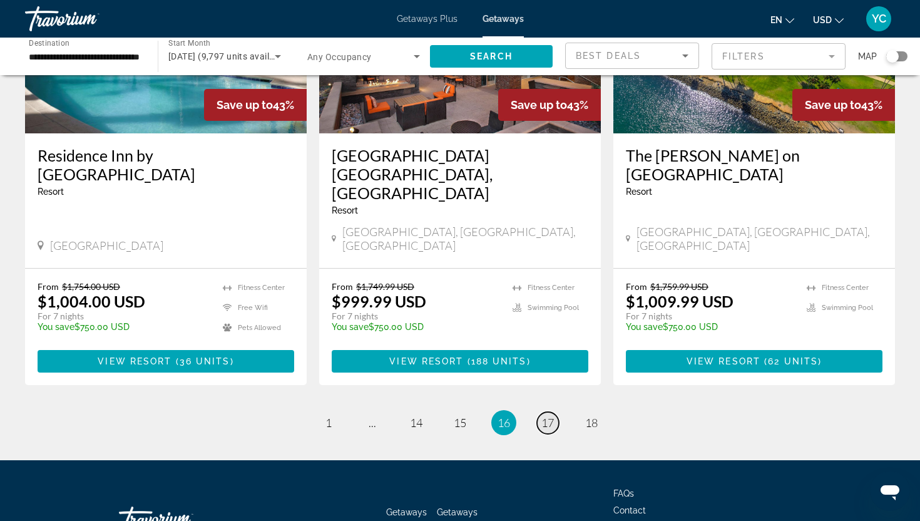
click at [549, 416] on span "17" at bounding box center [547, 423] width 13 height 14
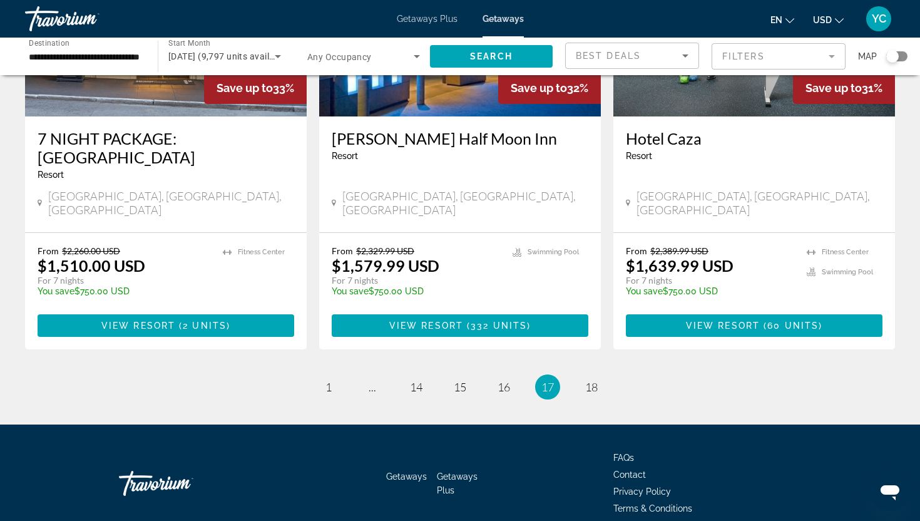
scroll to position [1578, 0]
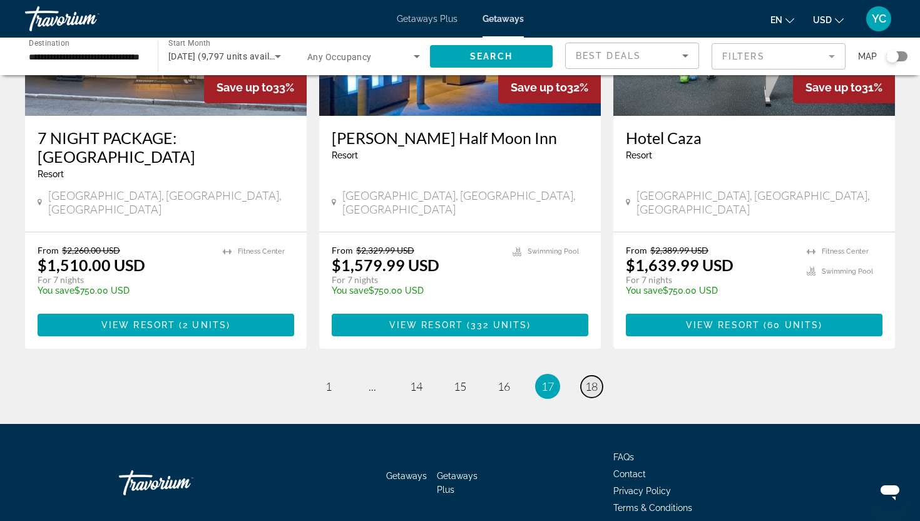
click at [588, 379] on span "18" at bounding box center [591, 386] width 13 height 14
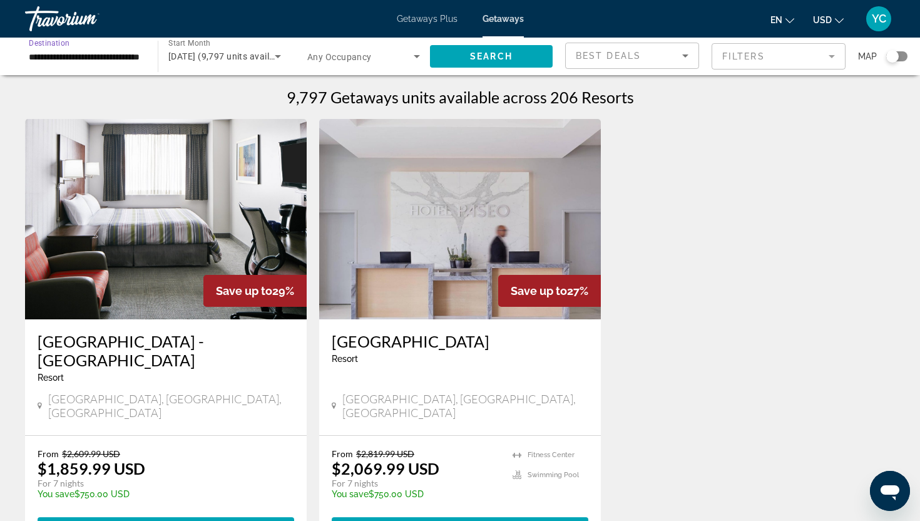
click at [116, 59] on input "**********" at bounding box center [85, 56] width 113 height 15
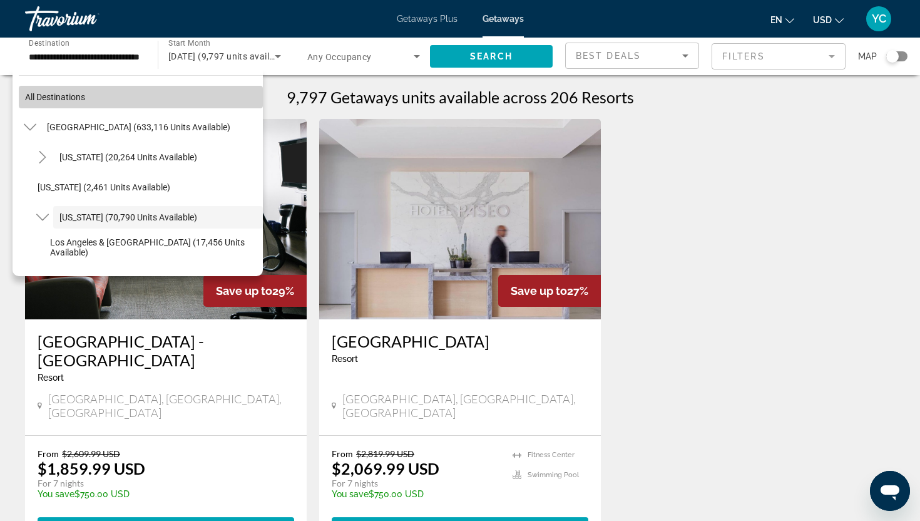
click at [33, 93] on span "All destinations" at bounding box center [55, 97] width 60 height 10
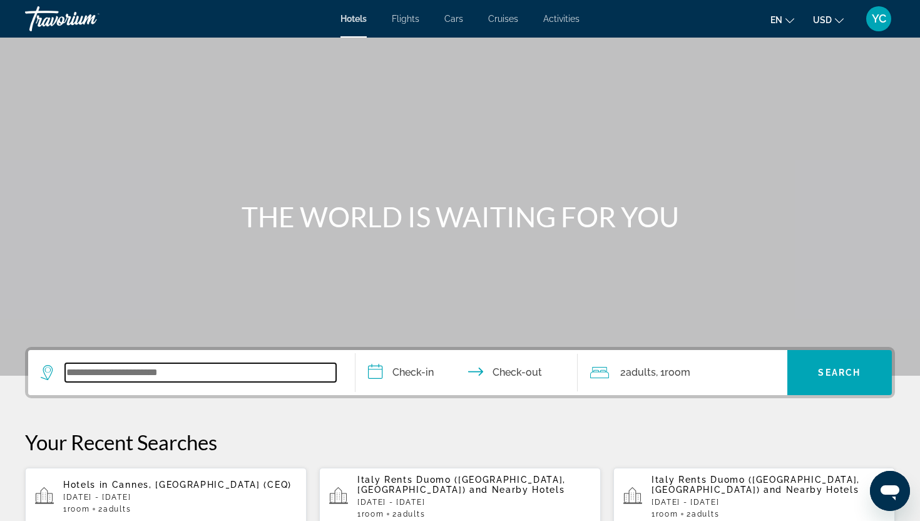
click at [115, 374] on input "Search widget" at bounding box center [200, 372] width 271 height 19
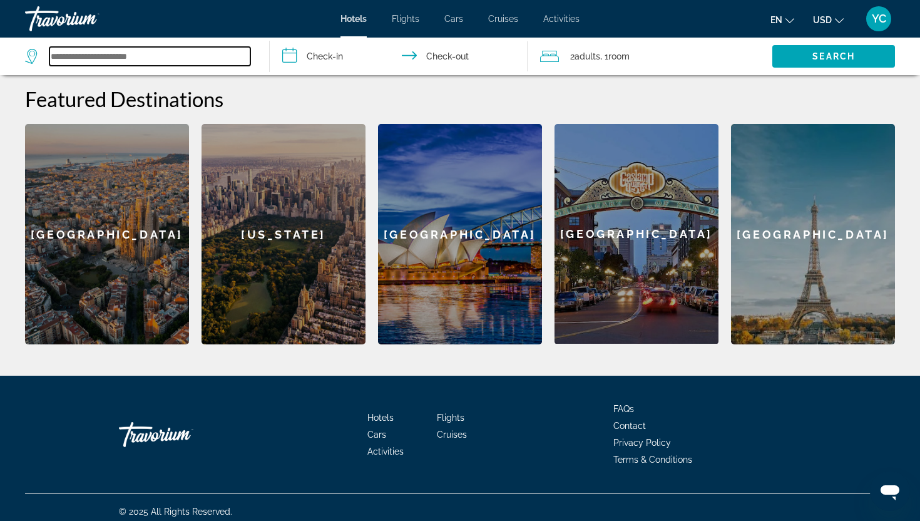
scroll to position [479, 0]
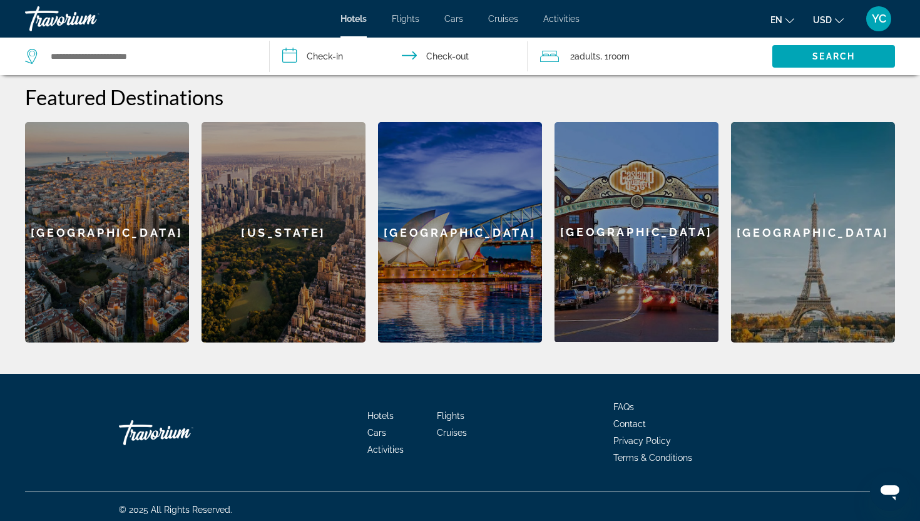
click at [602, 207] on div "[GEOGRAPHIC_DATA]" at bounding box center [637, 232] width 164 height 220
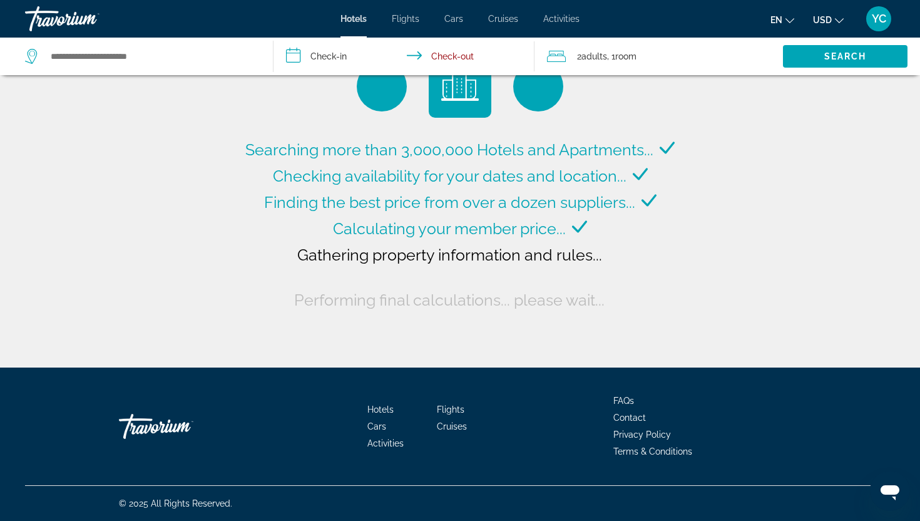
type input "**********"
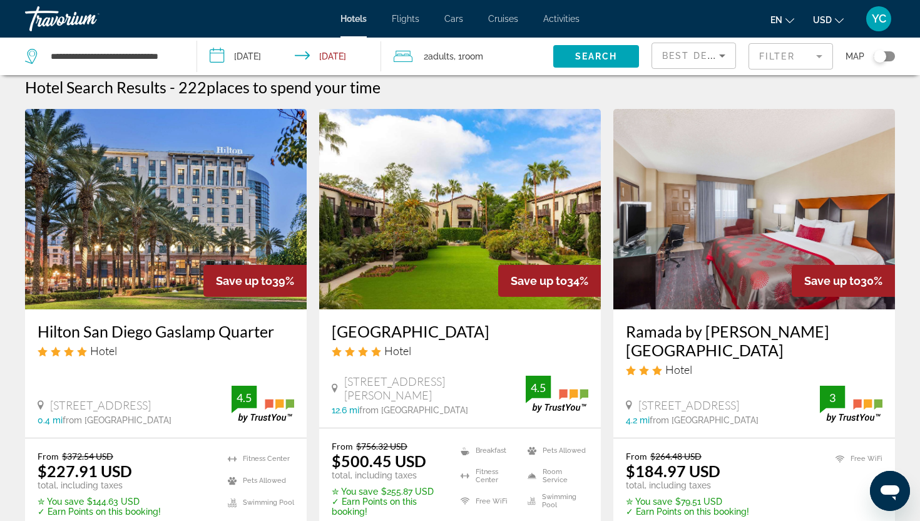
scroll to position [11, 0]
click at [802, 53] on mat-form-field "Filter" at bounding box center [791, 56] width 85 height 26
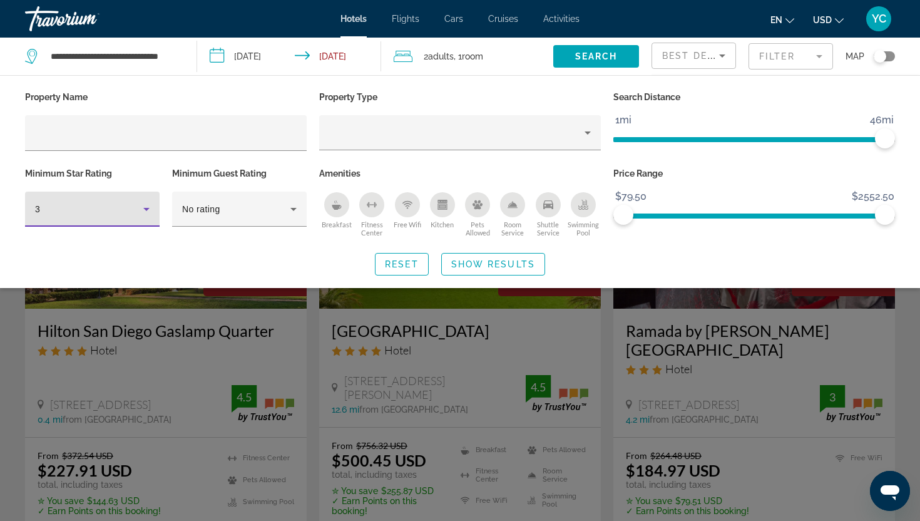
click at [116, 209] on div "3" at bounding box center [89, 209] width 108 height 15
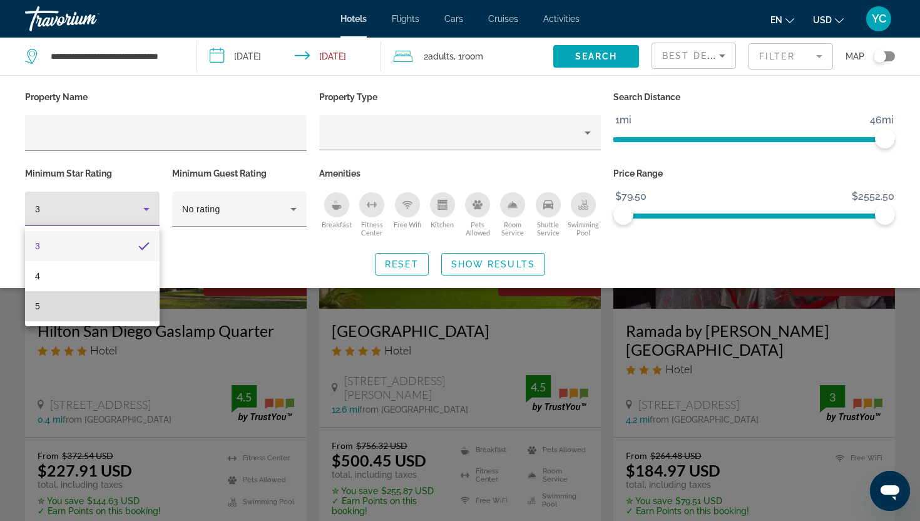
click at [93, 312] on mat-option "5" at bounding box center [92, 306] width 135 height 30
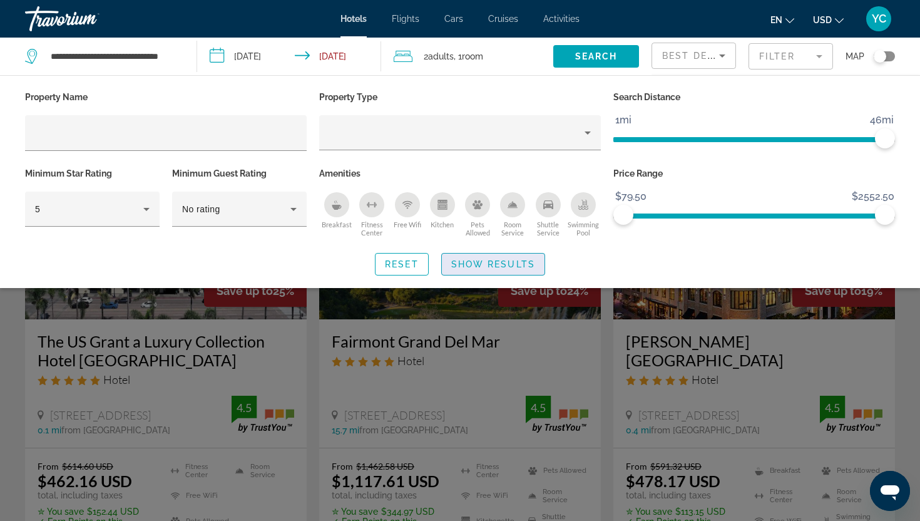
click at [528, 266] on span "Show Results" at bounding box center [493, 264] width 84 height 10
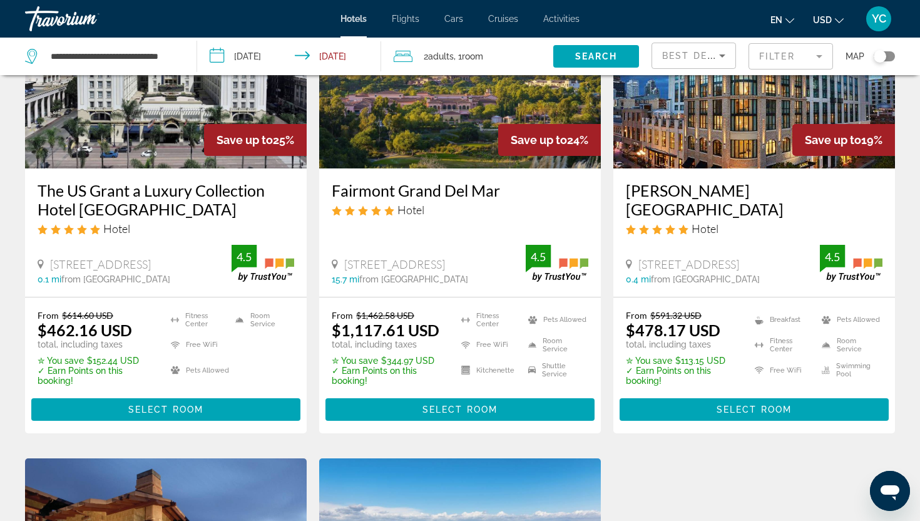
scroll to position [151, 0]
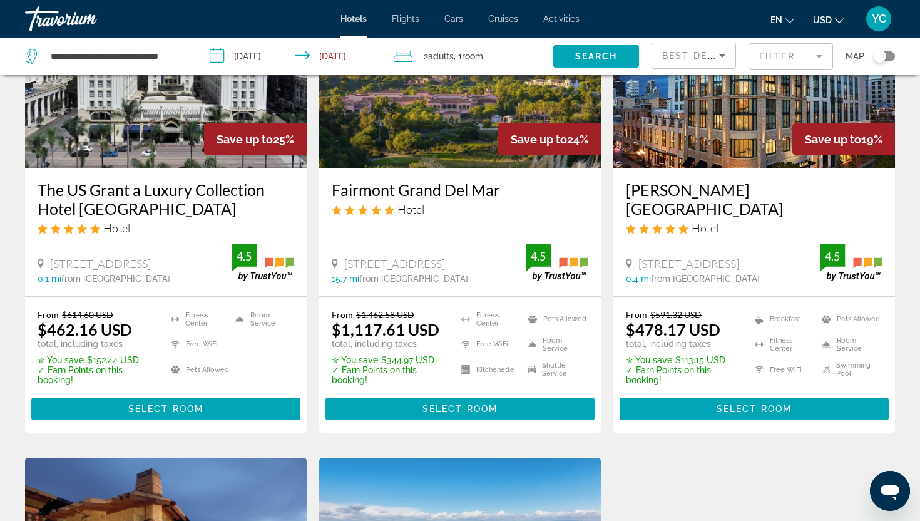
click at [422, 159] on img "Main content" at bounding box center [460, 67] width 282 height 200
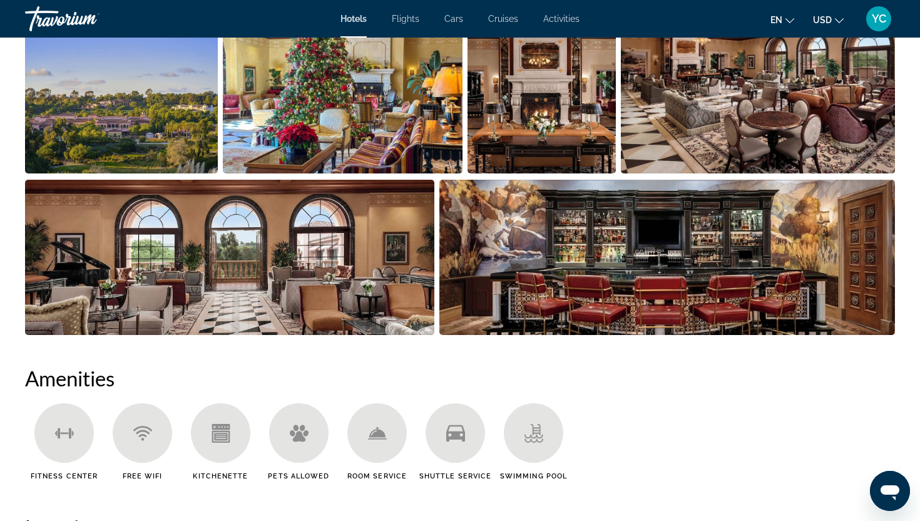
scroll to position [595, 0]
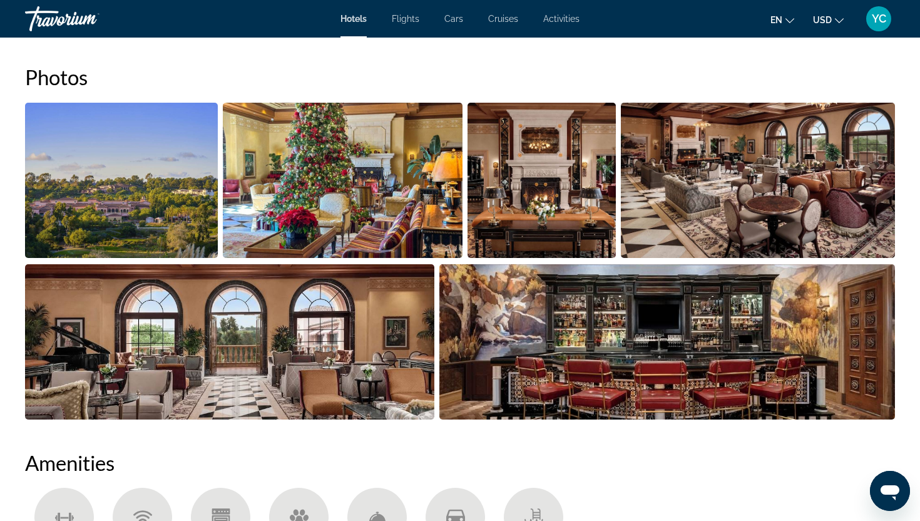
click at [181, 207] on img "Open full-screen image slider" at bounding box center [121, 180] width 193 height 155
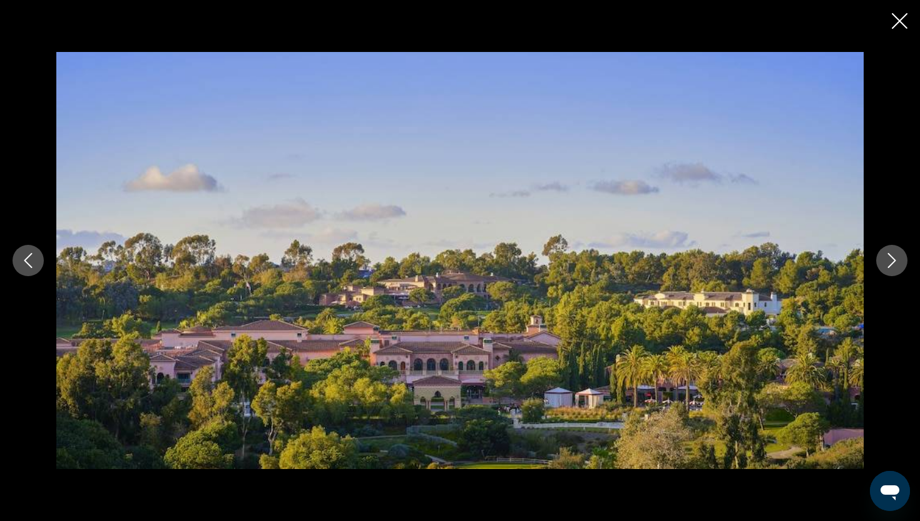
click at [895, 262] on icon "Next image" at bounding box center [892, 260] width 15 height 15
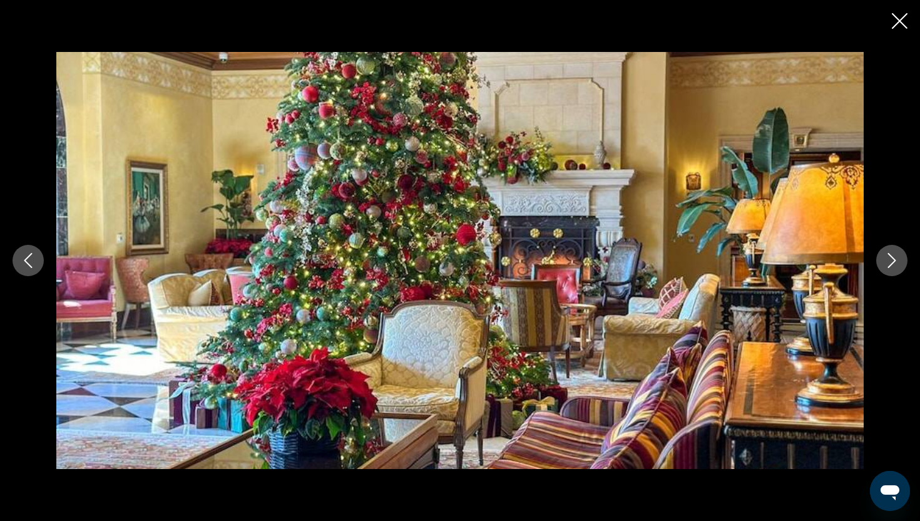
click at [895, 262] on icon "Next image" at bounding box center [892, 260] width 15 height 15
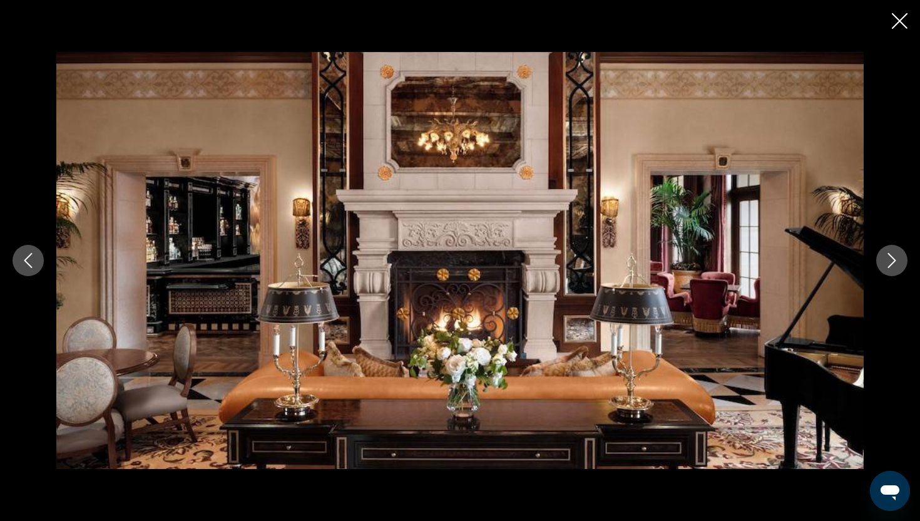
click at [895, 262] on icon "Next image" at bounding box center [892, 260] width 15 height 15
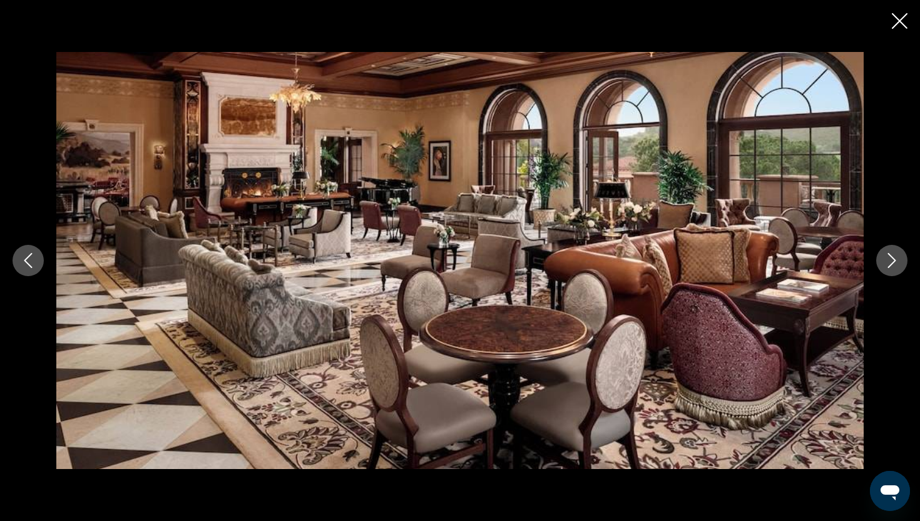
click at [895, 262] on icon "Next image" at bounding box center [892, 260] width 15 height 15
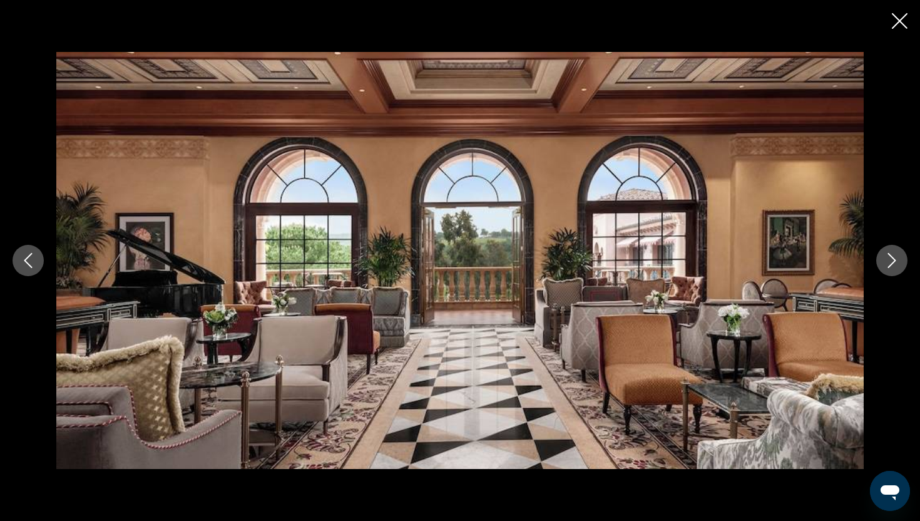
click at [901, 15] on icon "Close slideshow" at bounding box center [900, 21] width 16 height 16
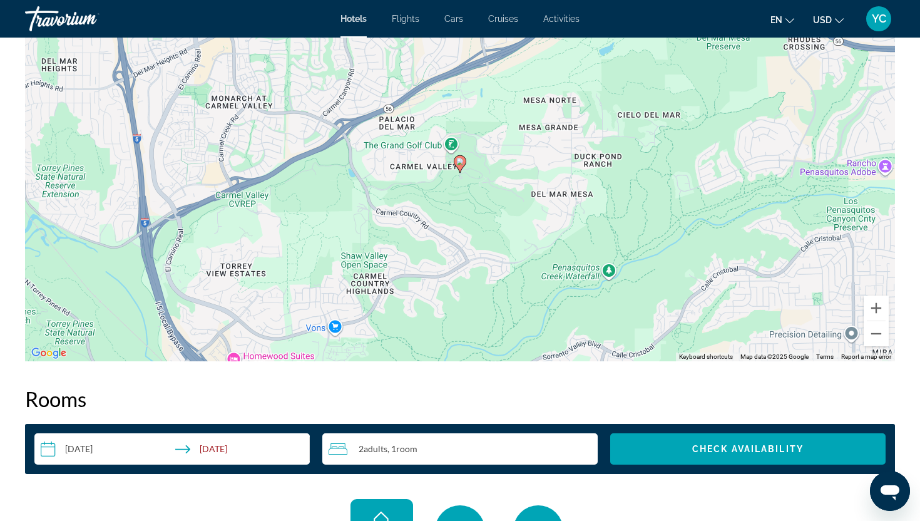
scroll to position [1243, 0]
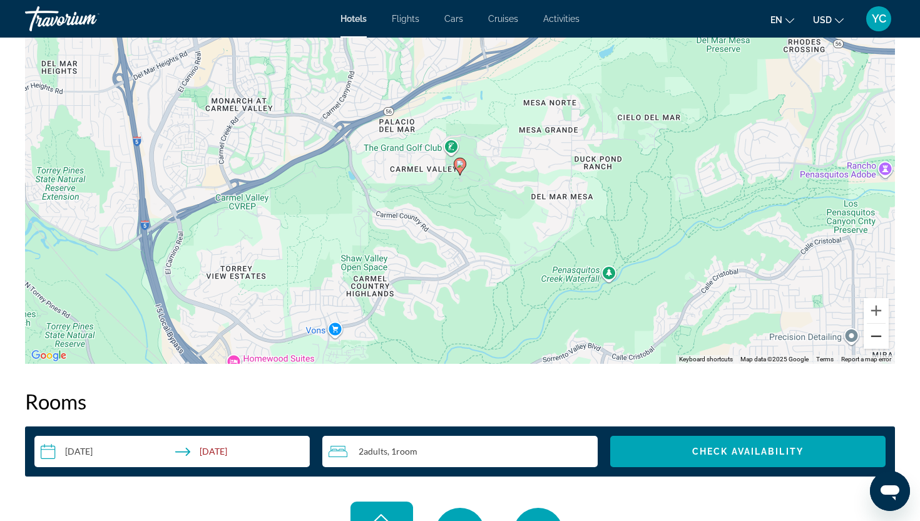
click at [881, 337] on button "Zoom out" at bounding box center [876, 336] width 25 height 25
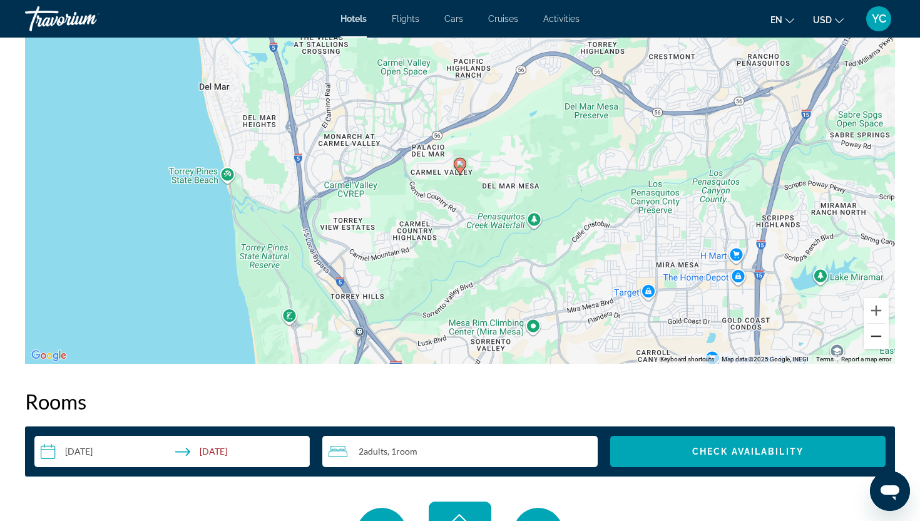
click at [879, 337] on button "Zoom out" at bounding box center [876, 336] width 25 height 25
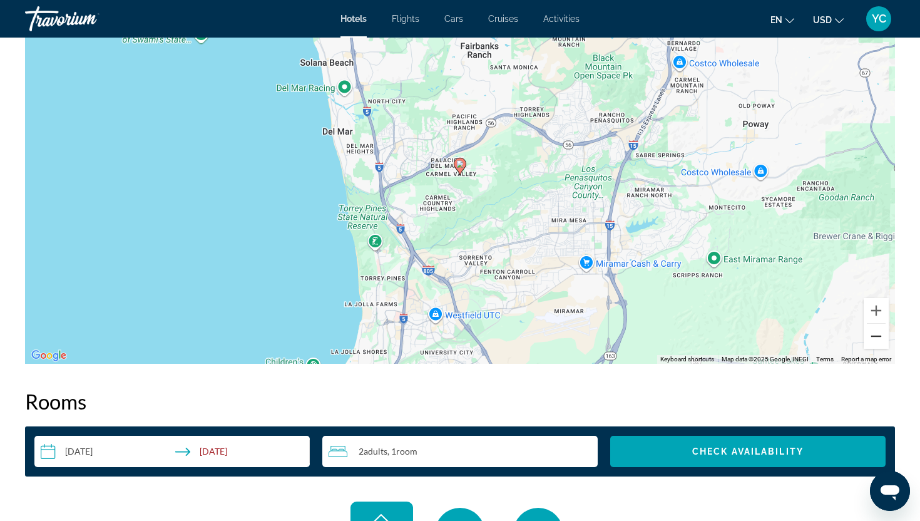
click at [879, 337] on button "Zoom out" at bounding box center [876, 336] width 25 height 25
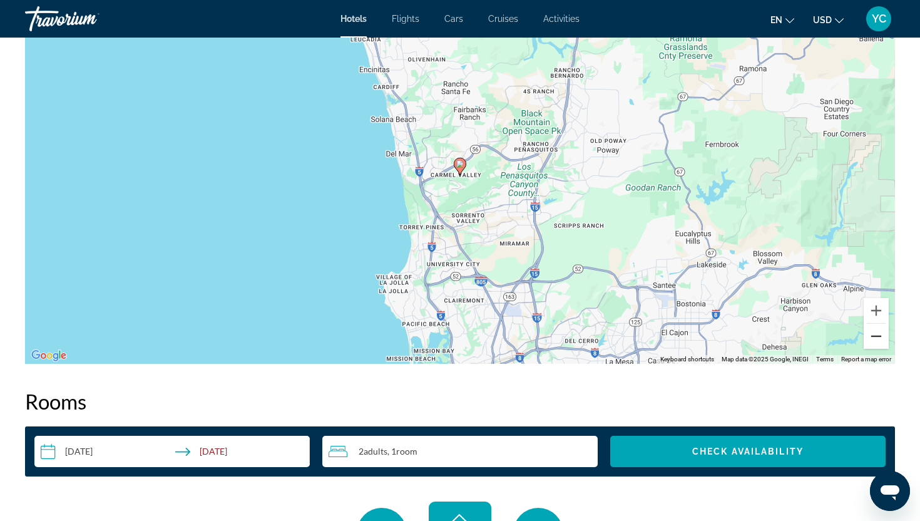
click at [879, 337] on button "Zoom out" at bounding box center [876, 336] width 25 height 25
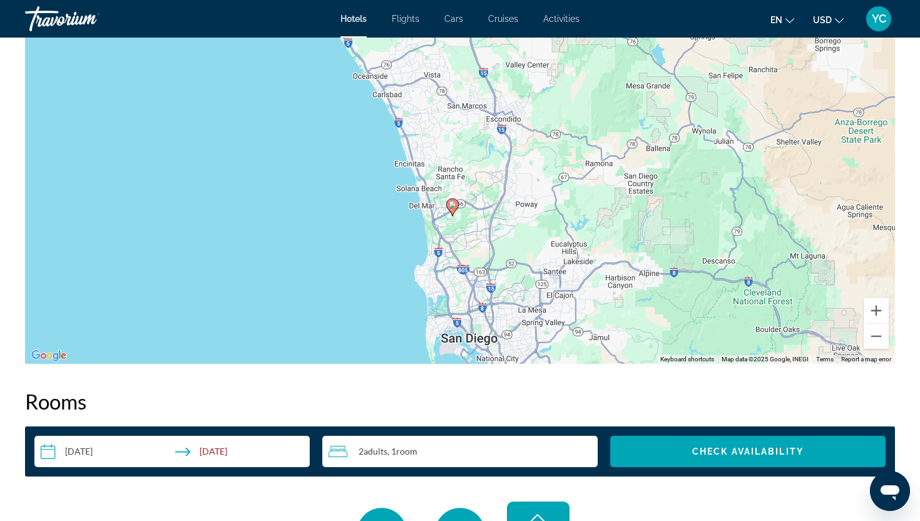
drag, startPoint x: 699, startPoint y: 177, endPoint x: 691, endPoint y: 220, distance: 43.8
click at [691, 220] on div "To activate drag with keyboard, press Alt + Enter. Once in keyboard drag state,…" at bounding box center [460, 176] width 870 height 376
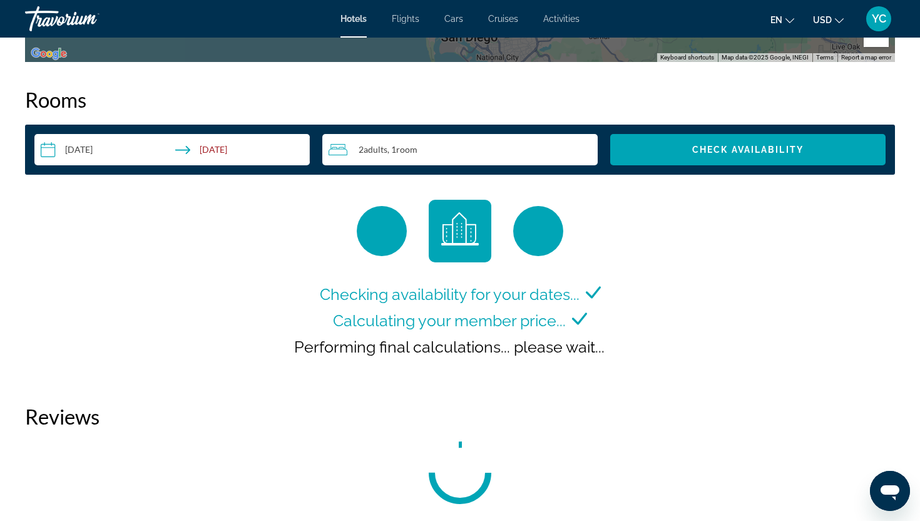
scroll to position [1546, 0]
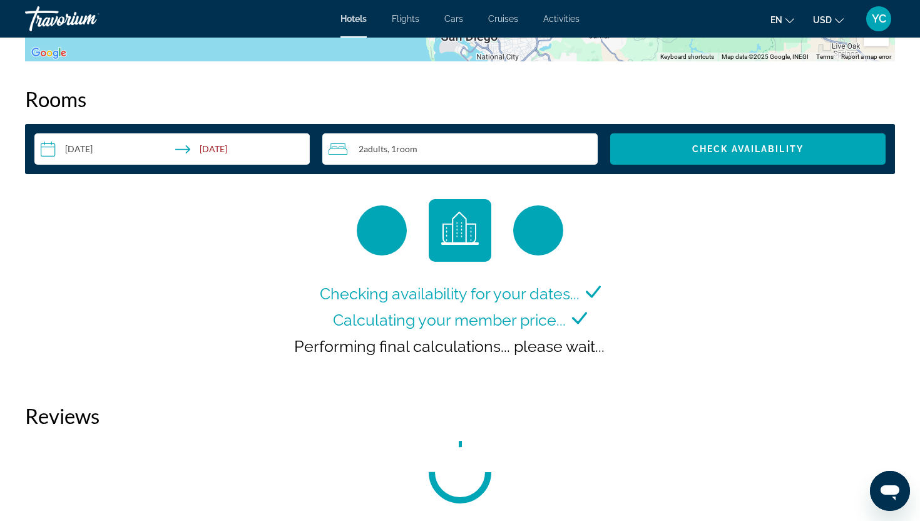
click at [96, 142] on input "**********" at bounding box center [174, 150] width 280 height 35
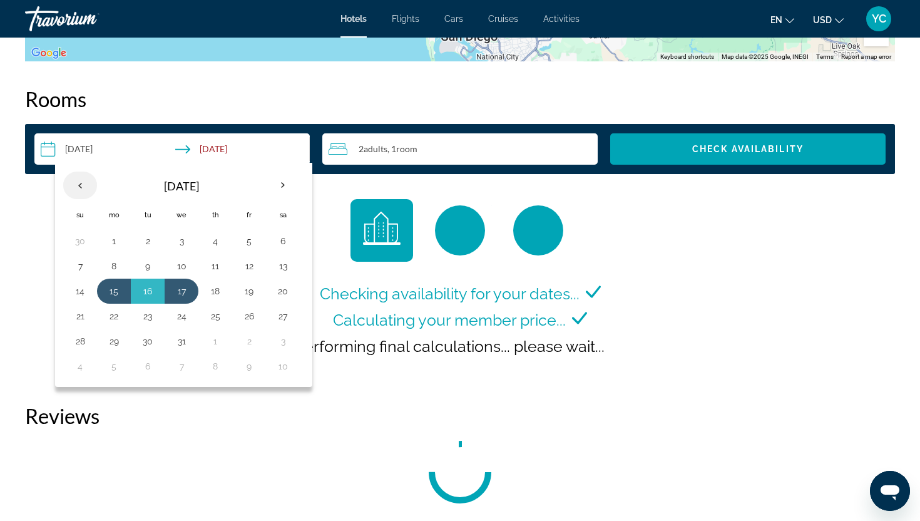
click at [80, 181] on th "Previous month" at bounding box center [80, 186] width 34 height 28
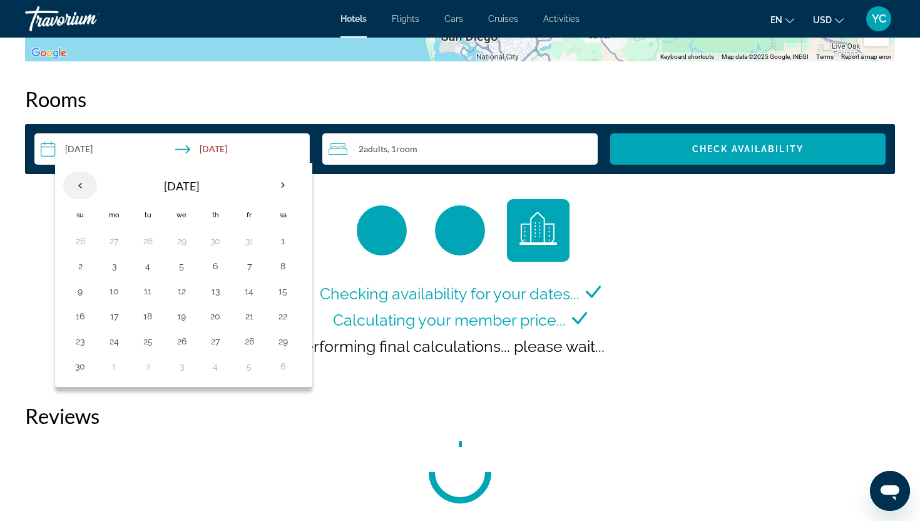
click at [81, 182] on th "Previous month" at bounding box center [80, 186] width 34 height 28
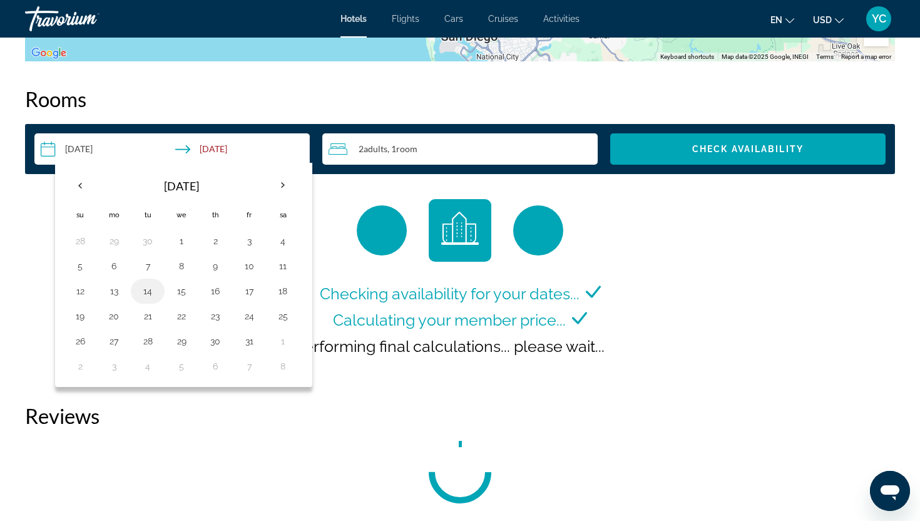
click at [150, 293] on button "14" at bounding box center [148, 291] width 20 height 18
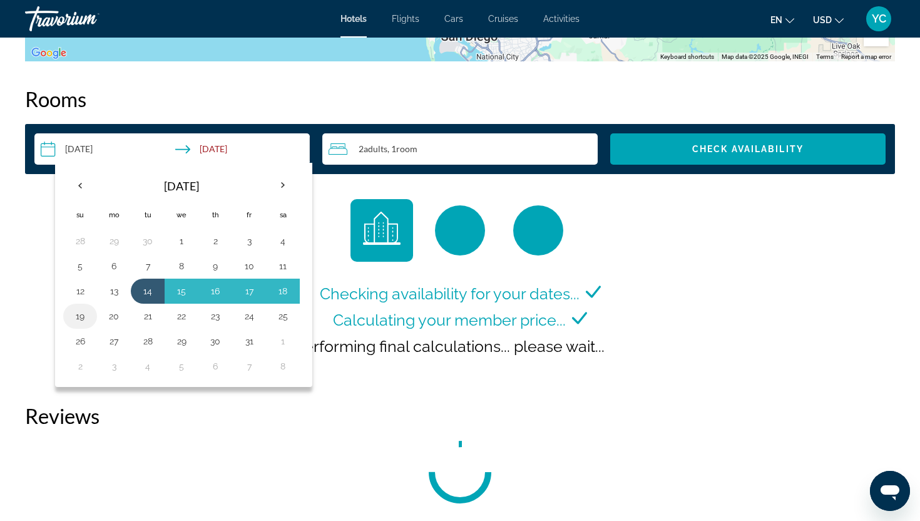
click at [81, 320] on button "19" at bounding box center [80, 316] width 20 height 18
type input "**********"
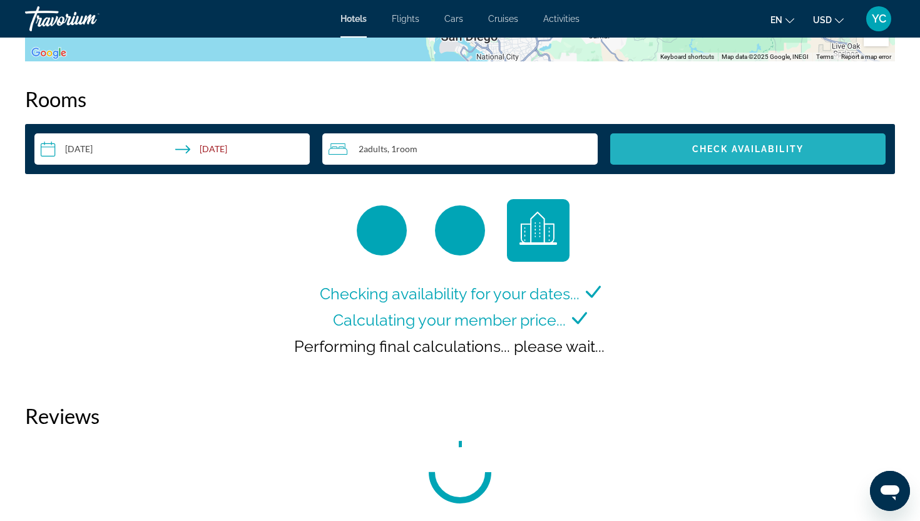
click at [729, 155] on span "Search widget" at bounding box center [747, 149] width 275 height 30
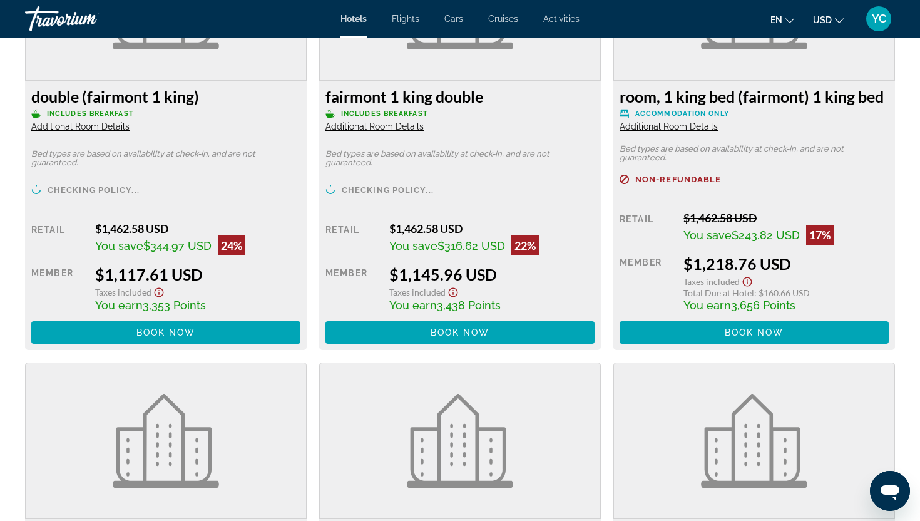
scroll to position [1821, 0]
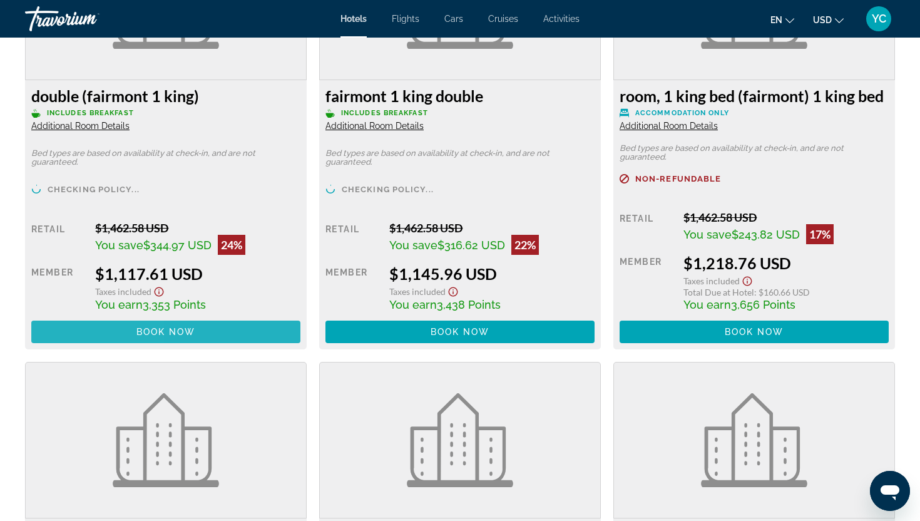
click at [73, 326] on span "Main content" at bounding box center [165, 332] width 269 height 30
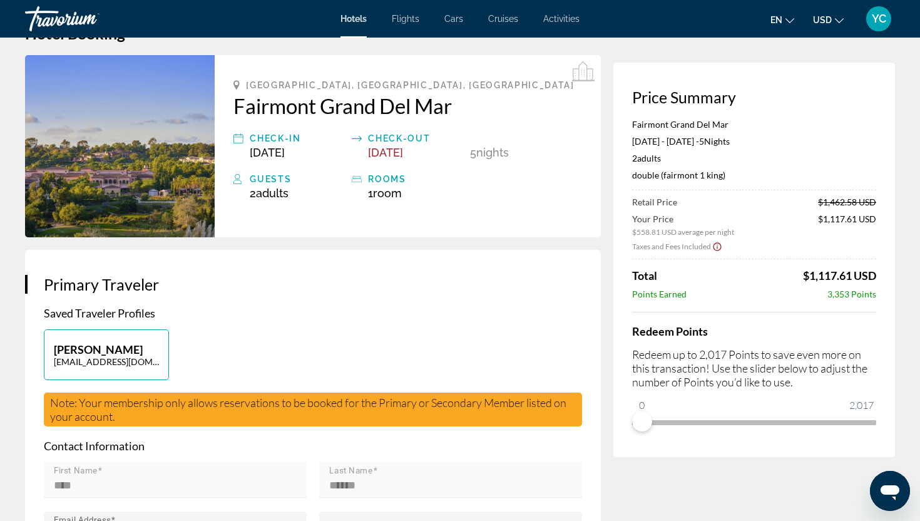
scroll to position [41, 0]
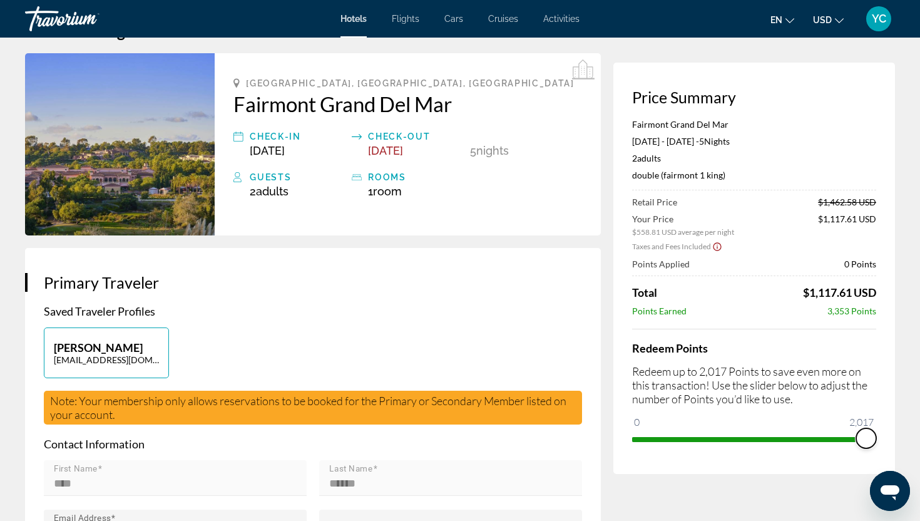
drag, startPoint x: 648, startPoint y: 418, endPoint x: 897, endPoint y: 454, distance: 251.8
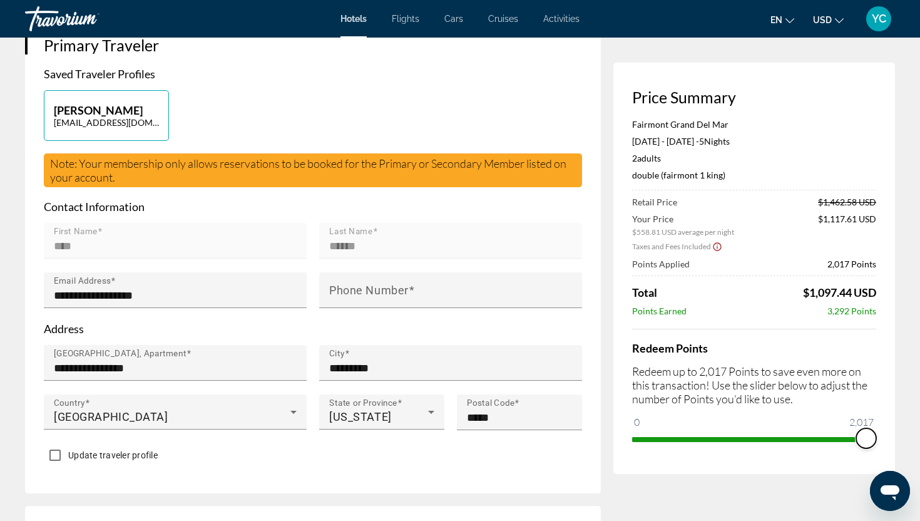
scroll to position [0, 0]
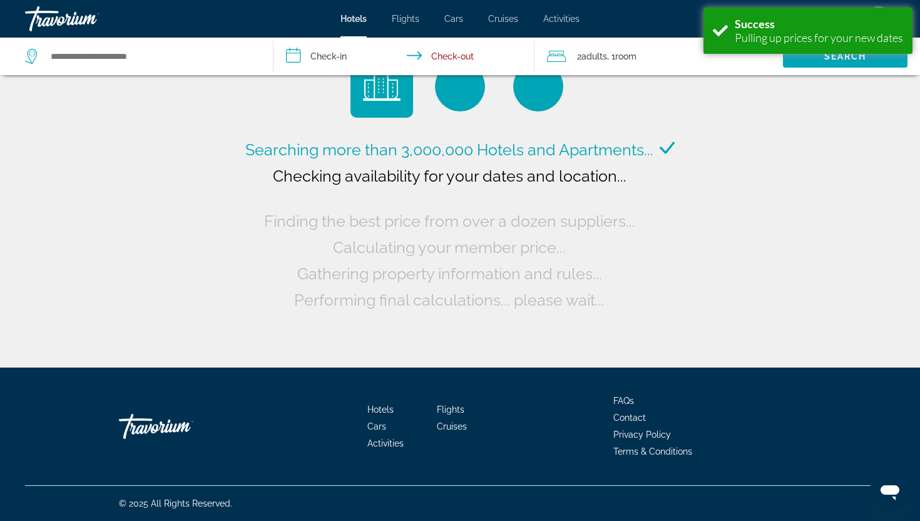
click at [310, 54] on input "**********" at bounding box center [407, 58] width 266 height 41
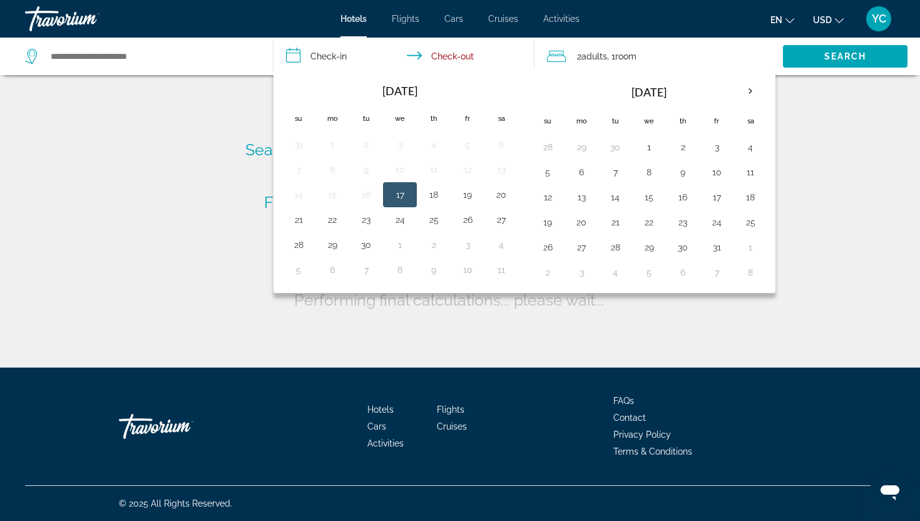
click at [337, 57] on input "**********" at bounding box center [407, 58] width 266 height 41
type input "**********"
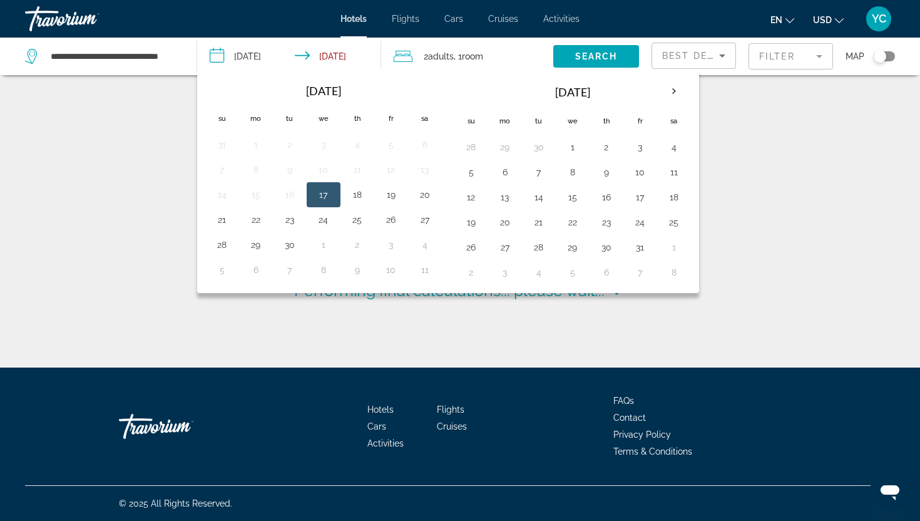
click at [124, 114] on div "Searching more than 3,000,000 Hotels and Apartments... Checking availability fo…" at bounding box center [460, 183] width 920 height 367
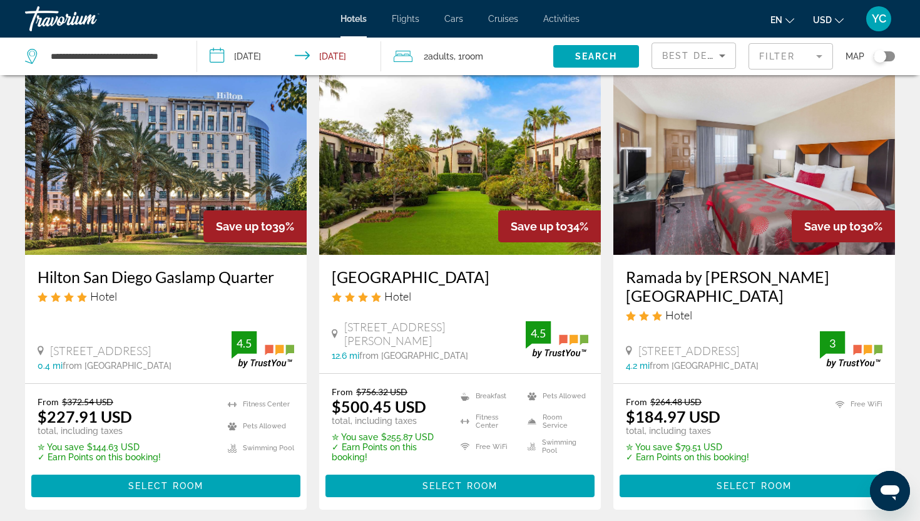
scroll to position [66, 0]
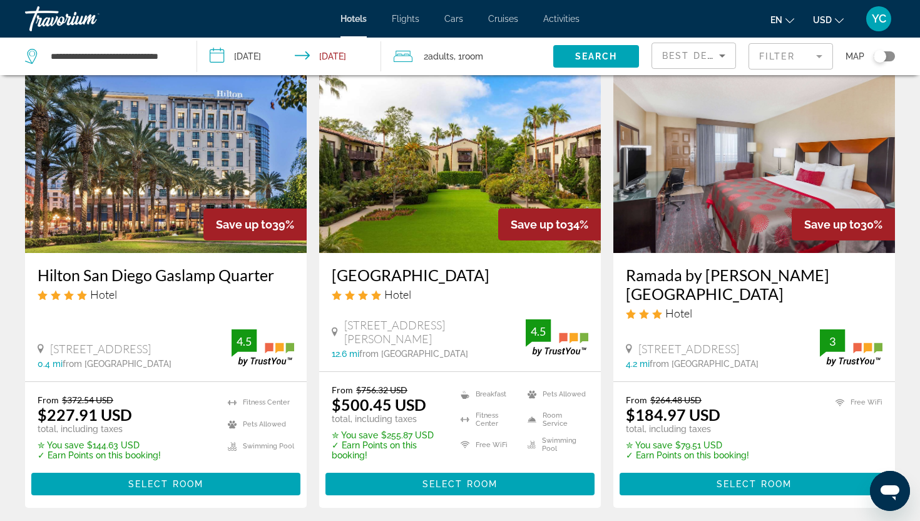
click at [142, 235] on img "Main content" at bounding box center [166, 153] width 282 height 200
